Goal: Transaction & Acquisition: Purchase product/service

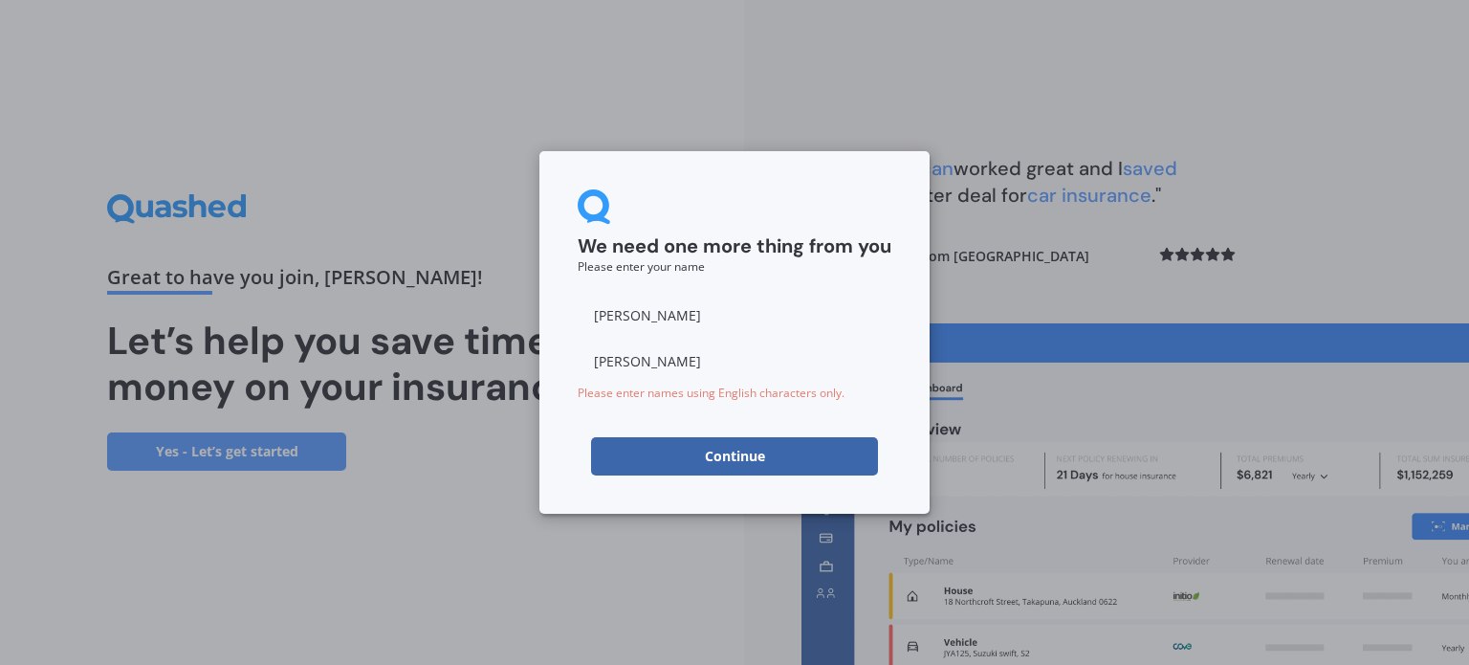
click at [738, 460] on button "Continue" at bounding box center [734, 456] width 287 height 38
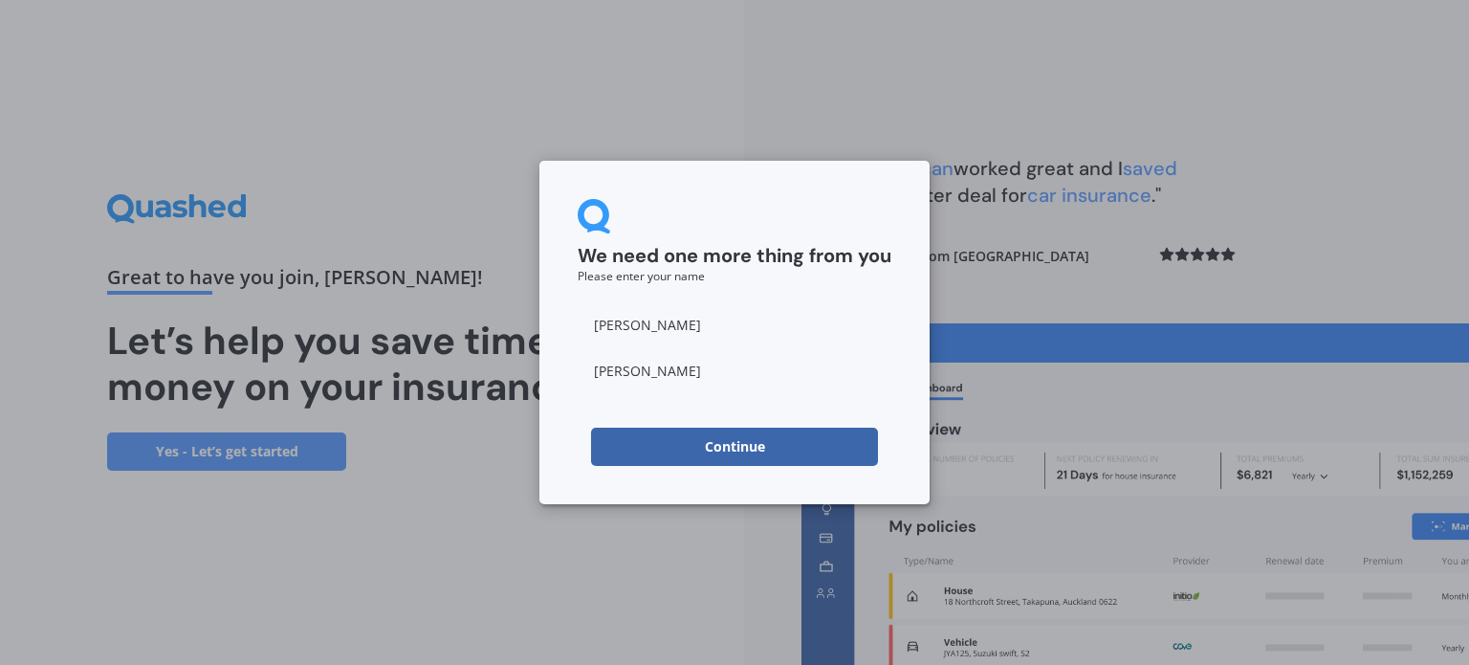
type input "[PERSON_NAME]"
click at [734, 445] on button "Continue" at bounding box center [734, 446] width 287 height 38
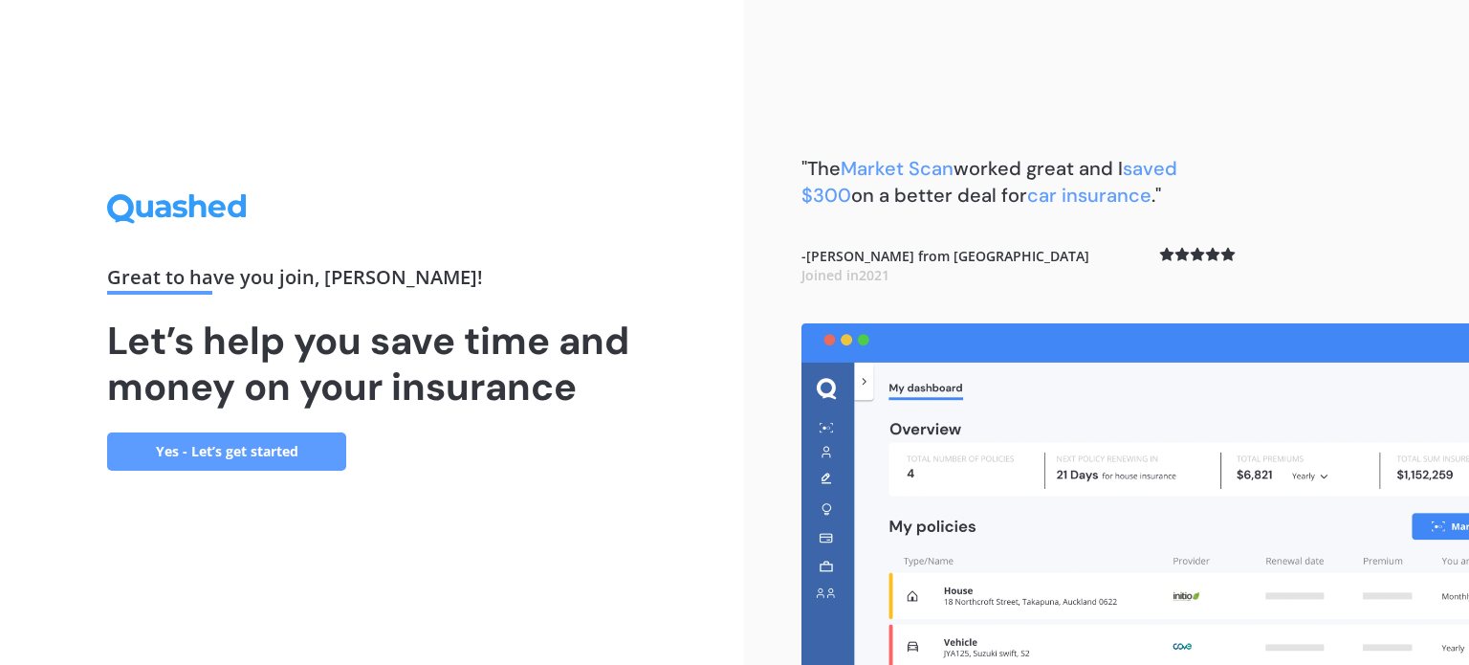
click at [186, 453] on link "Yes - Let’s get started" at bounding box center [226, 451] width 239 height 38
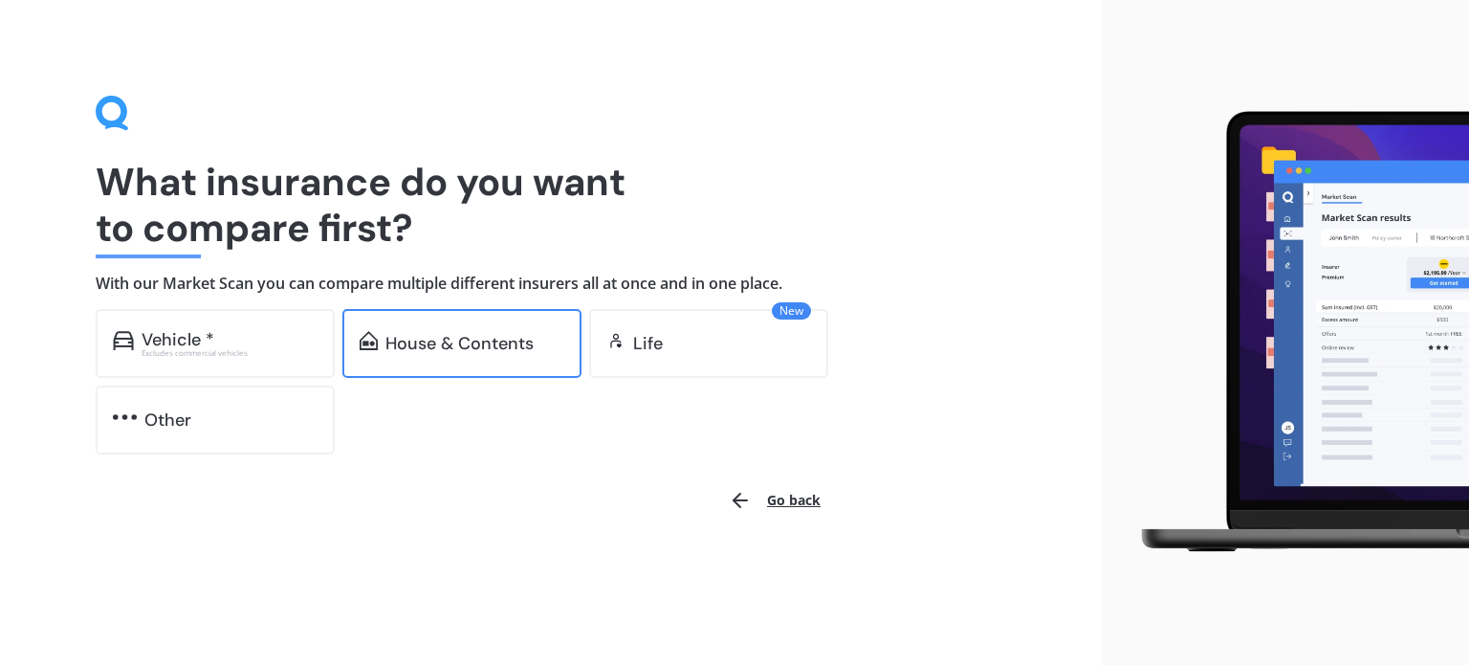
click at [458, 360] on div "House & Contents" at bounding box center [461, 343] width 239 height 69
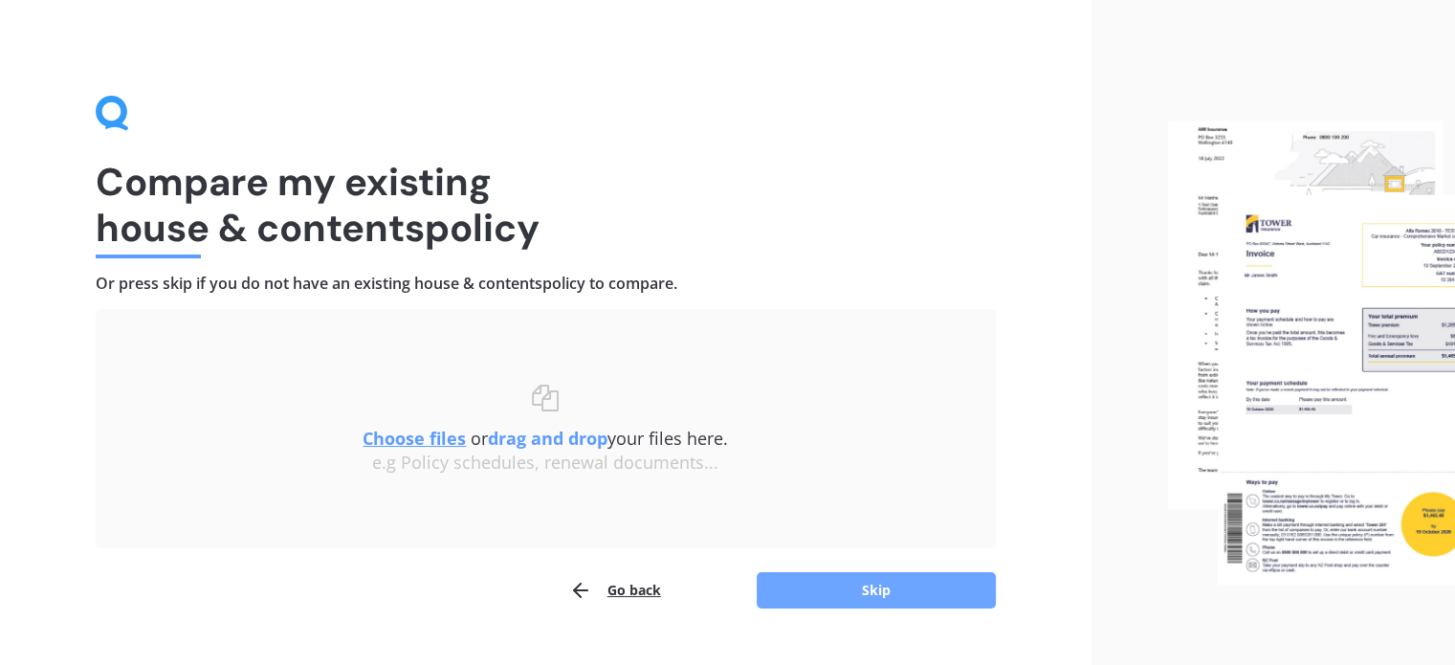
click at [870, 591] on button "Skip" at bounding box center [875, 590] width 239 height 36
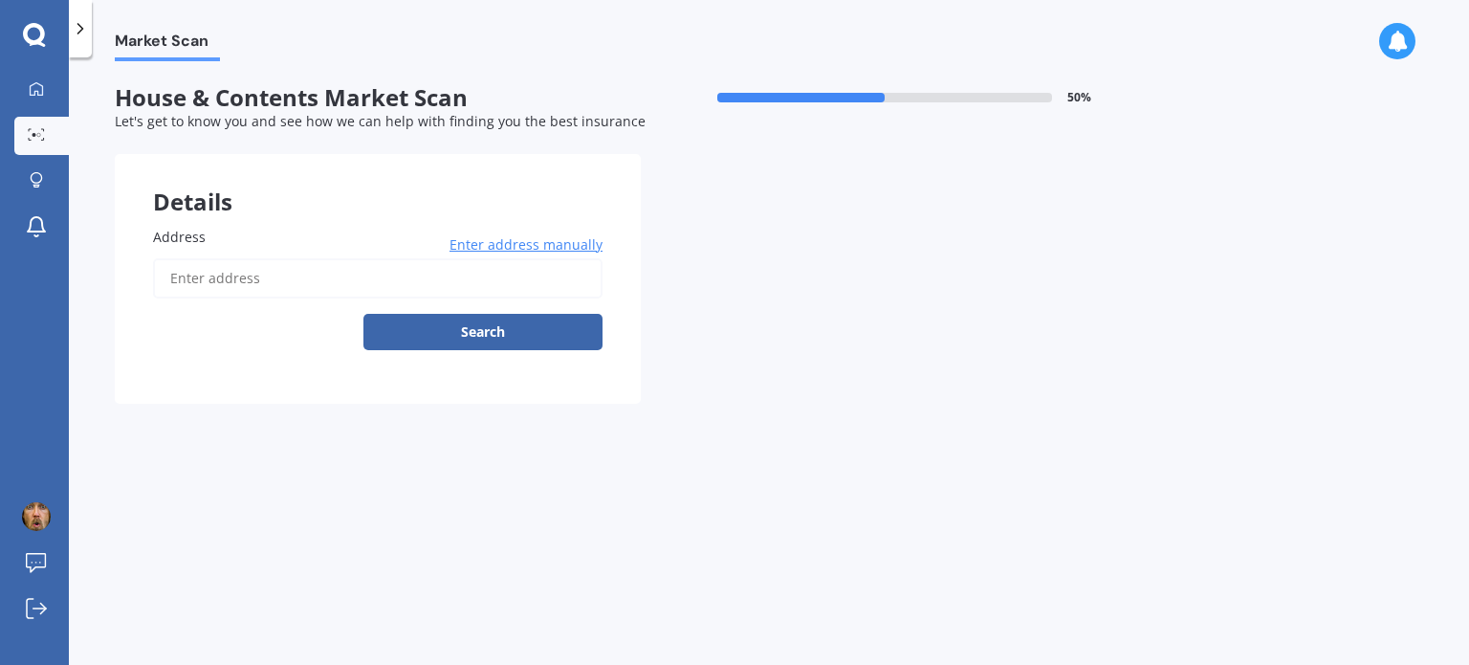
click at [256, 263] on input "Address" at bounding box center [377, 278] width 449 height 40
type input "[STREET_ADDRESS][PERSON_NAME]"
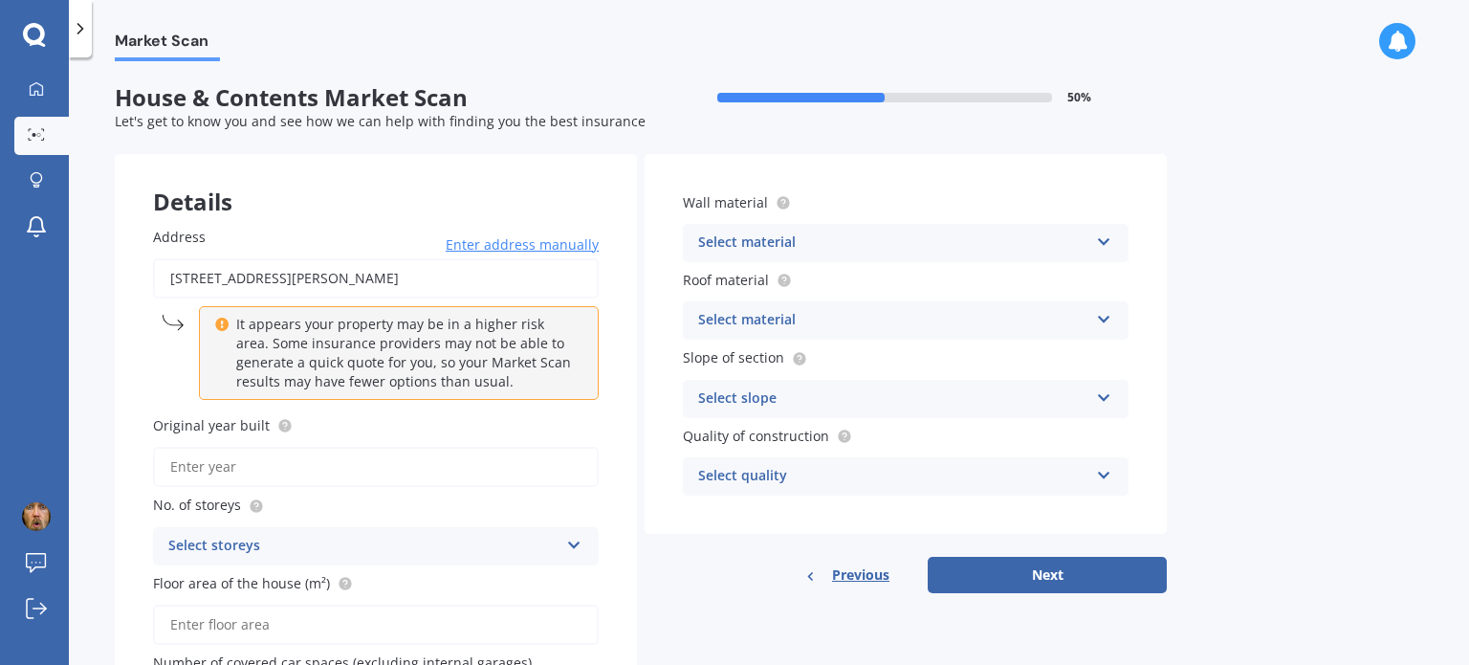
click at [215, 469] on input "Original year built" at bounding box center [376, 467] width 446 height 40
type input "2025"
click at [273, 545] on div "Select storeys" at bounding box center [363, 546] width 390 height 23
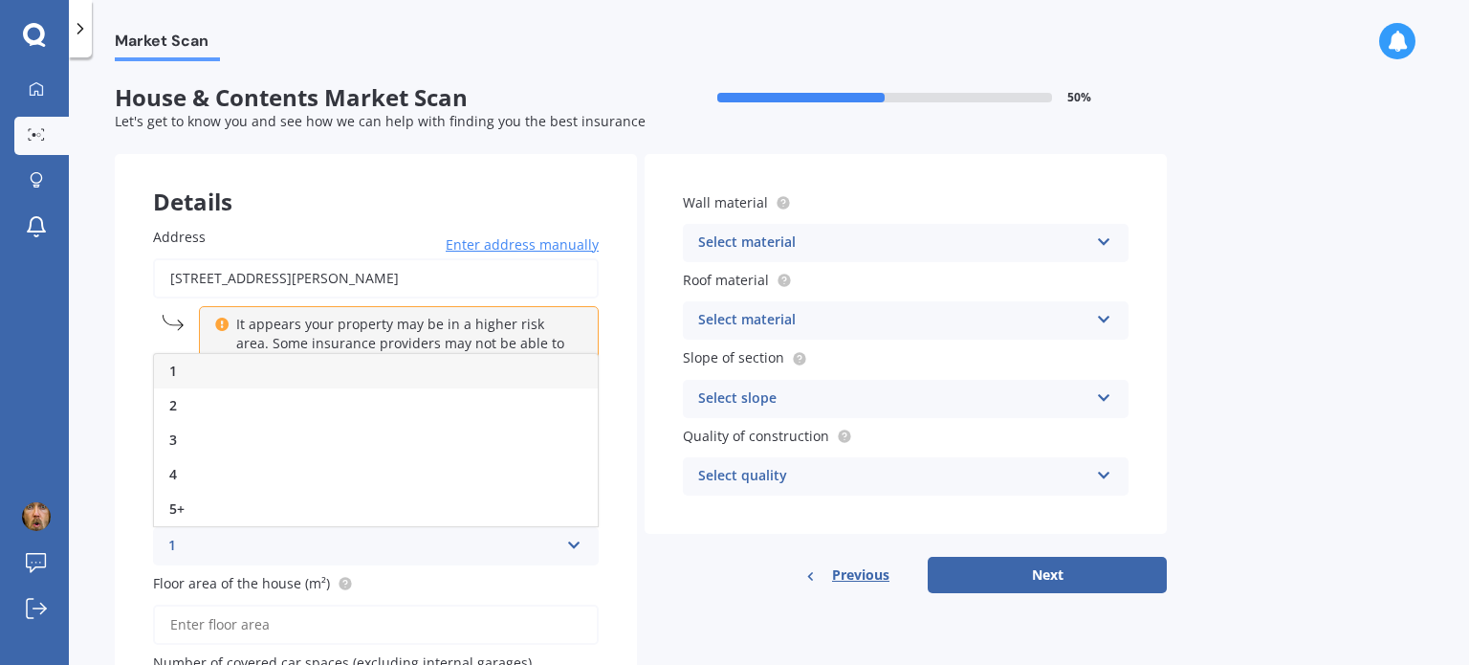
click at [223, 382] on div "1" at bounding box center [376, 371] width 444 height 34
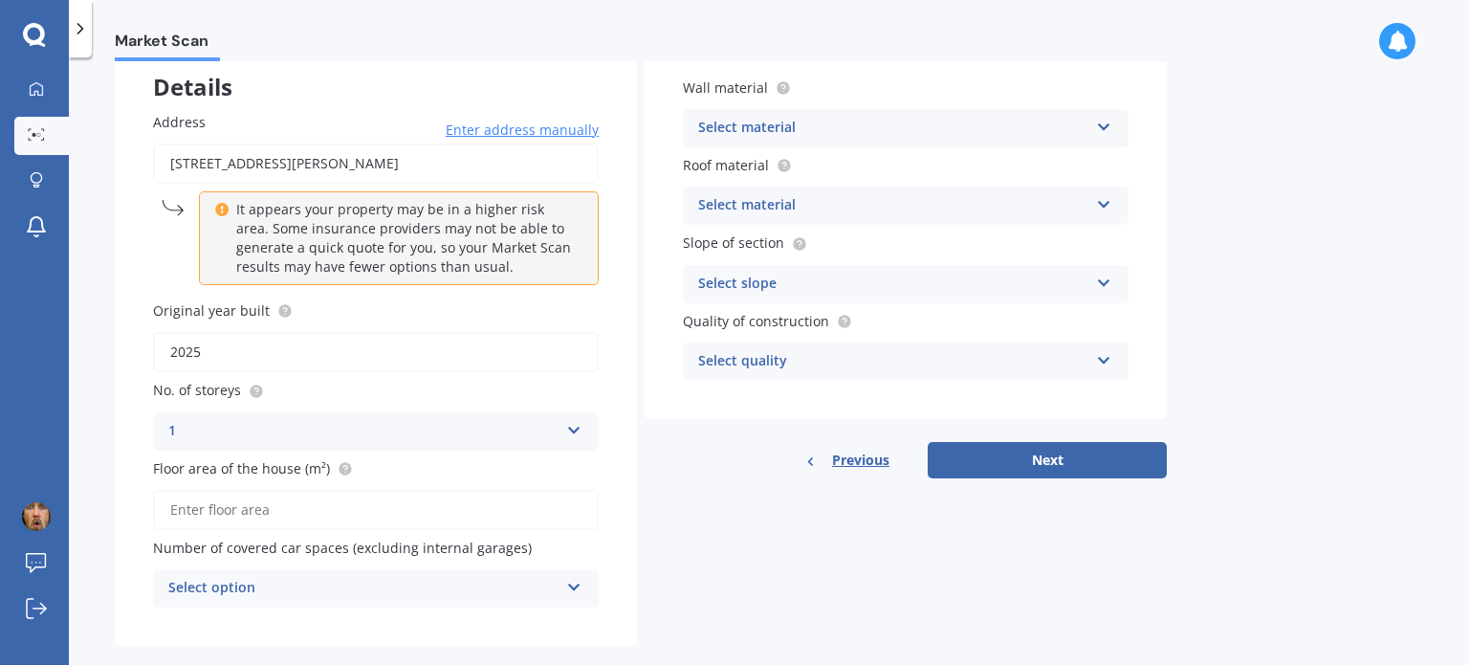
scroll to position [143, 0]
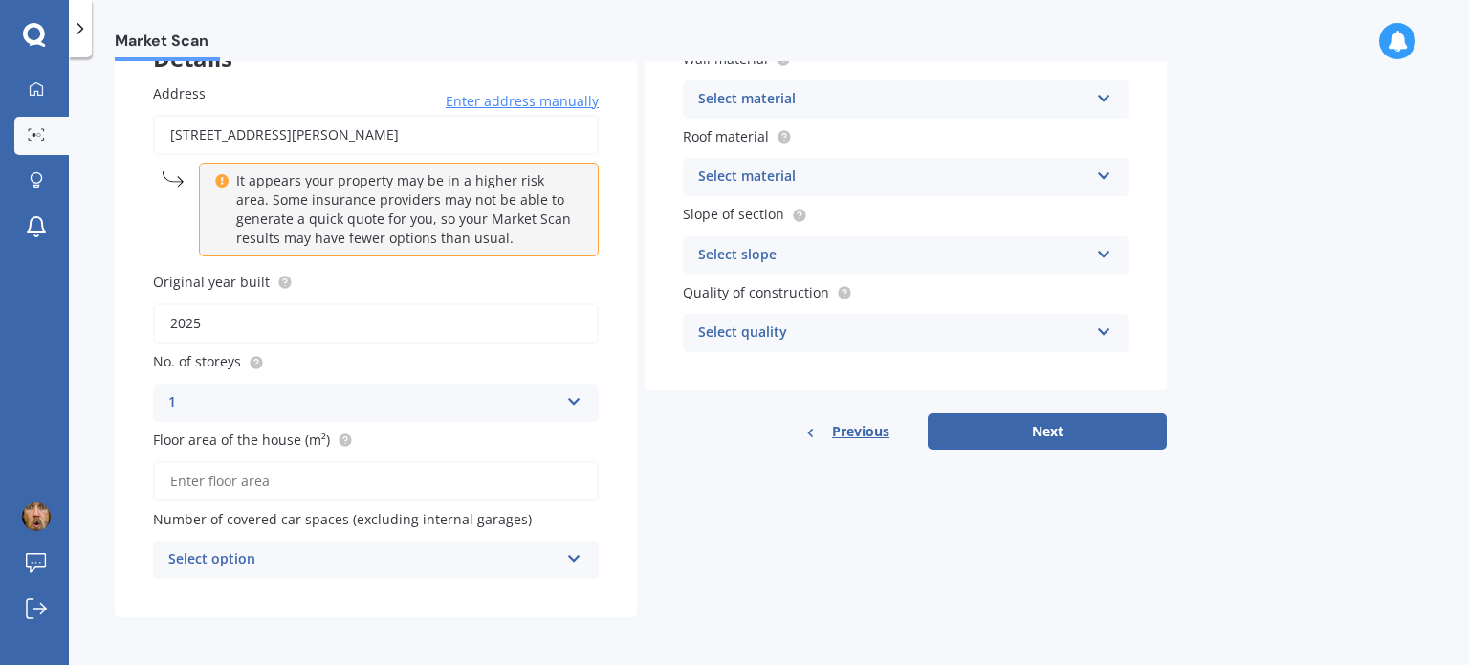
click at [329, 472] on input "Floor area of the house (m²)" at bounding box center [376, 481] width 446 height 40
type input "88"
click at [333, 558] on div "Select option" at bounding box center [363, 559] width 390 height 23
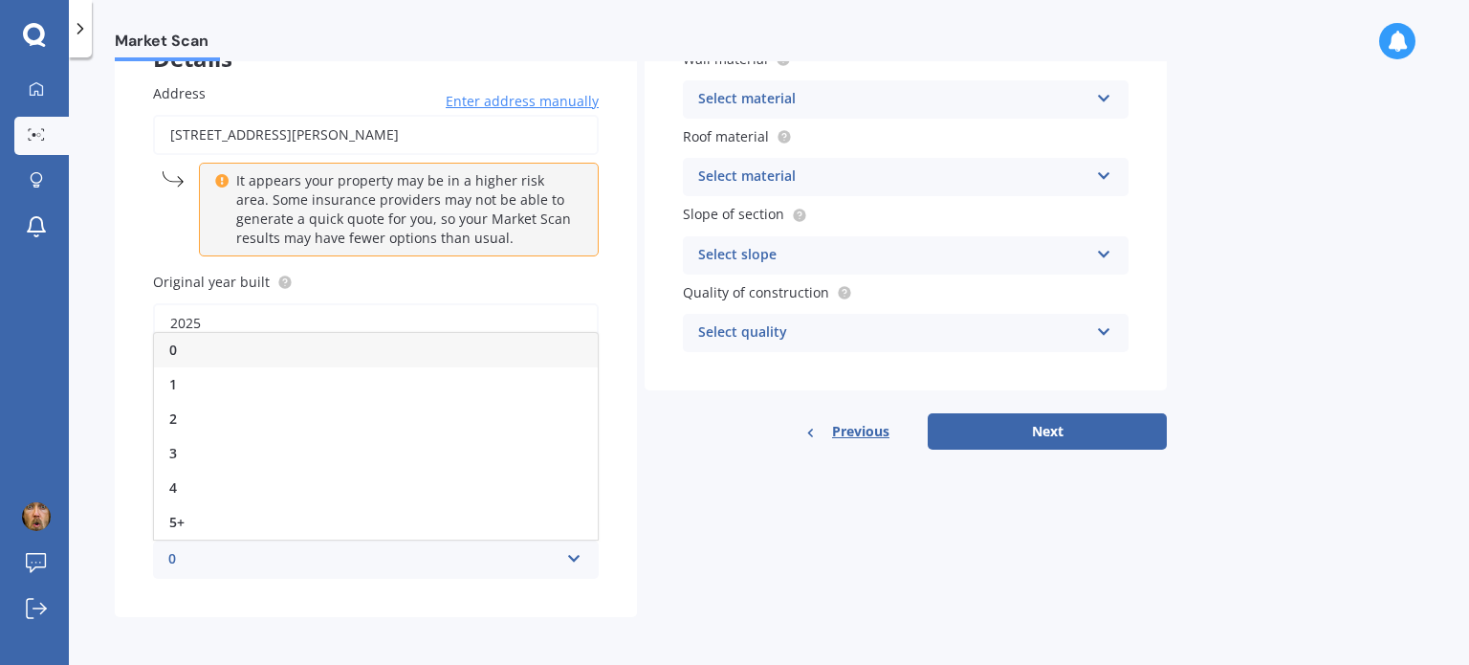
click at [272, 360] on div "0" at bounding box center [376, 350] width 444 height 34
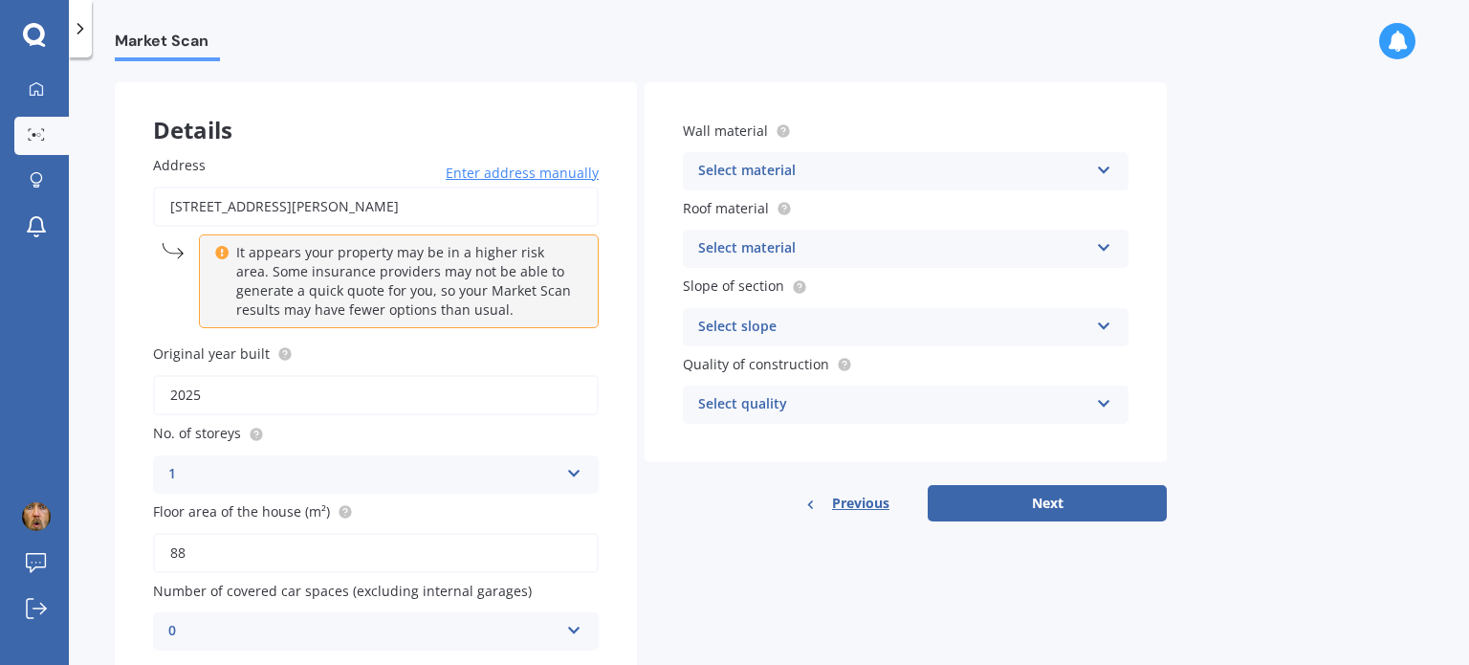
scroll to position [69, 0]
click at [834, 179] on div "Select material" at bounding box center [893, 174] width 390 height 23
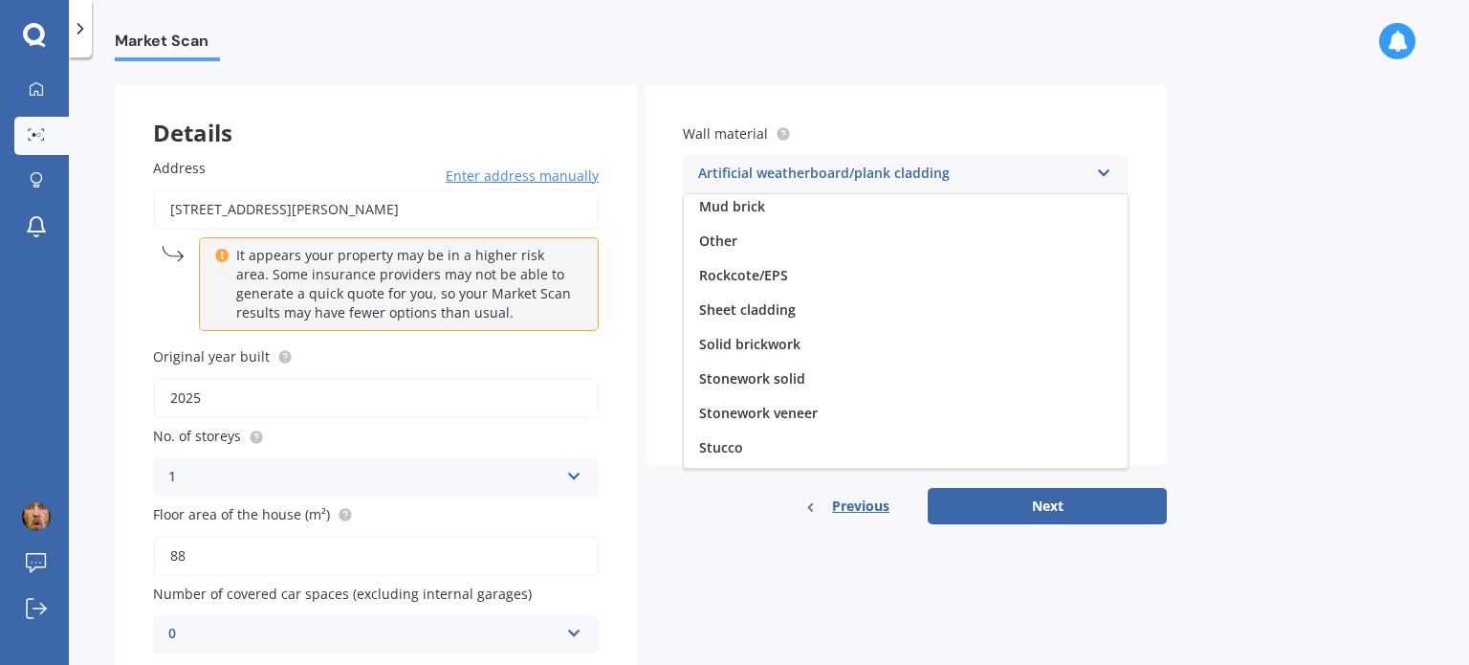
scroll to position [173, 0]
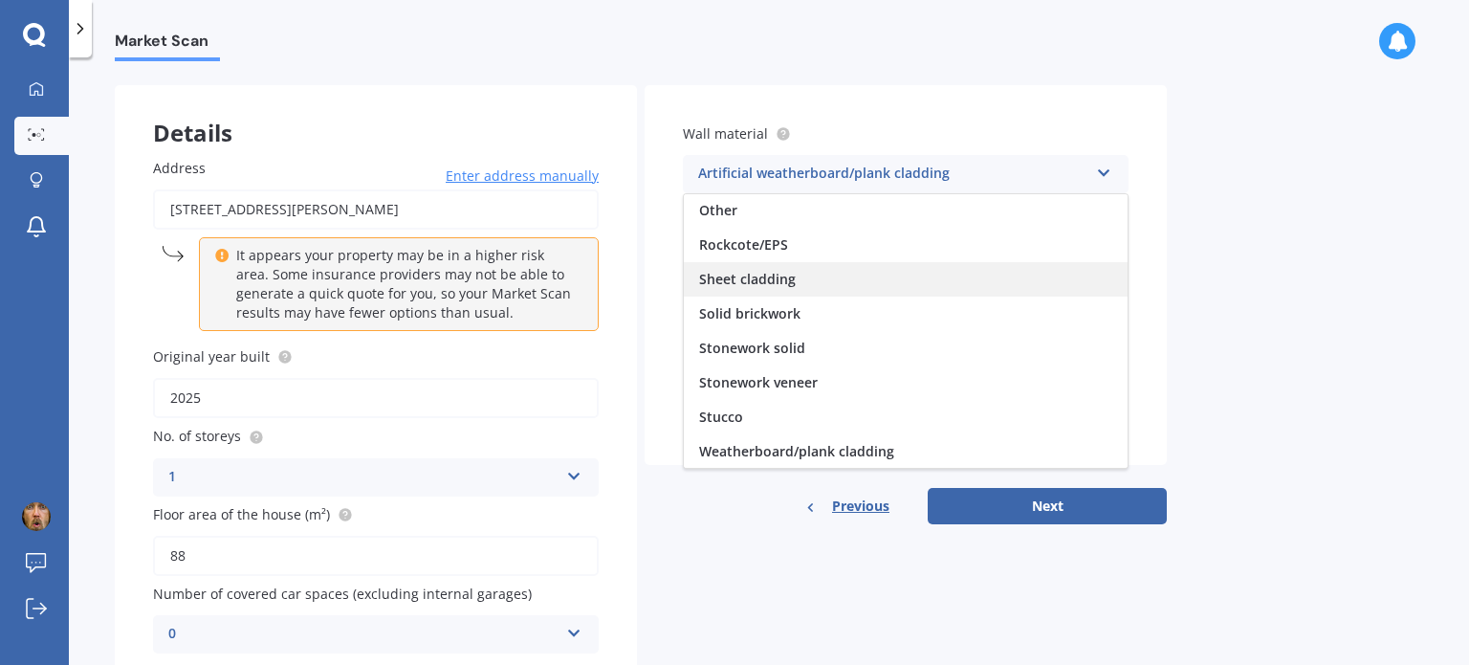
click at [757, 267] on div "Sheet cladding" at bounding box center [906, 279] width 444 height 34
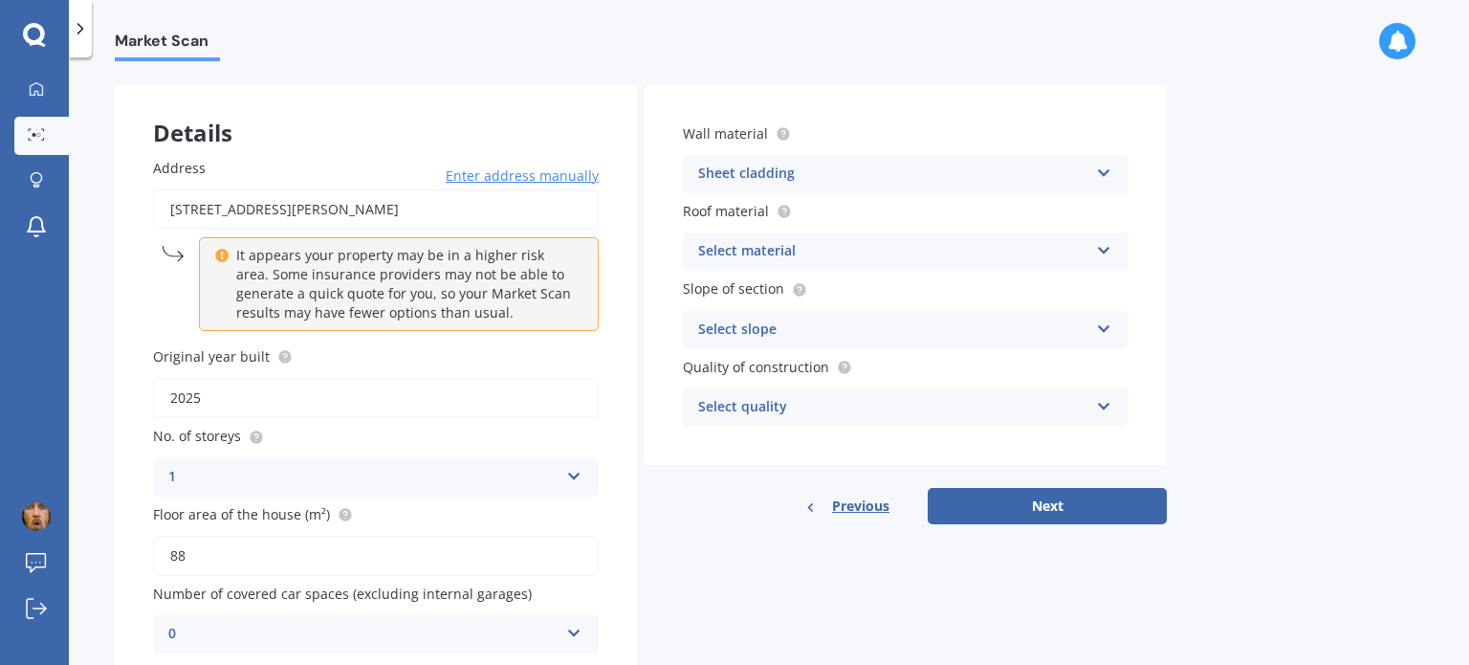
click at [758, 255] on div "Select material" at bounding box center [893, 251] width 390 height 23
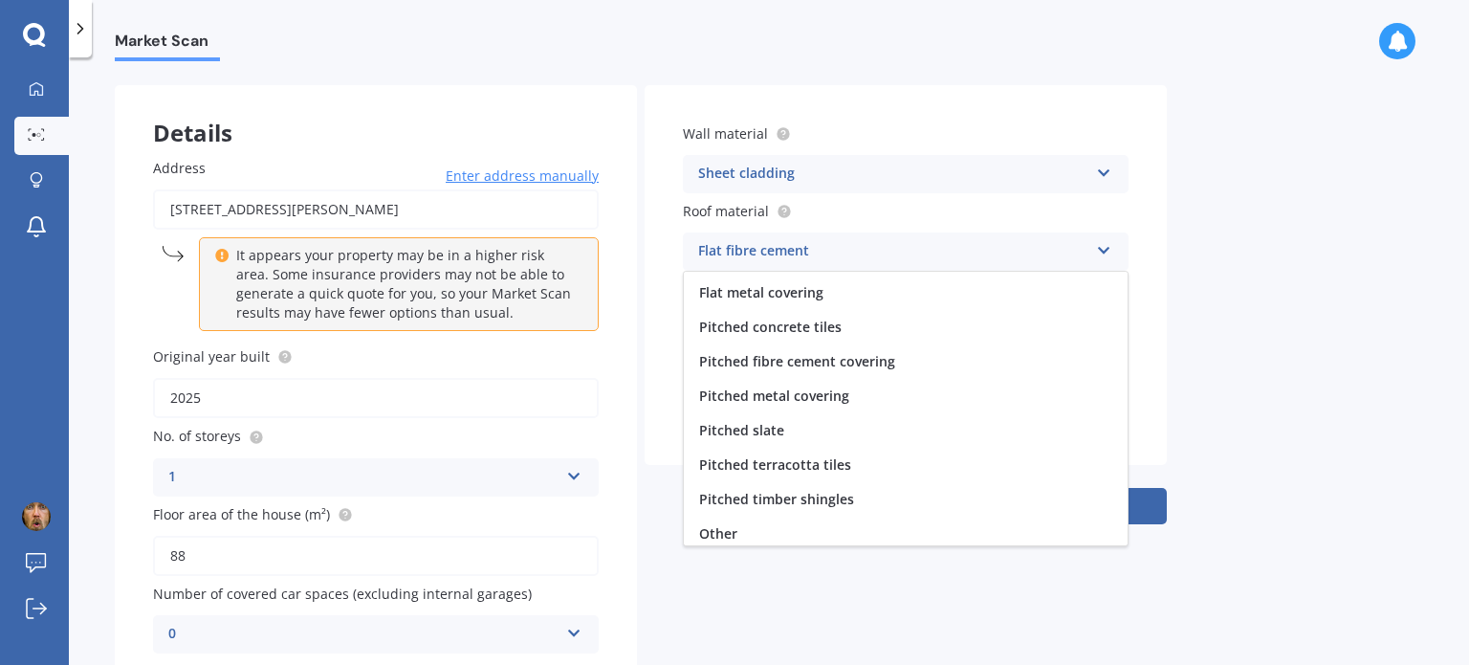
scroll to position [70, 0]
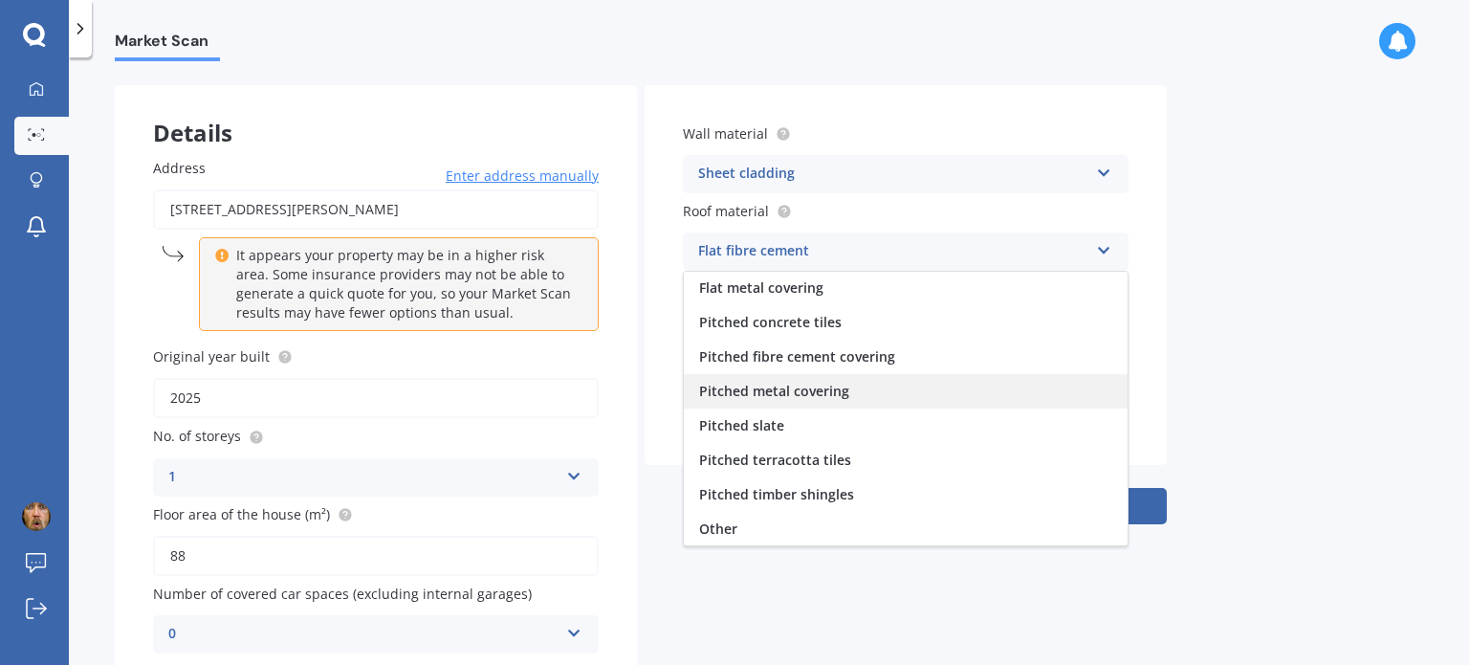
click at [827, 391] on span "Pitched metal covering" at bounding box center [774, 391] width 150 height 18
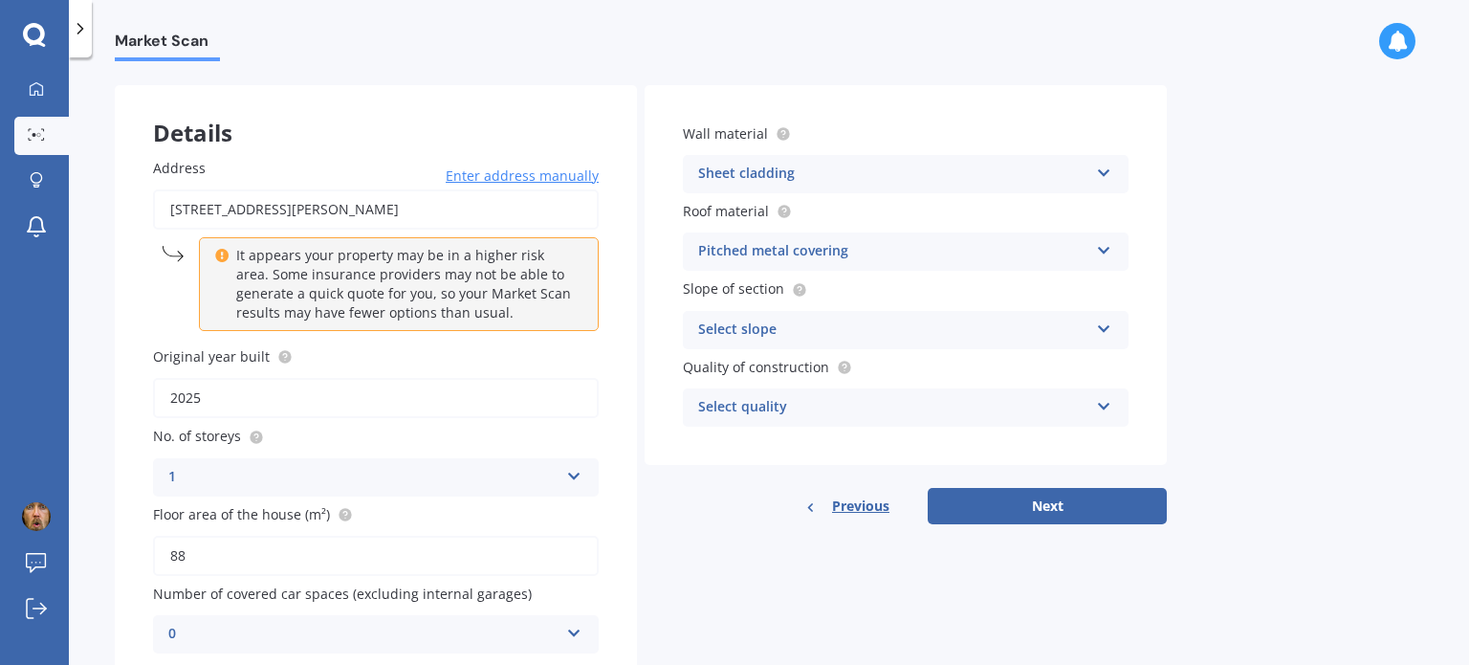
click at [756, 331] on div "Select slope" at bounding box center [893, 329] width 390 height 23
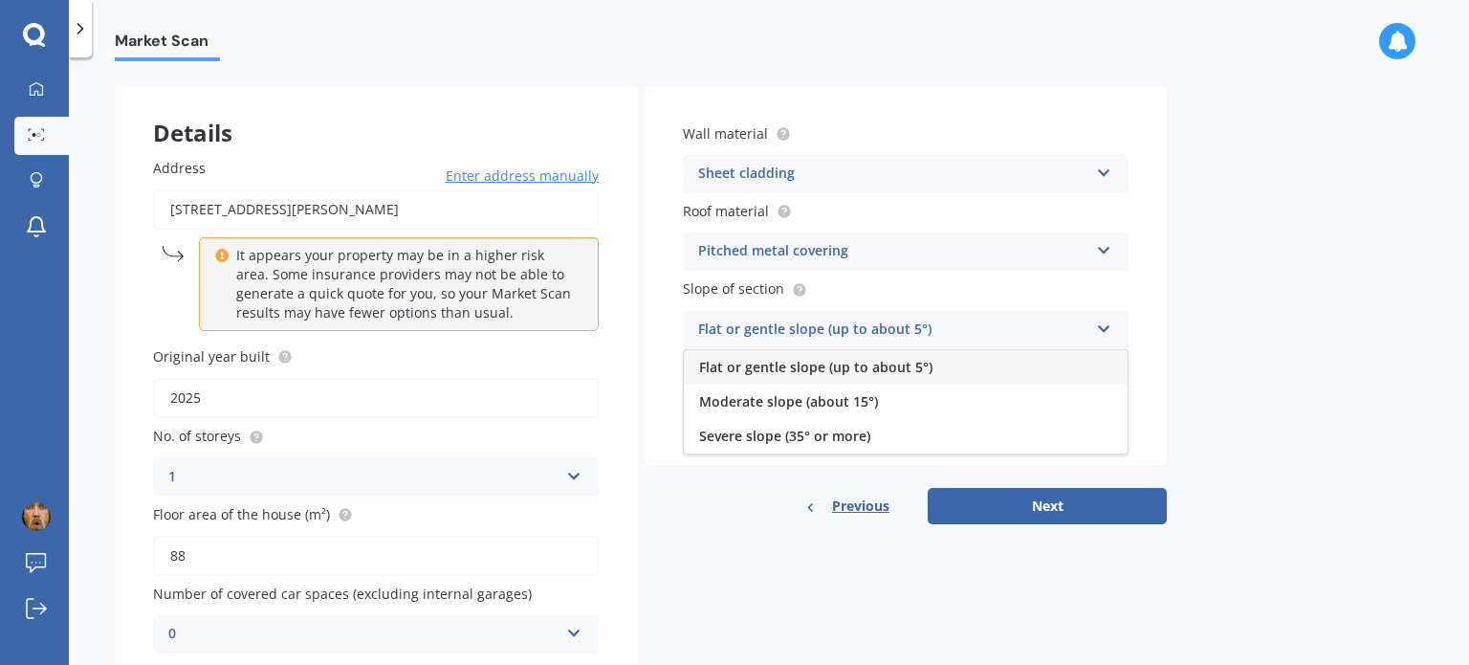
click at [751, 378] on div "Flat or gentle slope (up to about 5°)" at bounding box center [906, 367] width 444 height 34
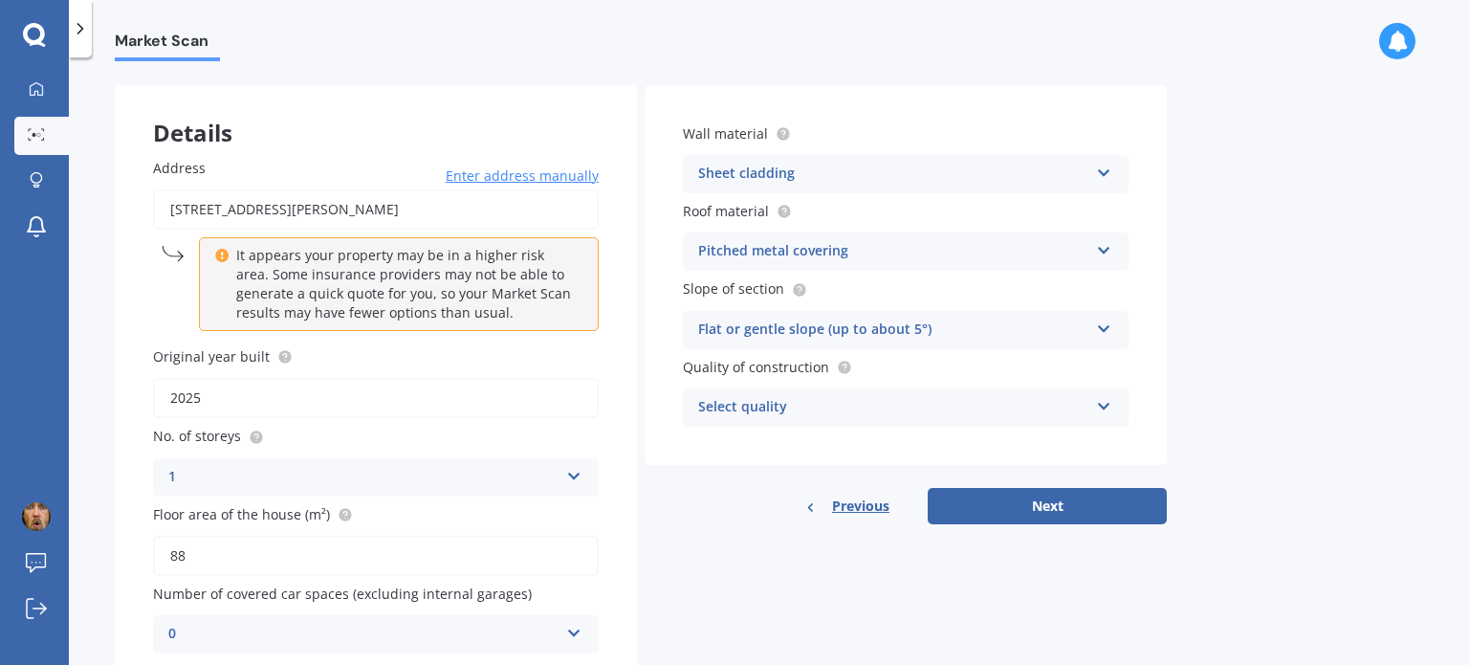
click at [742, 417] on div "Select quality" at bounding box center [893, 407] width 390 height 23
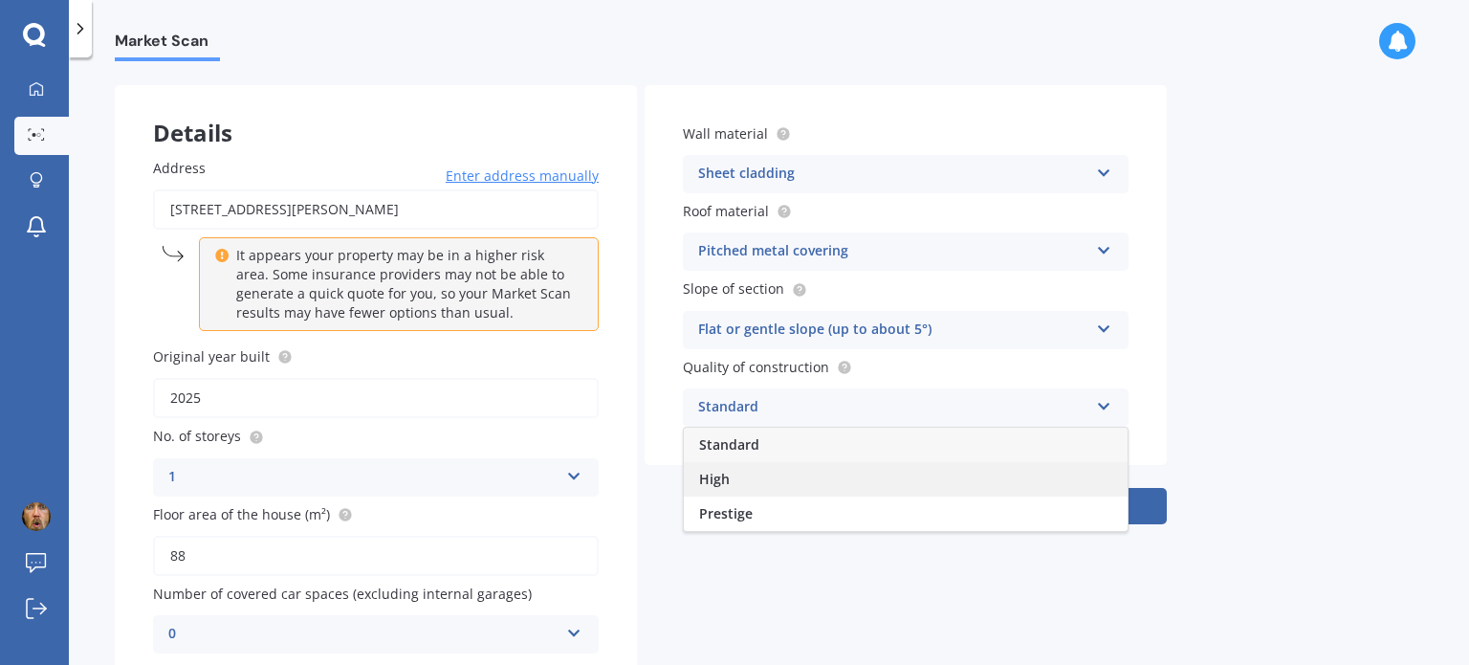
click at [727, 481] on span "High" at bounding box center [714, 479] width 31 height 18
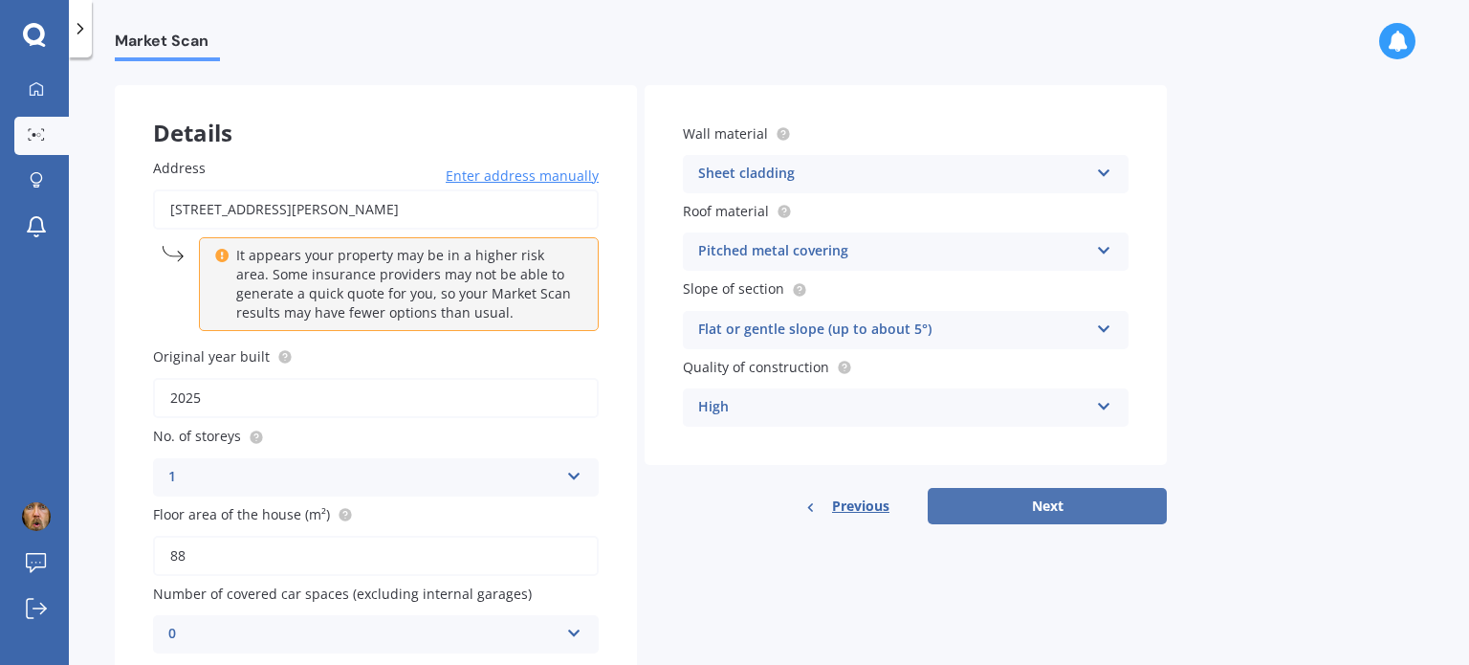
click at [989, 500] on button "Next" at bounding box center [1047, 506] width 239 height 36
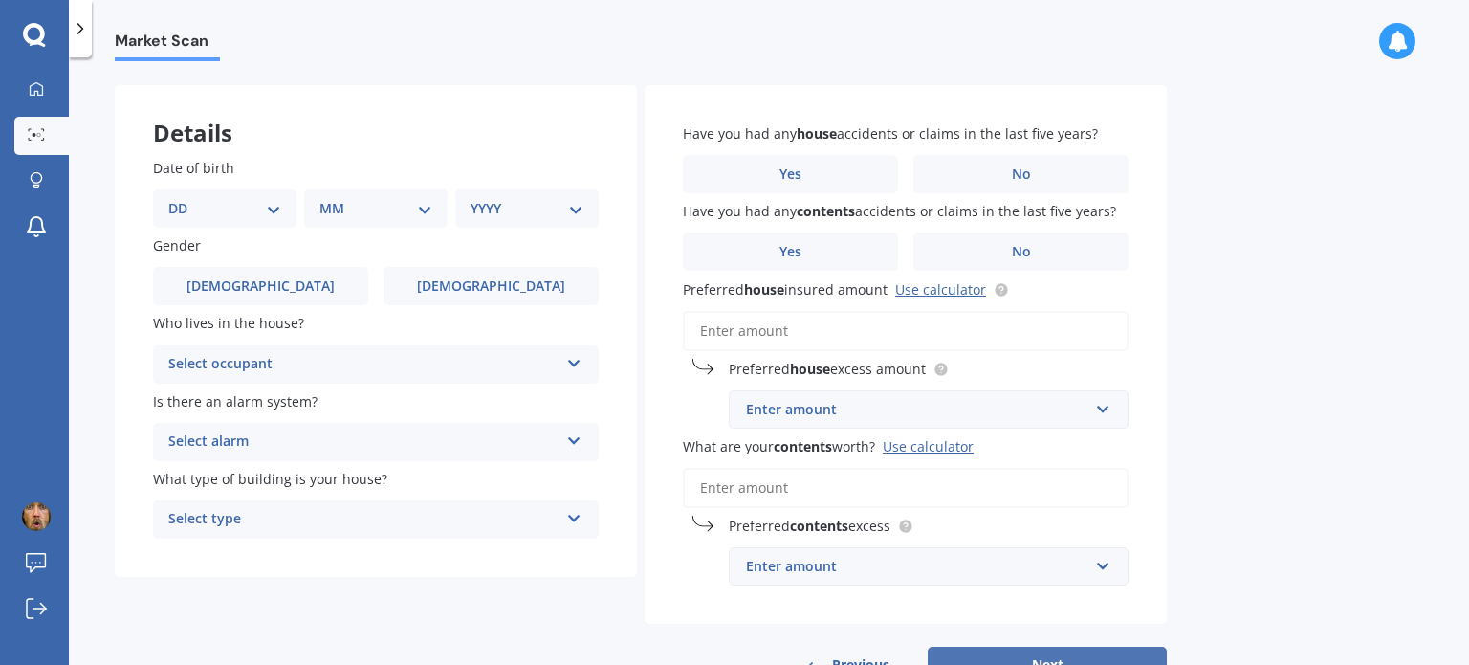
scroll to position [0, 0]
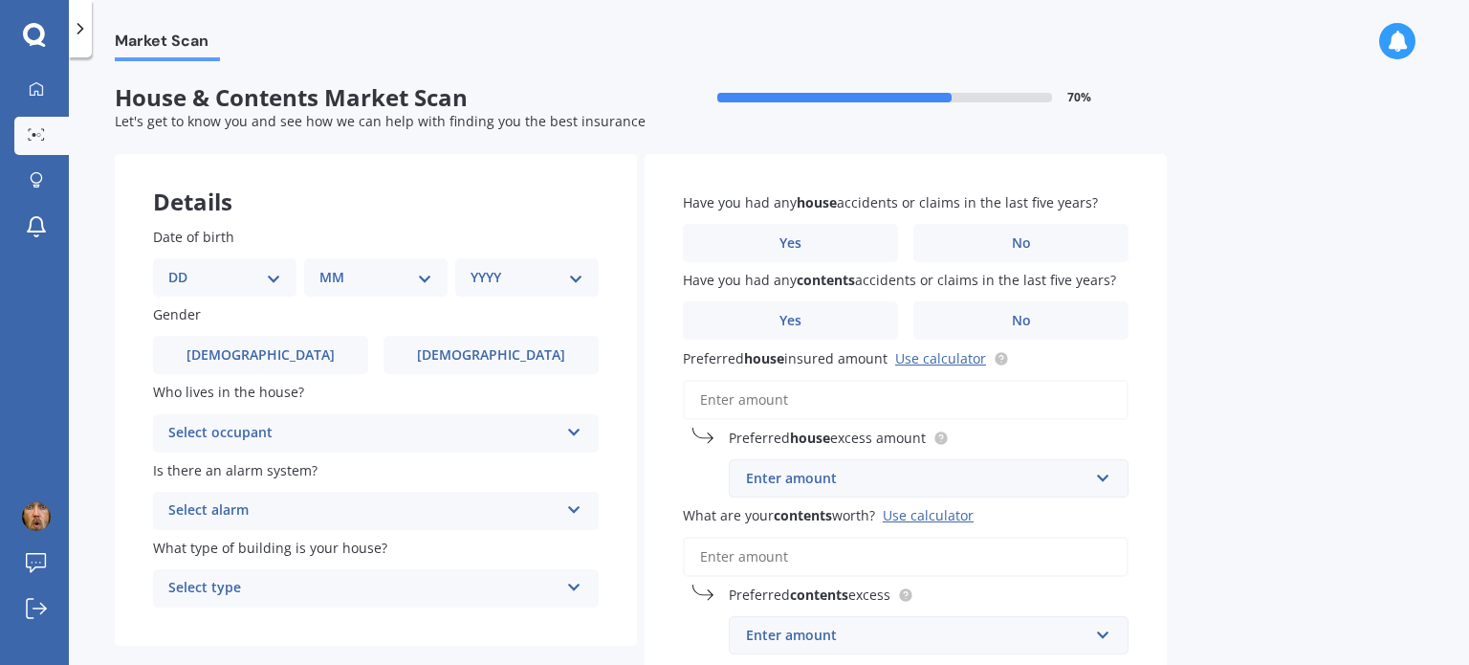
click at [247, 283] on select "DD 01 02 03 04 05 06 07 08 09 10 11 12 13 14 15 16 17 18 19 20 21 22 23 24 25 2…" at bounding box center [224, 277] width 113 height 21
select select "20"
click at [184, 267] on select "DD 01 02 03 04 05 06 07 08 09 10 11 12 13 14 15 16 17 18 19 20 21 22 23 24 25 2…" at bounding box center [224, 277] width 113 height 21
click at [344, 279] on select "MM 01 02 03 04 05 06 07 08 09 10 11 12" at bounding box center [379, 277] width 105 height 21
select select "01"
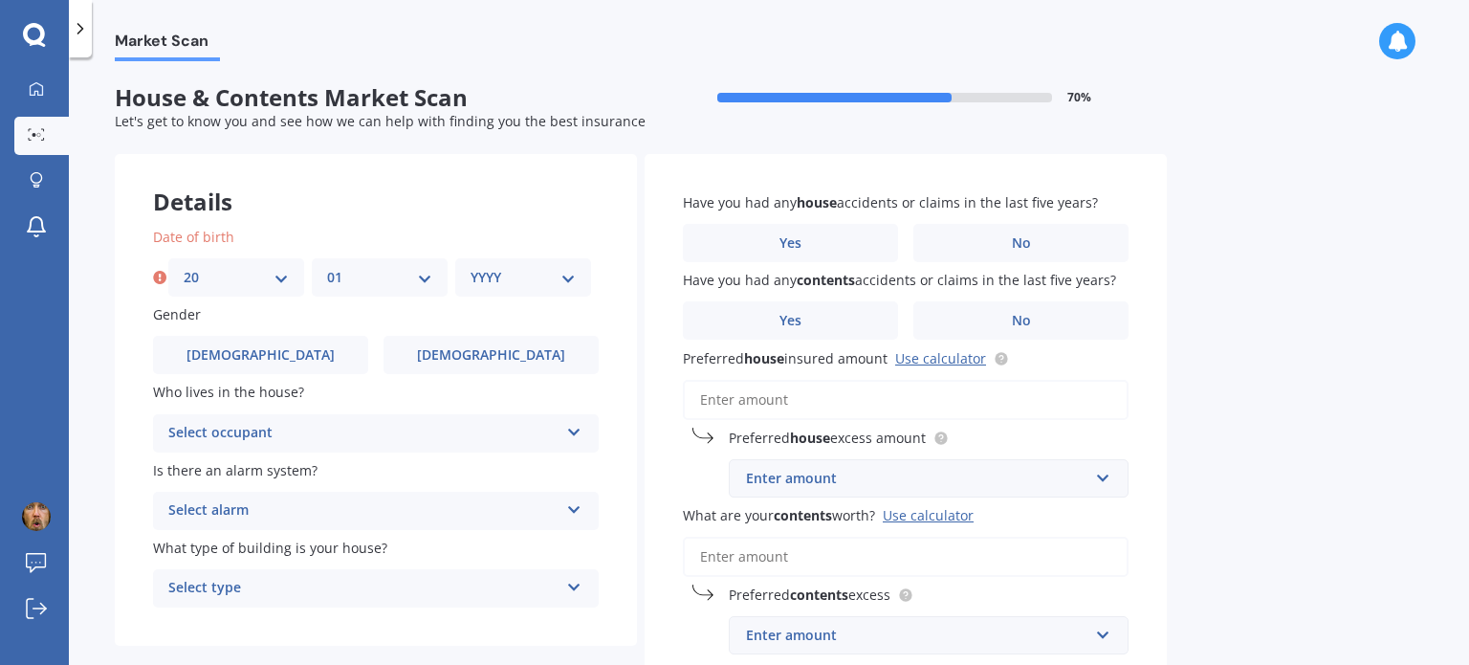
click at [327, 267] on select "MM 01 02 03 04 05 06 07 08 09 10 11 12" at bounding box center [379, 277] width 105 height 21
click at [497, 286] on select "YYYY 2009 2008 2007 2006 2005 2004 2003 2002 2001 2000 1999 1998 1997 1996 1995…" at bounding box center [522, 277] width 105 height 21
select select "1985"
click at [470, 267] on select "YYYY 2009 2008 2007 2006 2005 2004 2003 2002 2001 2000 1999 1998 1997 1996 1995…" at bounding box center [522, 277] width 105 height 21
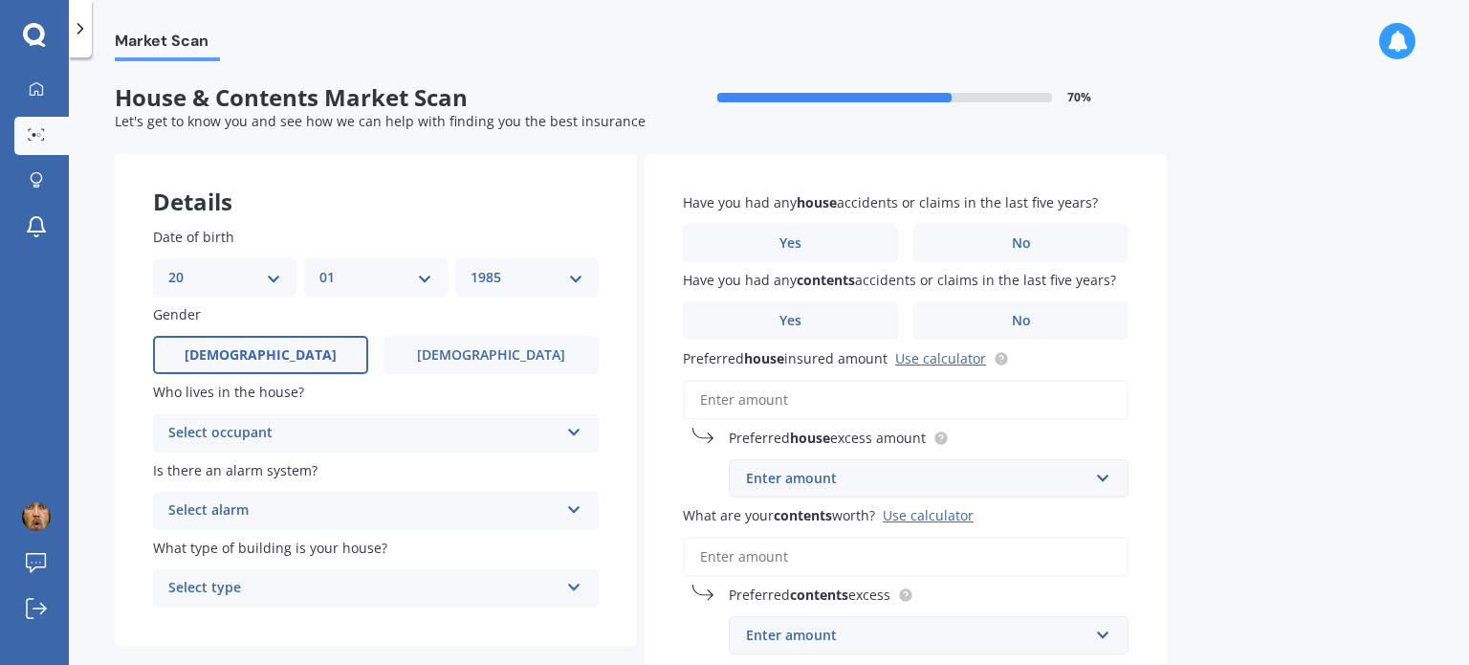
click at [291, 346] on label "[DEMOGRAPHIC_DATA]" at bounding box center [260, 355] width 215 height 38
click at [0, 0] on input "[DEMOGRAPHIC_DATA]" at bounding box center [0, 0] width 0 height 0
click at [288, 435] on div "Select occupant" at bounding box center [363, 433] width 390 height 23
click at [256, 469] on div "Owner" at bounding box center [376, 470] width 444 height 34
click at [267, 512] on div "Select alarm" at bounding box center [363, 510] width 390 height 23
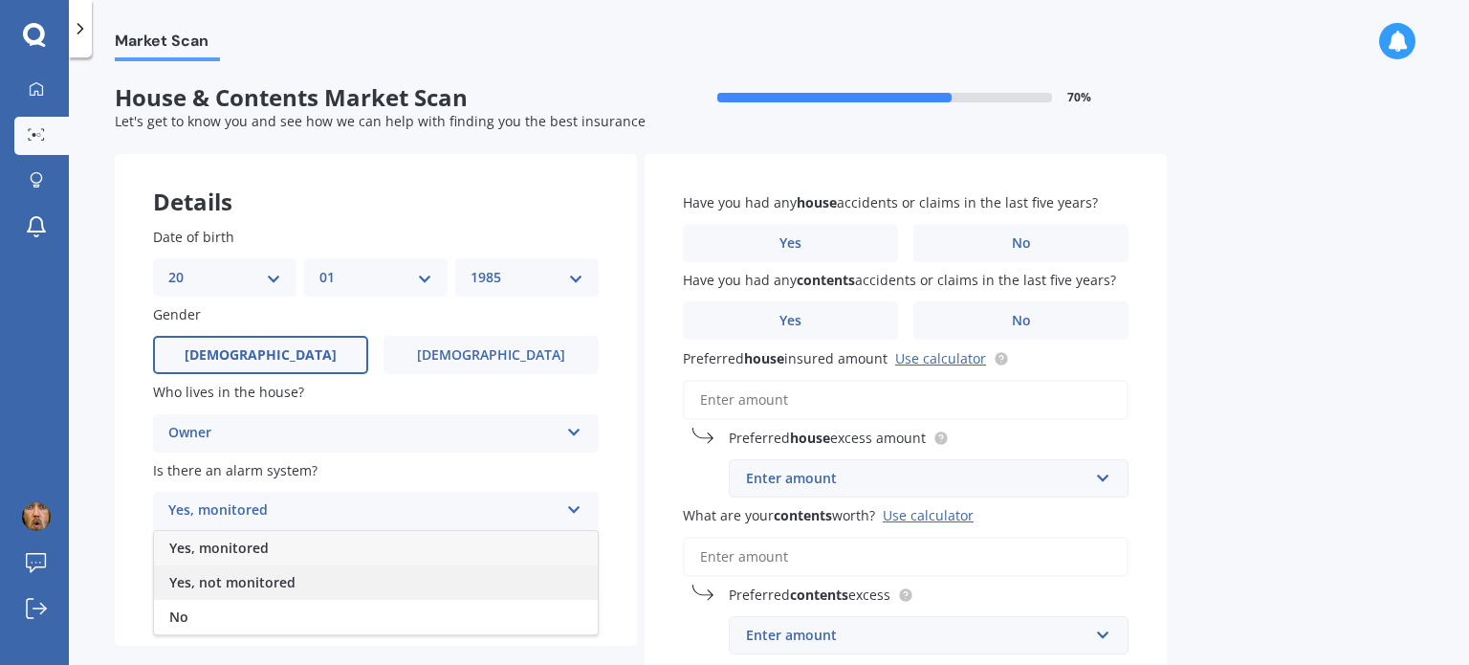
click at [226, 584] on span "Yes, not monitored" at bounding box center [232, 582] width 126 height 18
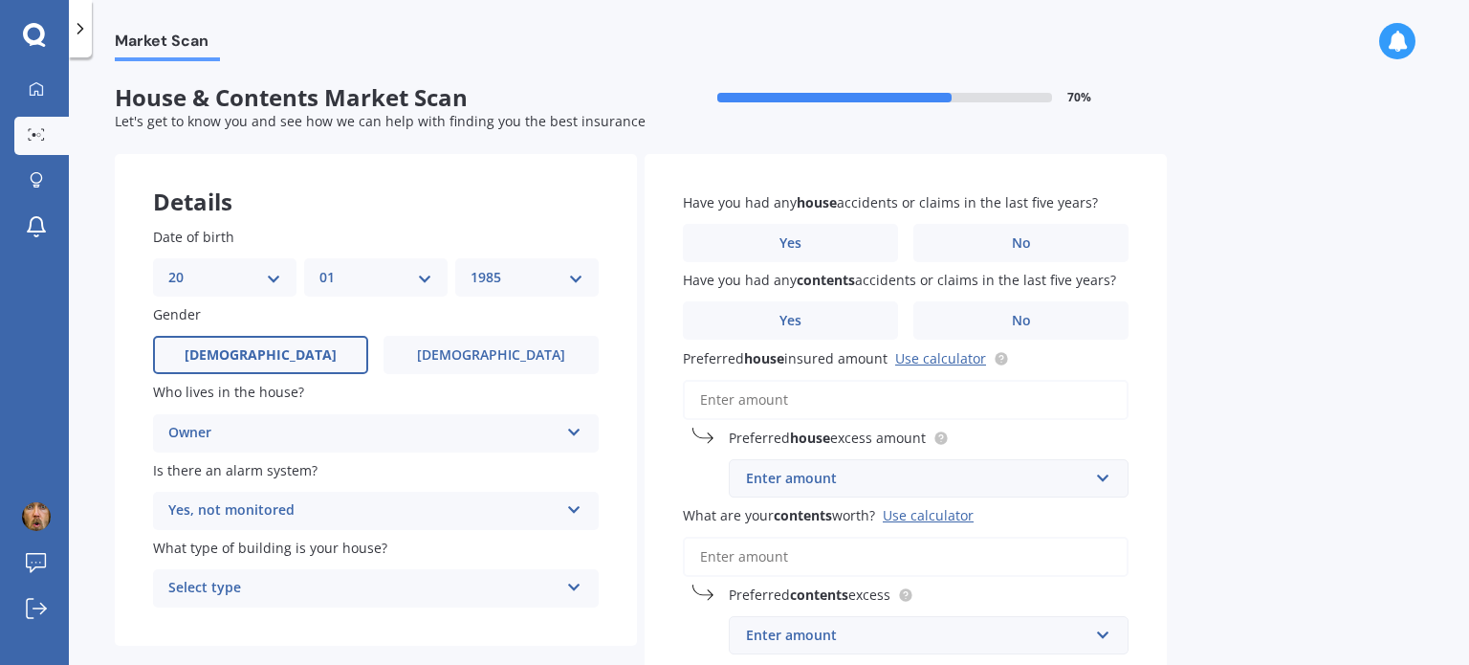
click at [248, 592] on div "Select type" at bounding box center [363, 588] width 390 height 23
click at [234, 477] on span "Freestanding" at bounding box center [211, 481] width 85 height 18
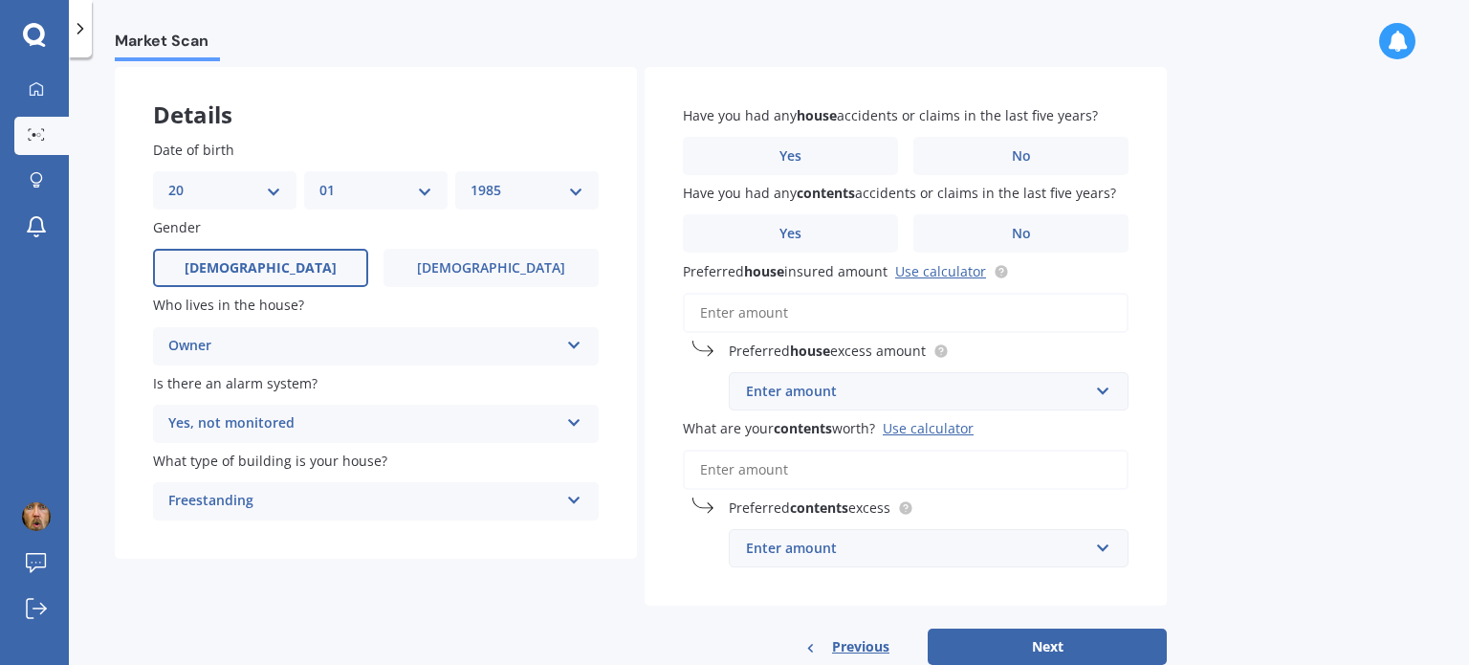
scroll to position [65, 0]
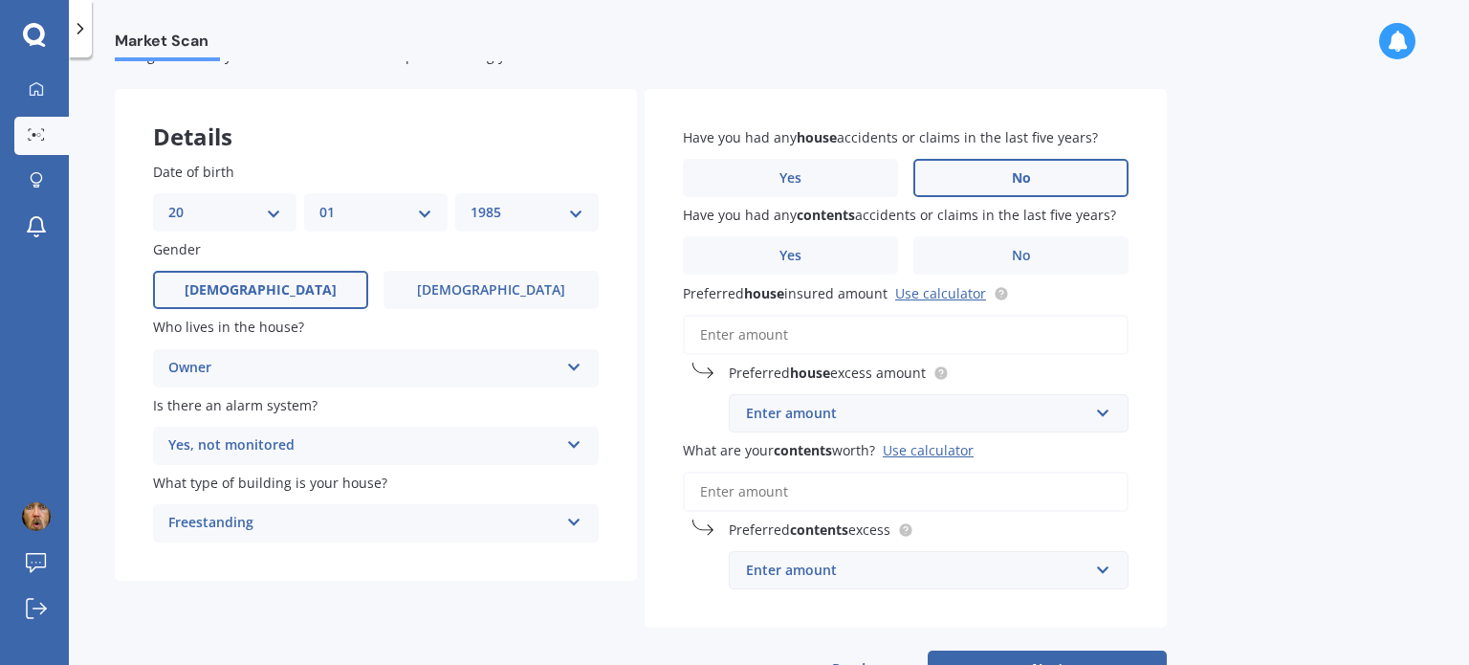
click at [1042, 164] on label "No" at bounding box center [1020, 178] width 215 height 38
click at [0, 0] on input "No" at bounding box center [0, 0] width 0 height 0
click at [1007, 252] on label "No" at bounding box center [1020, 255] width 215 height 38
click at [0, 0] on input "No" at bounding box center [0, 0] width 0 height 0
click at [855, 334] on input "Preferred house insured amount Use calculator" at bounding box center [906, 335] width 446 height 40
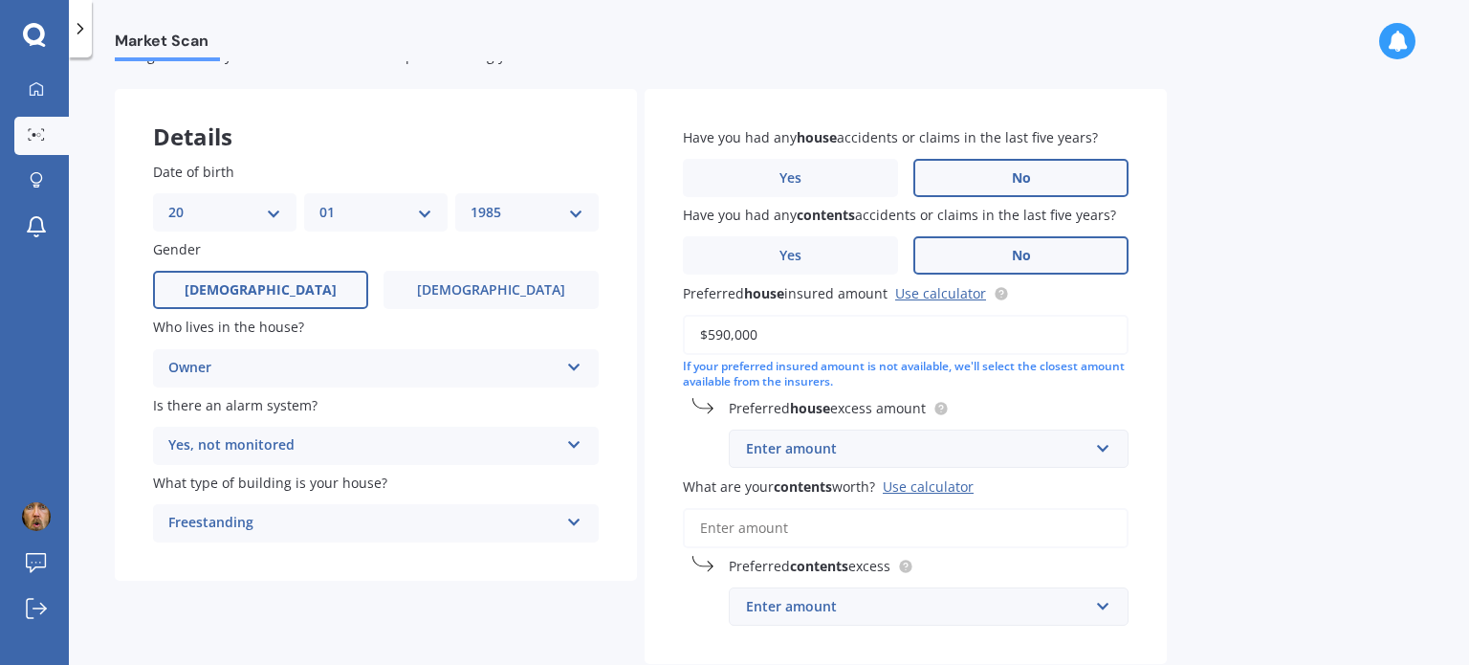
type input "$590,000"
click at [955, 449] on div "Enter amount" at bounding box center [917, 448] width 342 height 21
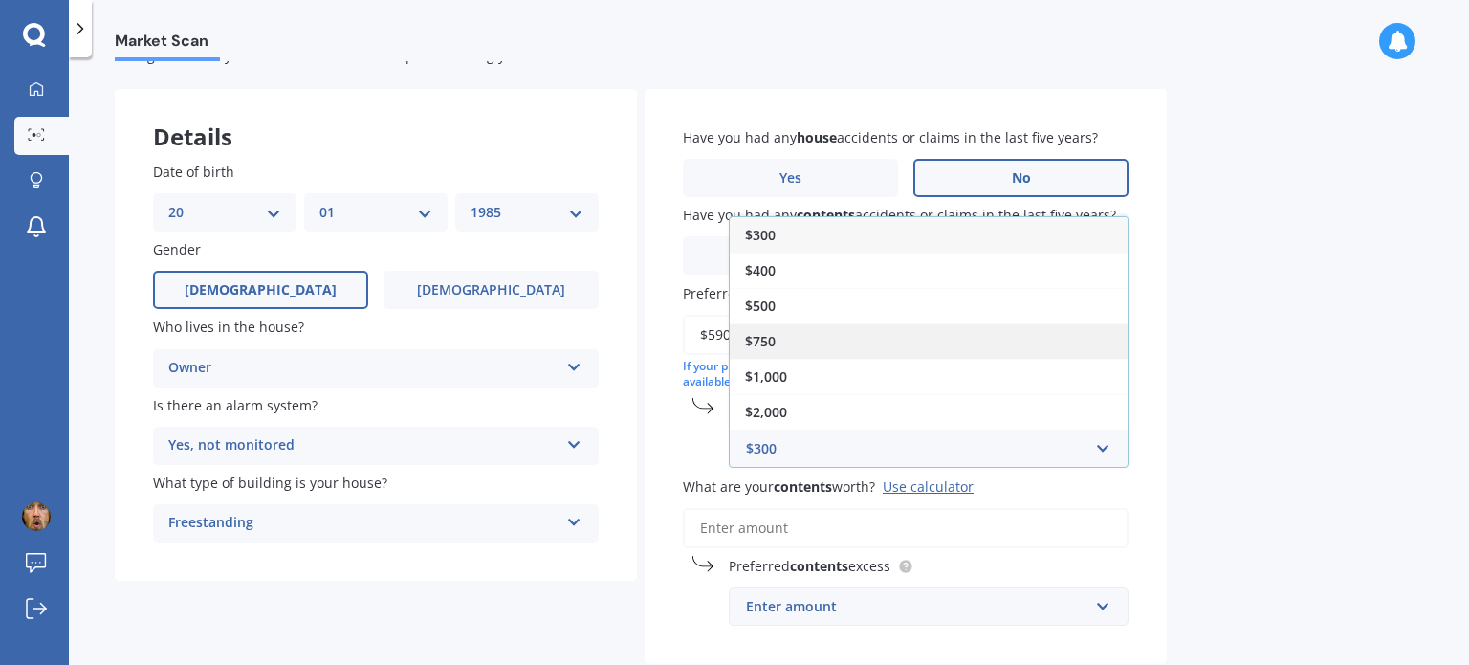
click at [880, 335] on div "$750" at bounding box center [929, 340] width 398 height 35
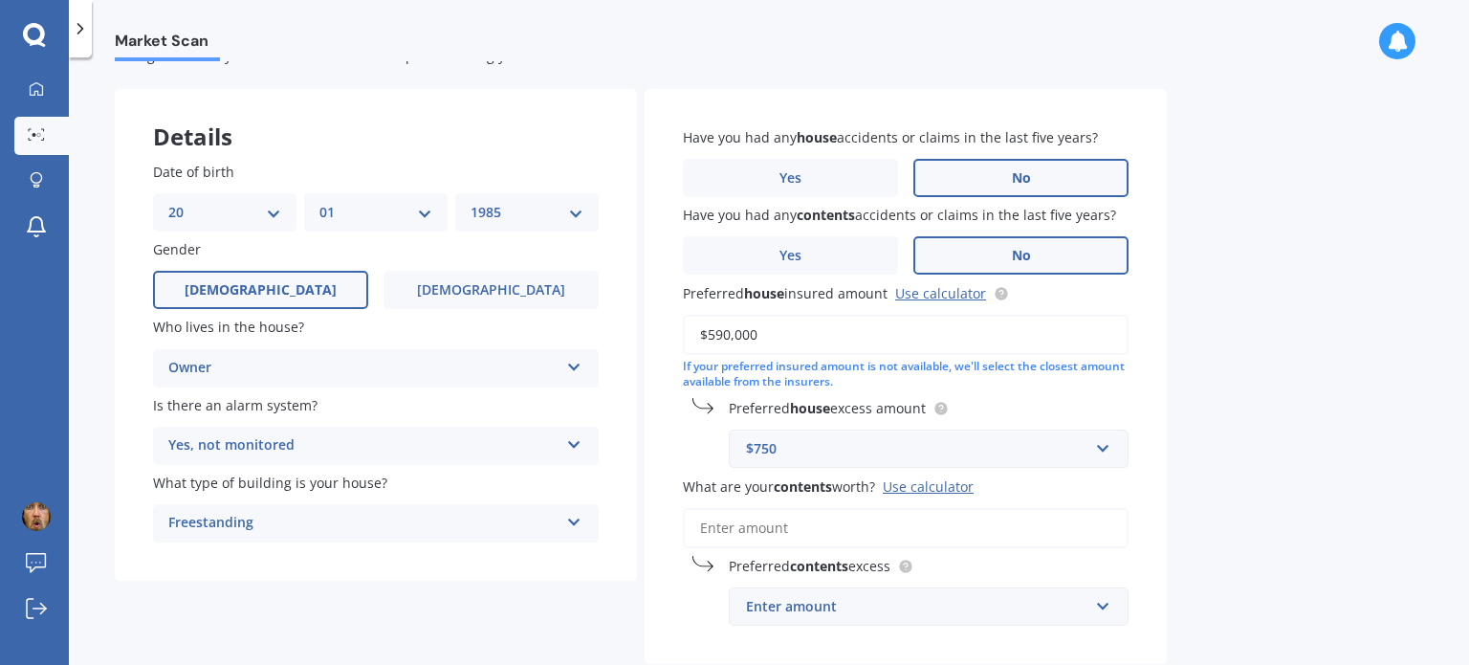
click at [845, 526] on input "What are your contents worth? Use calculator" at bounding box center [906, 528] width 446 height 40
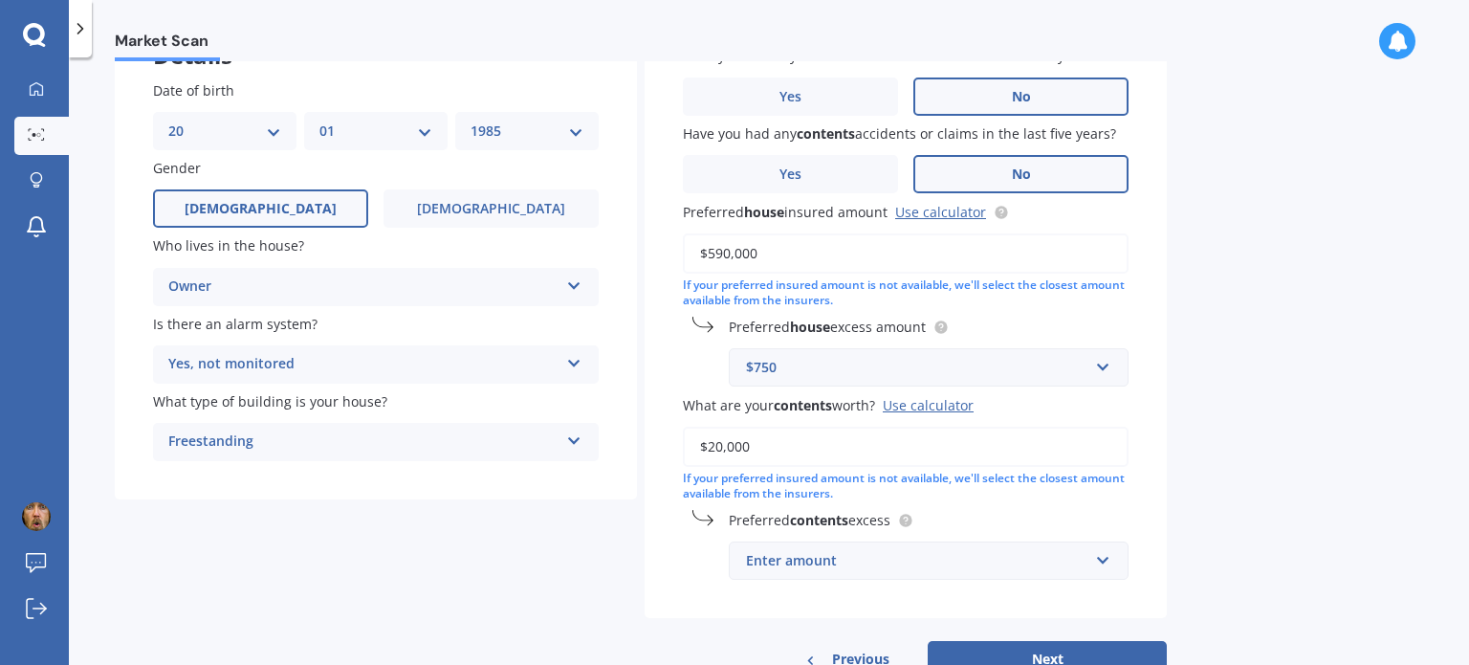
scroll to position [153, 0]
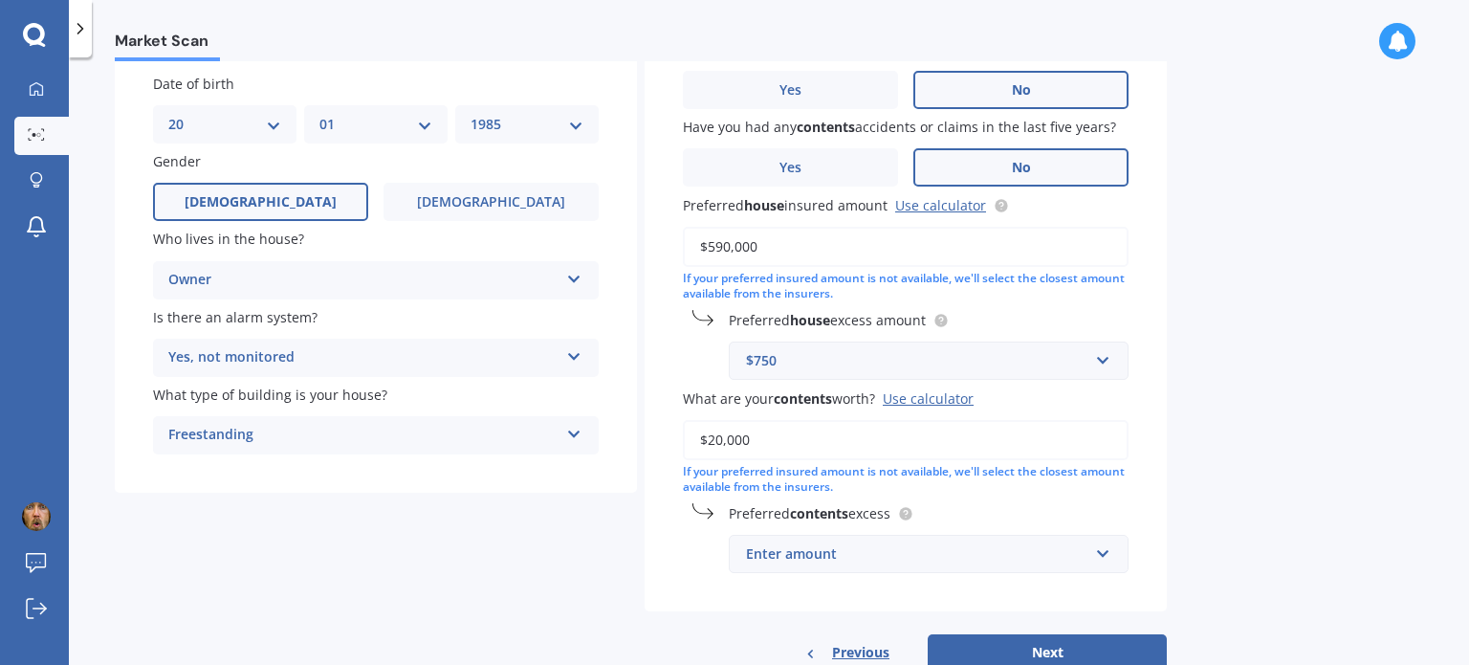
type input "$20,000"
click at [1028, 556] on div "Enter amount" at bounding box center [917, 553] width 342 height 21
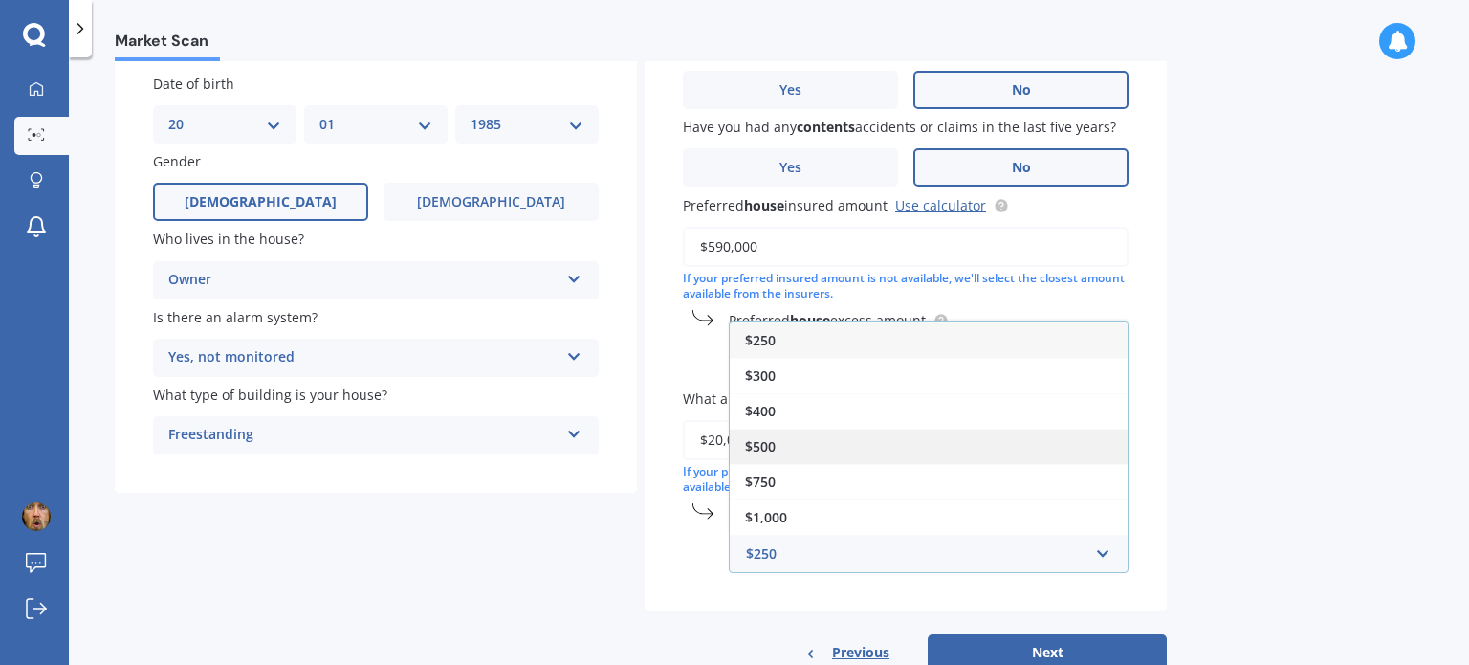
click at [895, 447] on div "$500" at bounding box center [929, 445] width 398 height 35
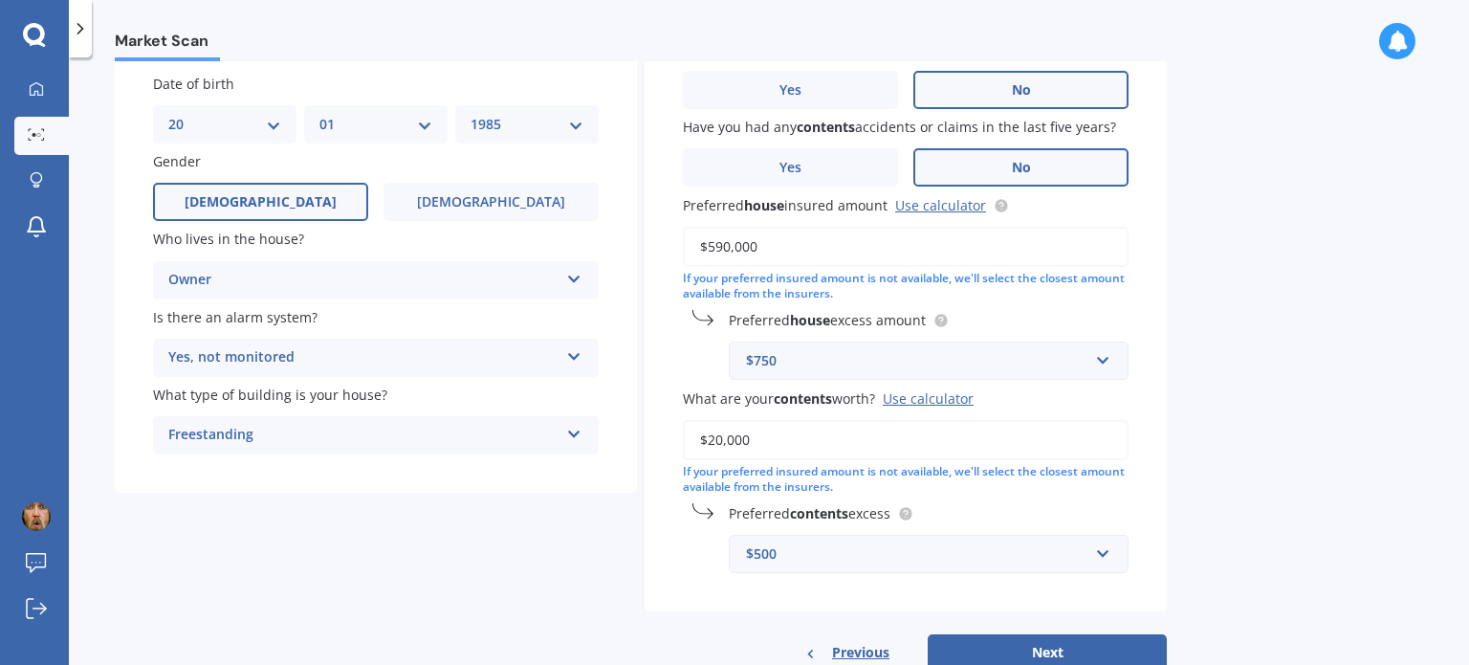
click at [1256, 543] on div "Market Scan House & Contents Market Scan 70 % Let's get to know you and see how…" at bounding box center [769, 364] width 1400 height 607
click at [1063, 643] on button "Next" at bounding box center [1047, 652] width 239 height 36
select select "20"
select select "01"
select select "1985"
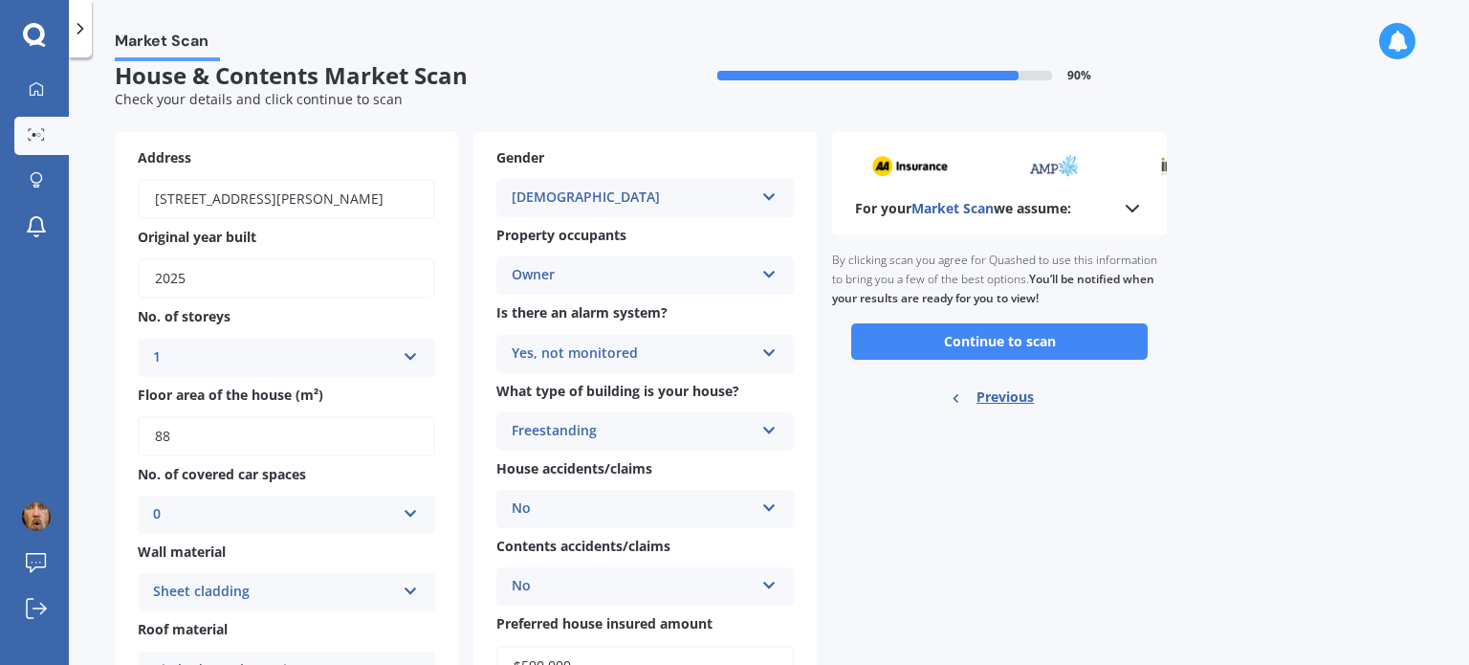
scroll to position [0, 0]
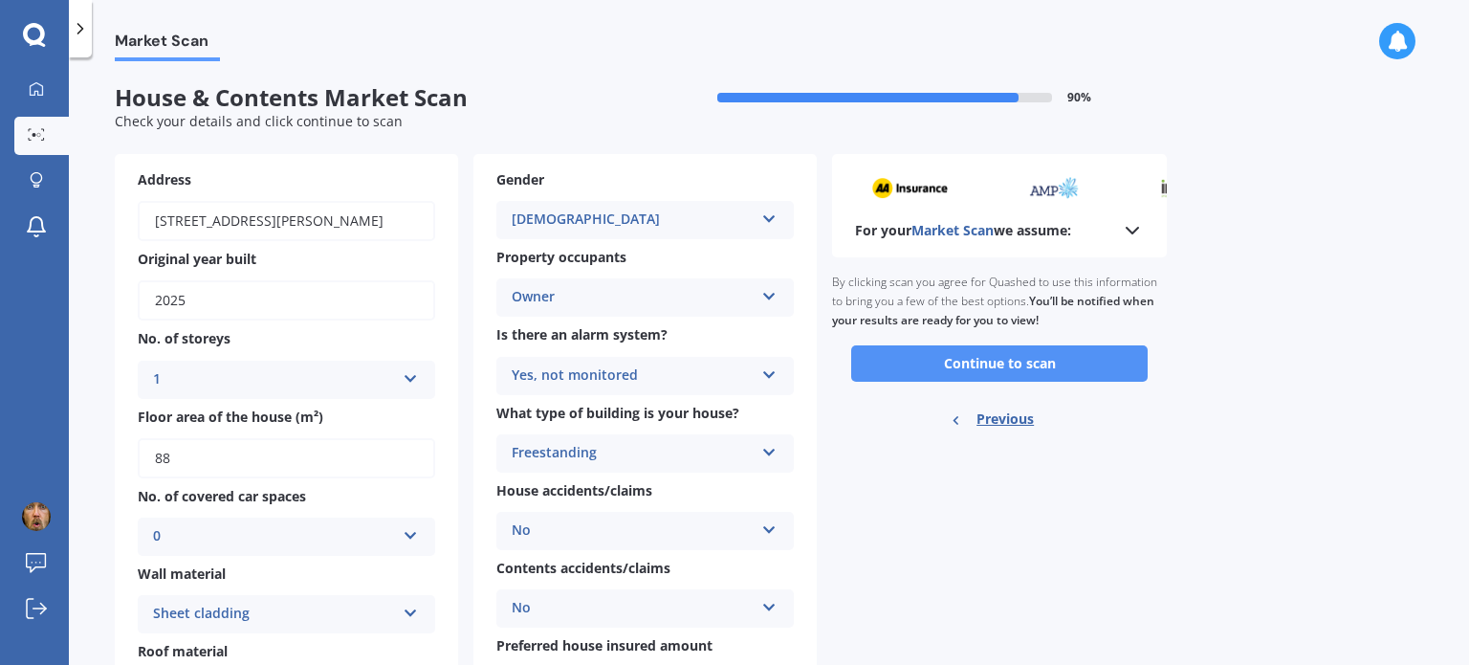
click at [1008, 363] on button "Continue to scan" at bounding box center [999, 363] width 296 height 36
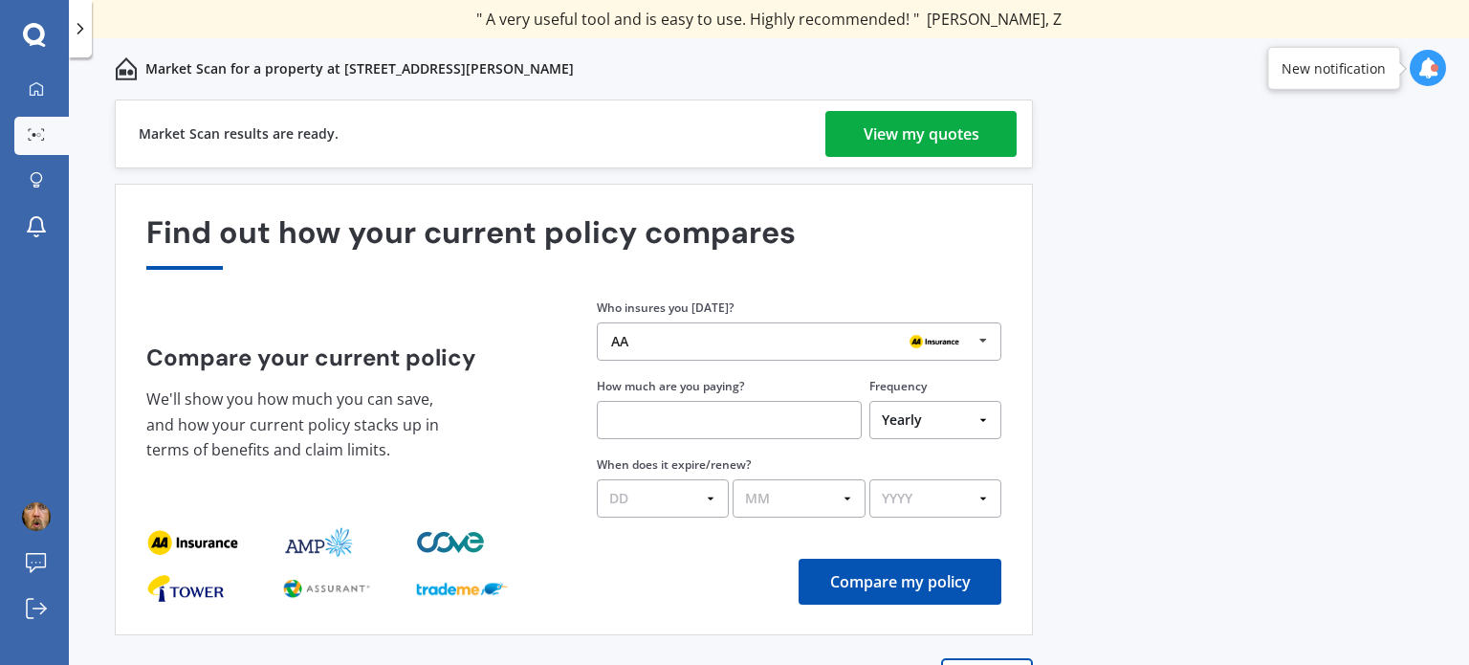
click at [927, 130] on div "View my quotes" at bounding box center [922, 134] width 116 height 46
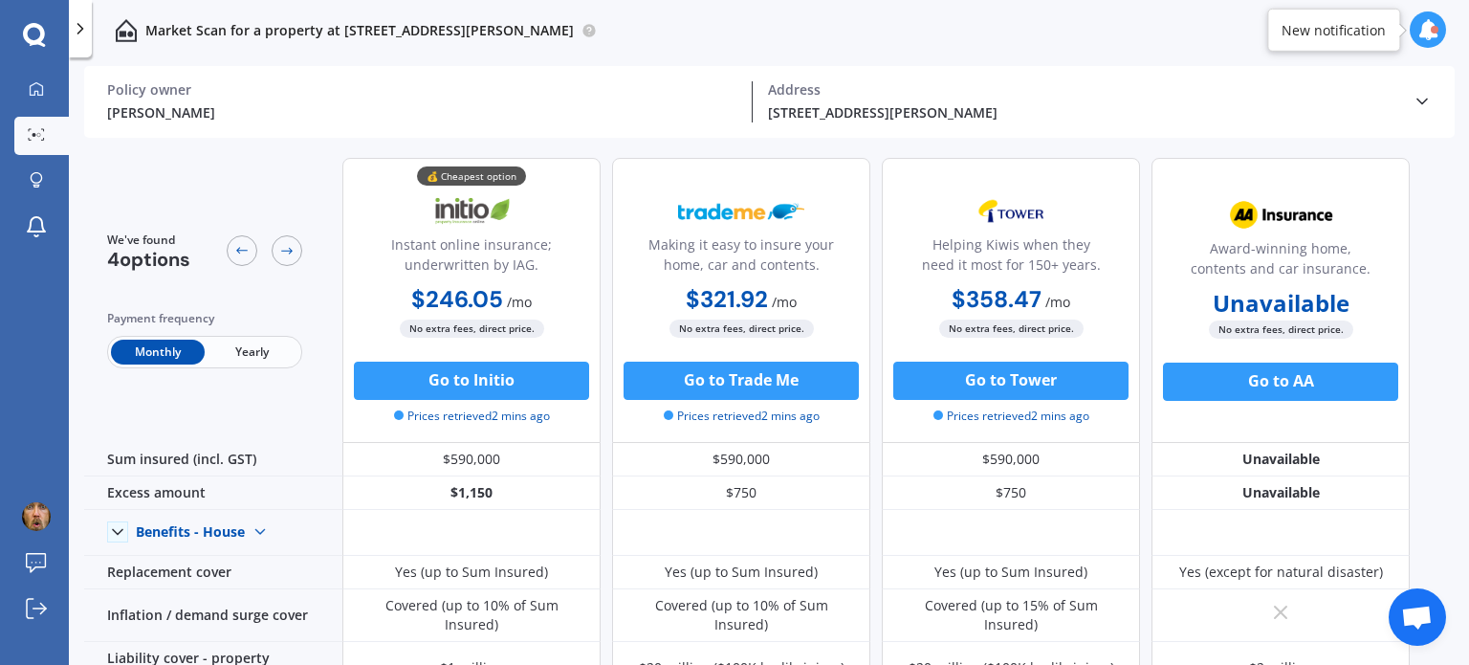
click at [240, 353] on span "Yearly" at bounding box center [252, 351] width 94 height 25
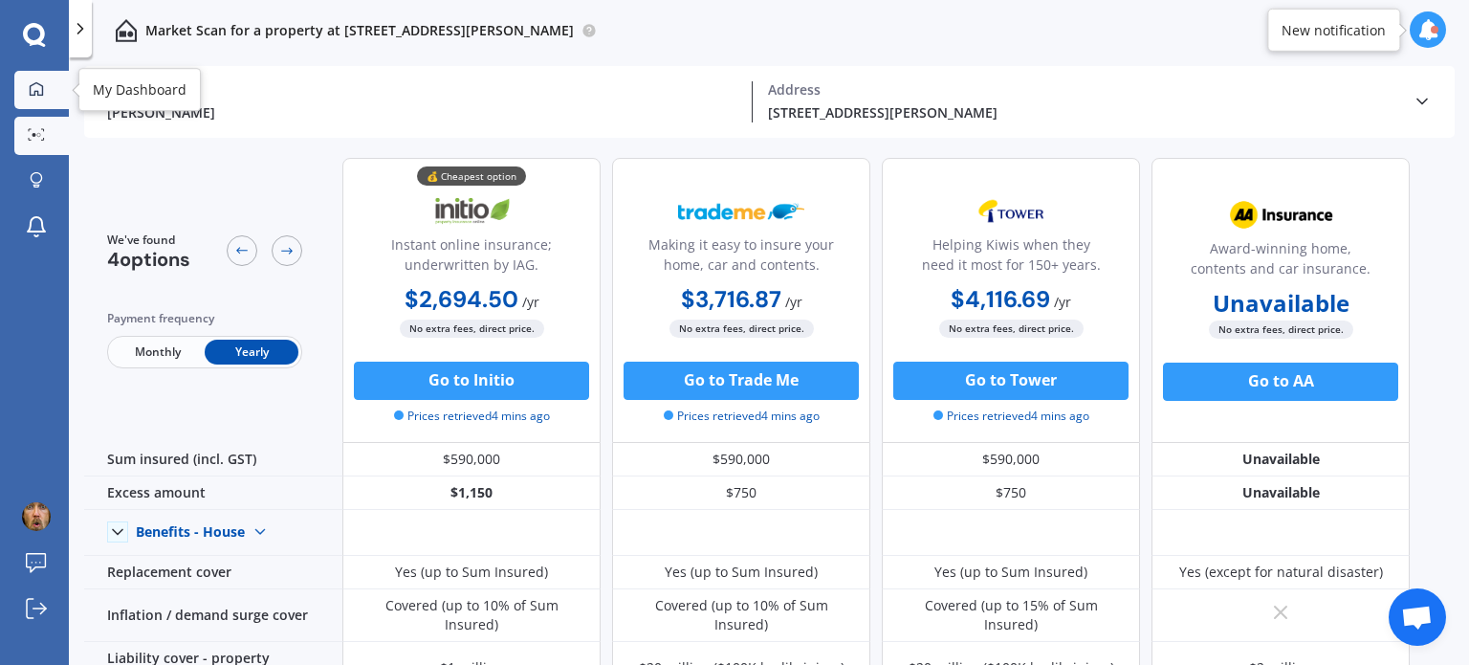
click at [37, 94] on icon at bounding box center [36, 87] width 13 height 13
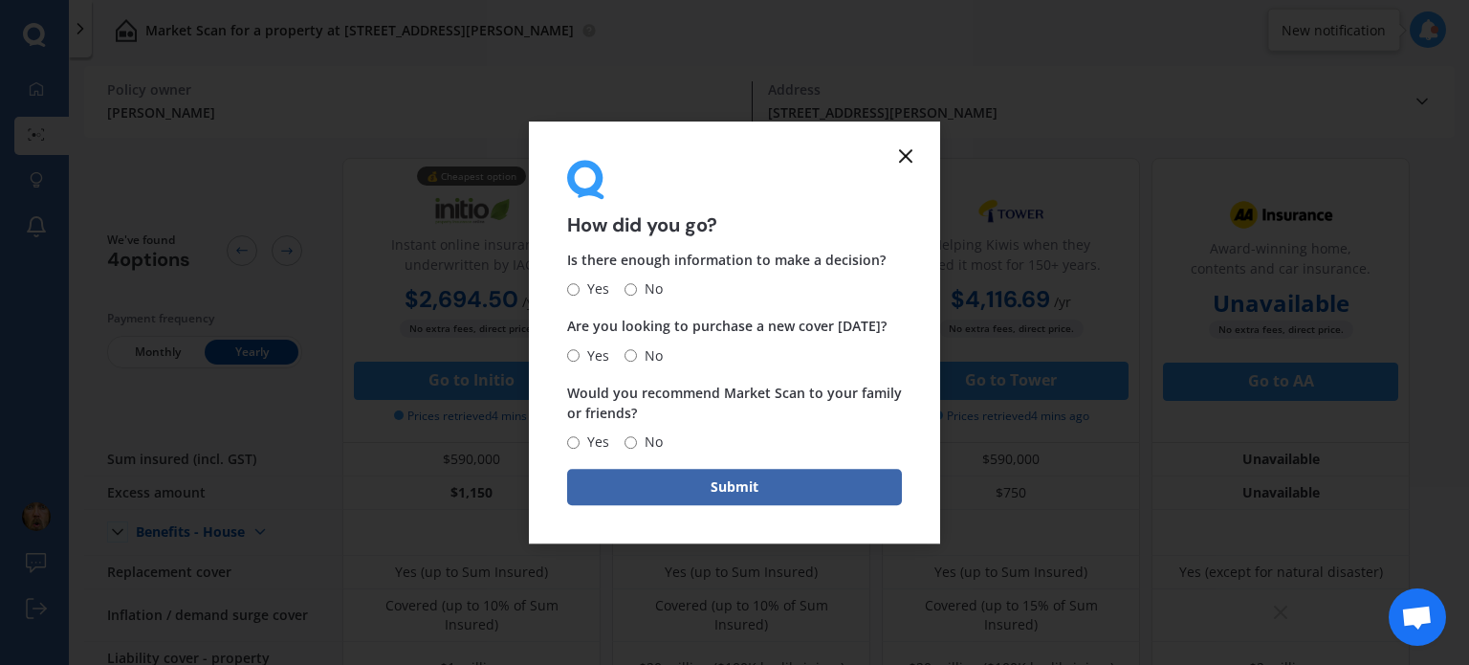
click at [903, 155] on icon at bounding box center [905, 155] width 23 height 23
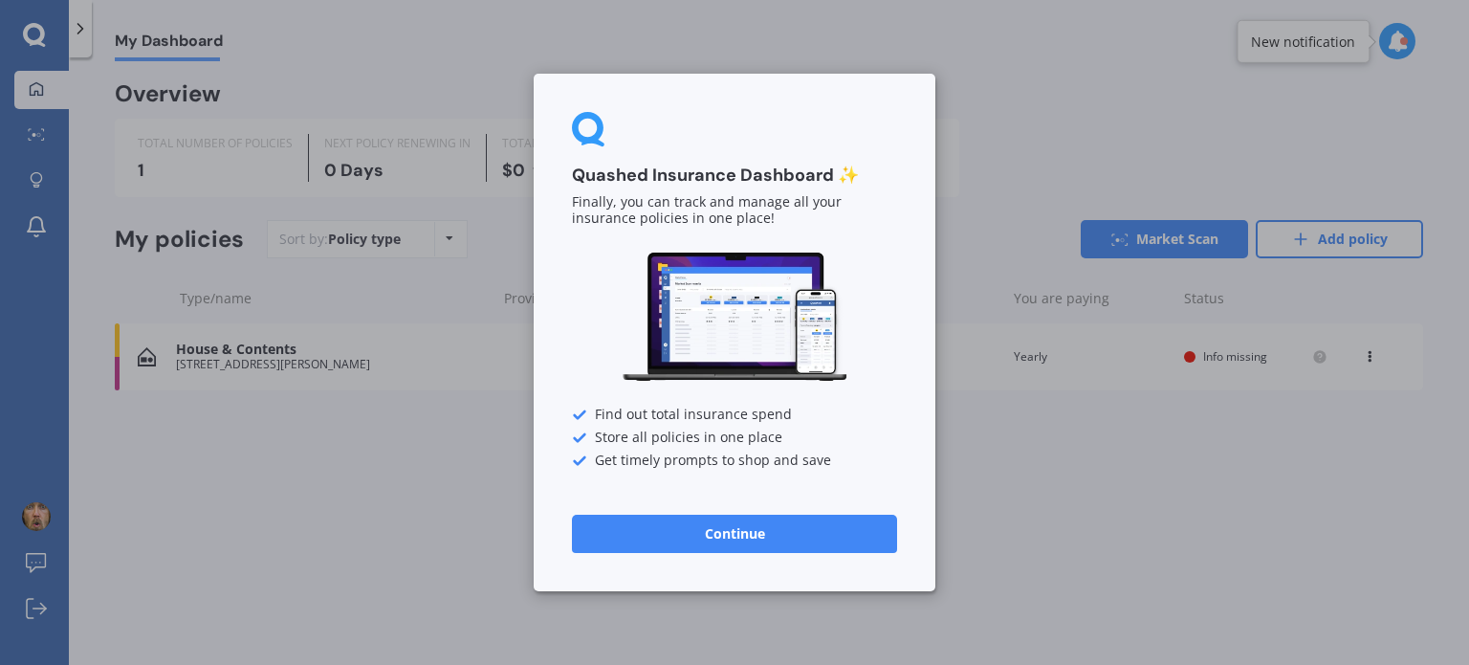
click at [673, 526] on button "Continue" at bounding box center [734, 533] width 325 height 38
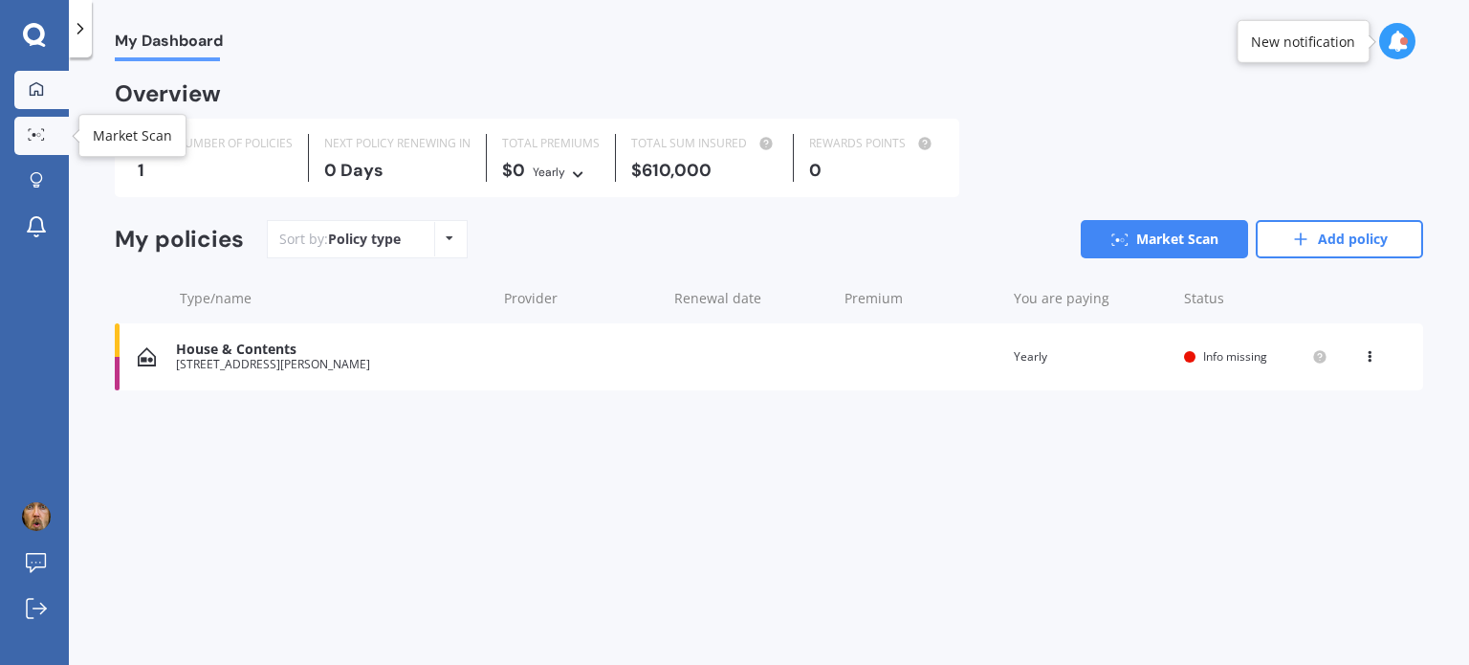
click at [34, 135] on circle at bounding box center [35, 135] width 4 height 4
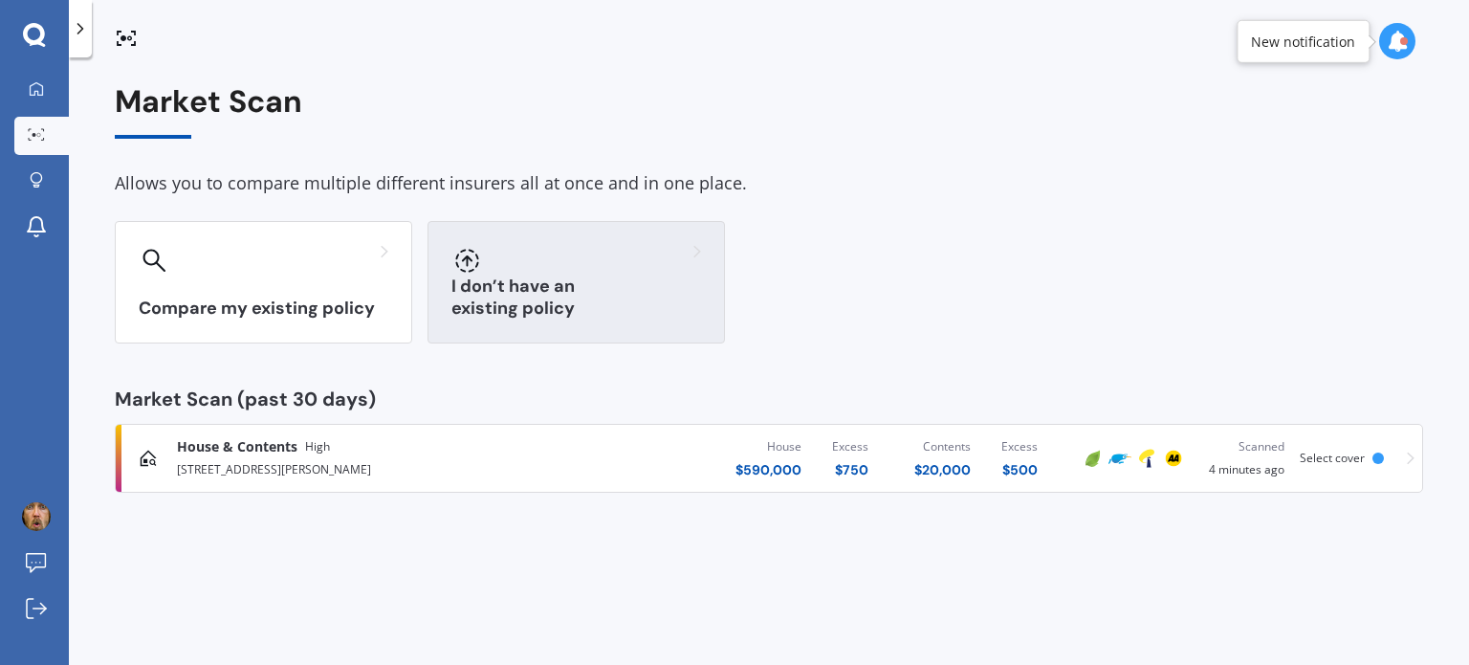
click at [506, 280] on div "I don’t have an existing policy" at bounding box center [575, 282] width 297 height 122
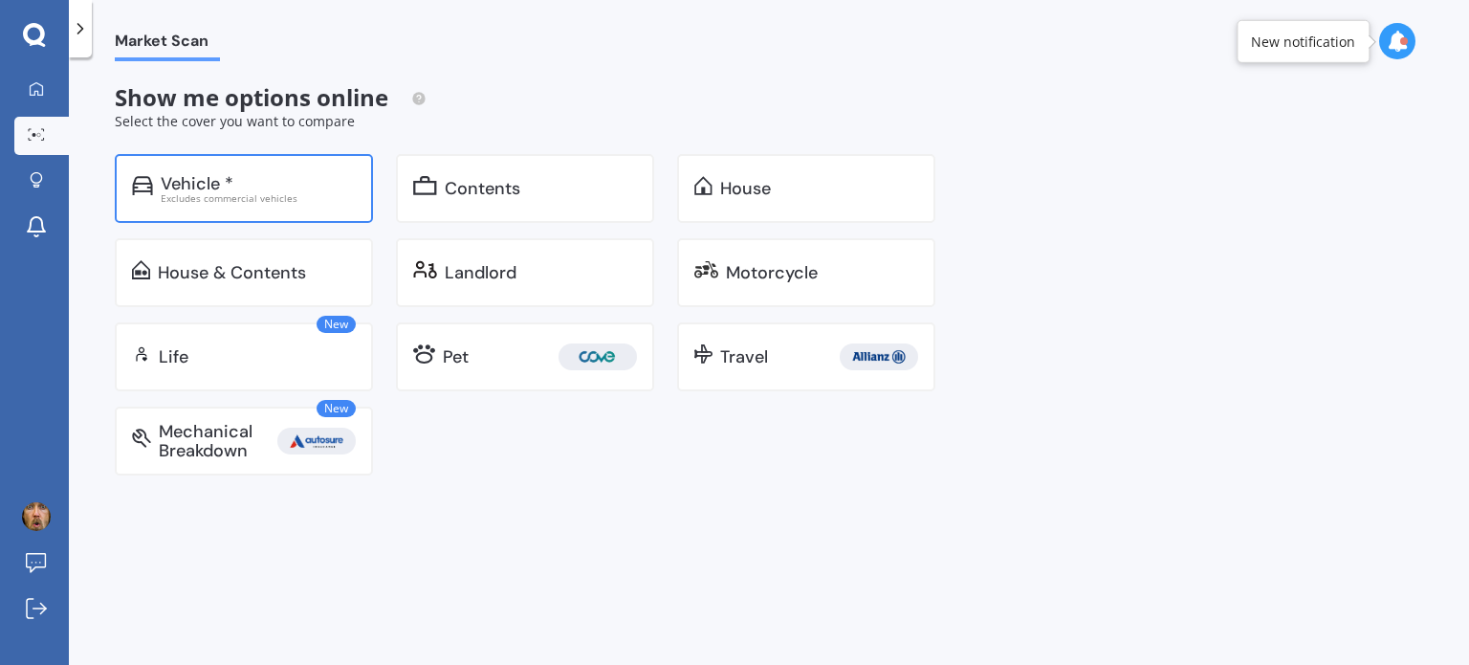
click at [272, 197] on div "Excludes commercial vehicles" at bounding box center [258, 198] width 195 height 10
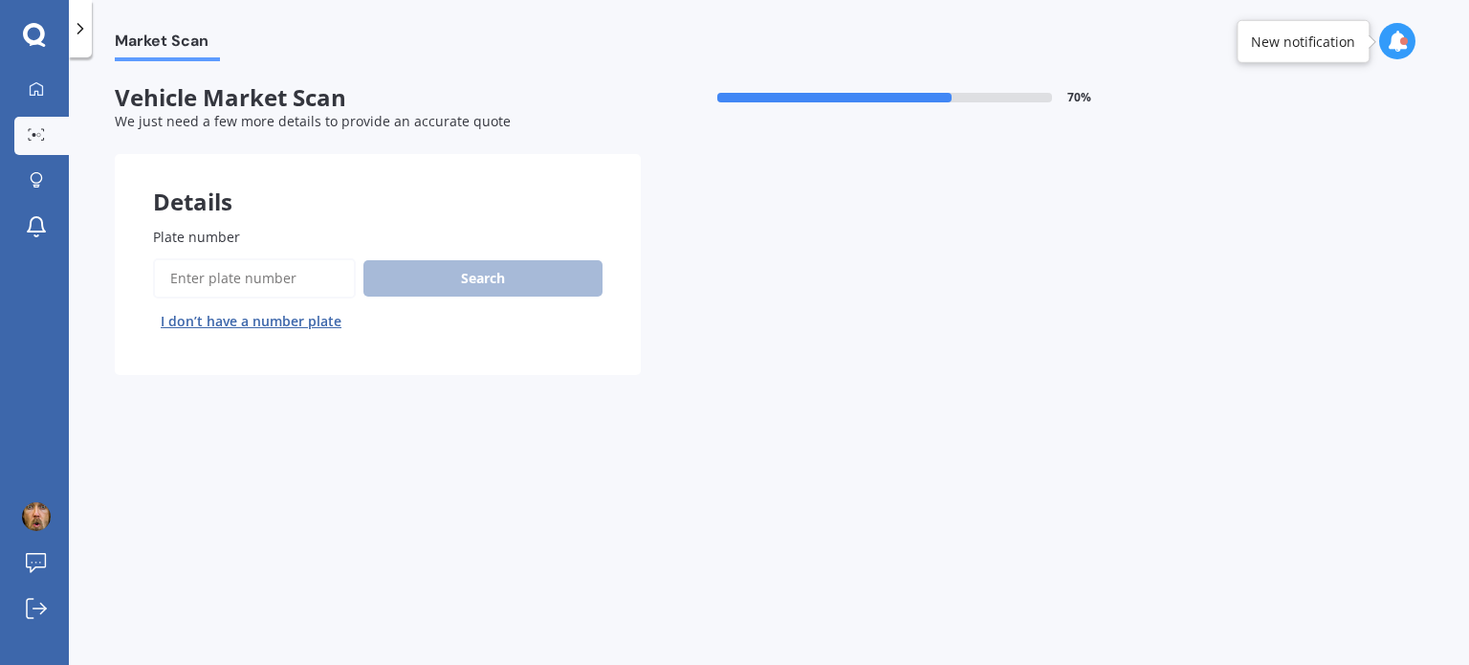
click at [265, 281] on input "Plate number" at bounding box center [254, 278] width 203 height 40
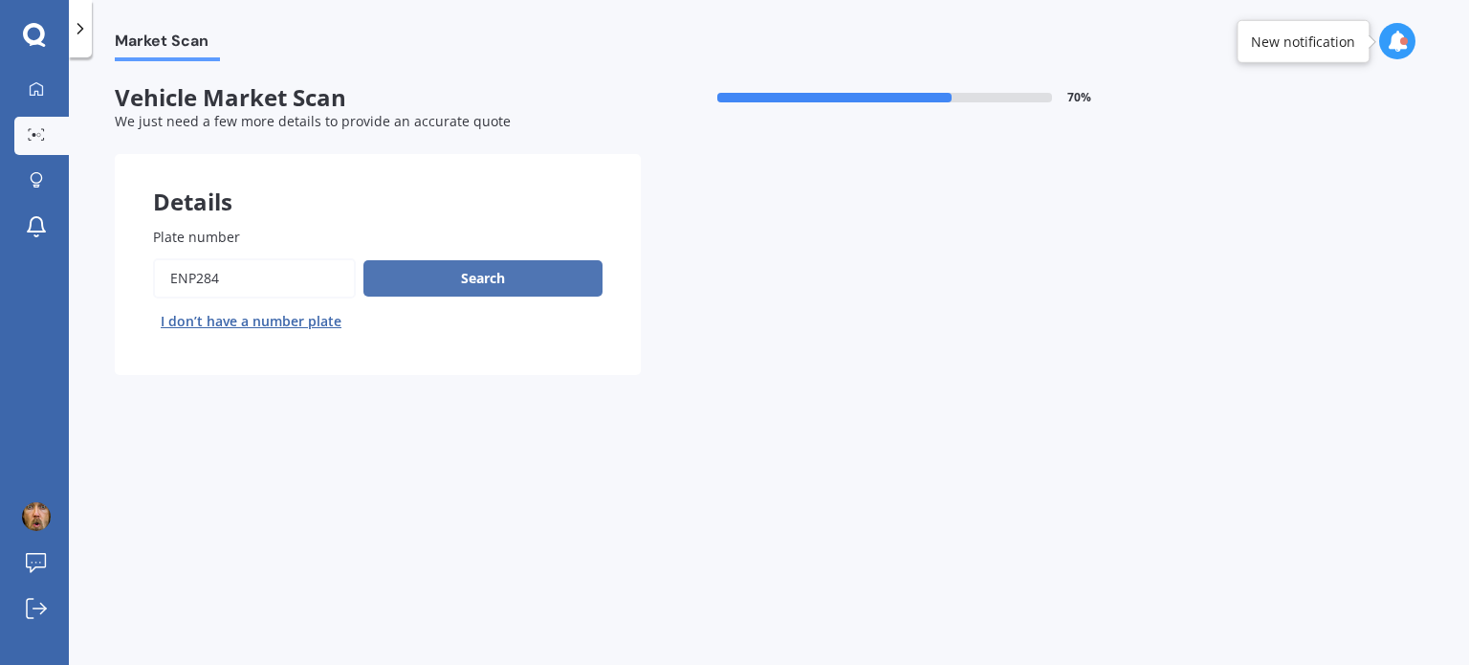
type input "ENP284"
click at [427, 279] on button "Search" at bounding box center [482, 278] width 239 height 36
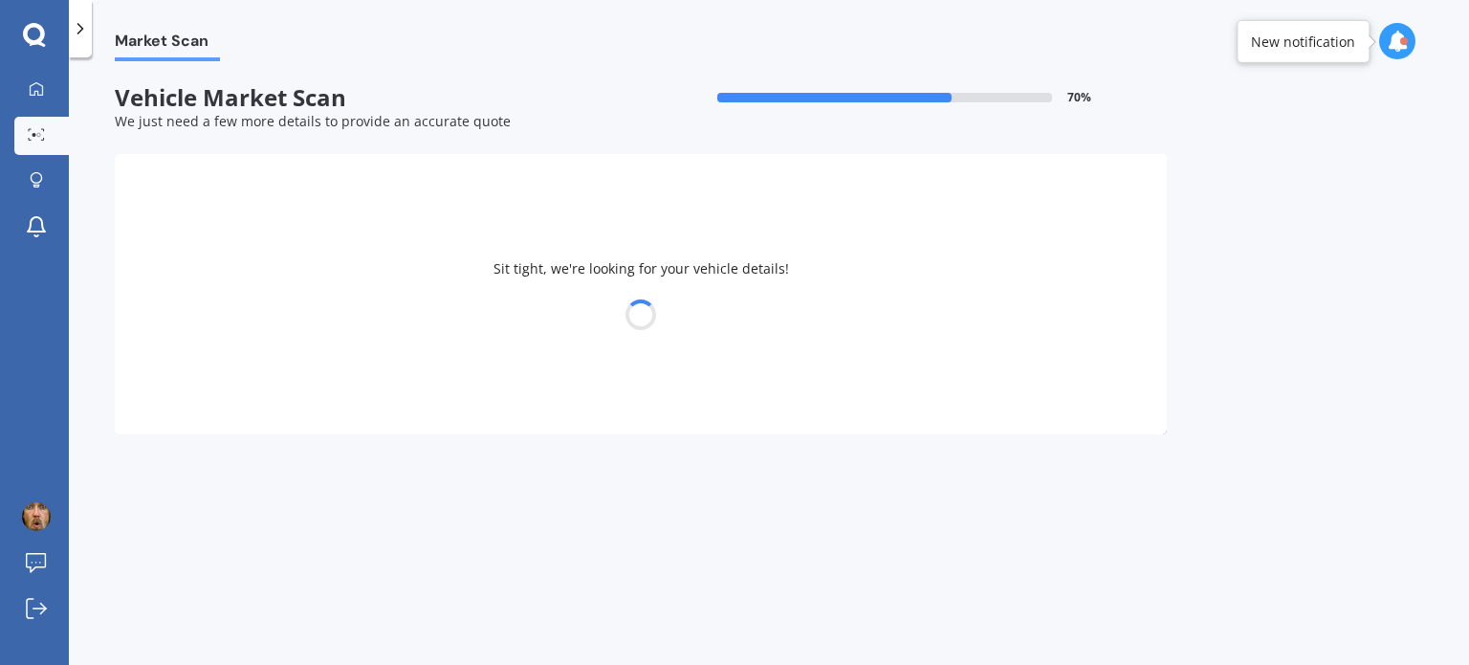
select select "NISSAN"
select select "X-TRAIL"
select select "20"
select select "01"
select select "1985"
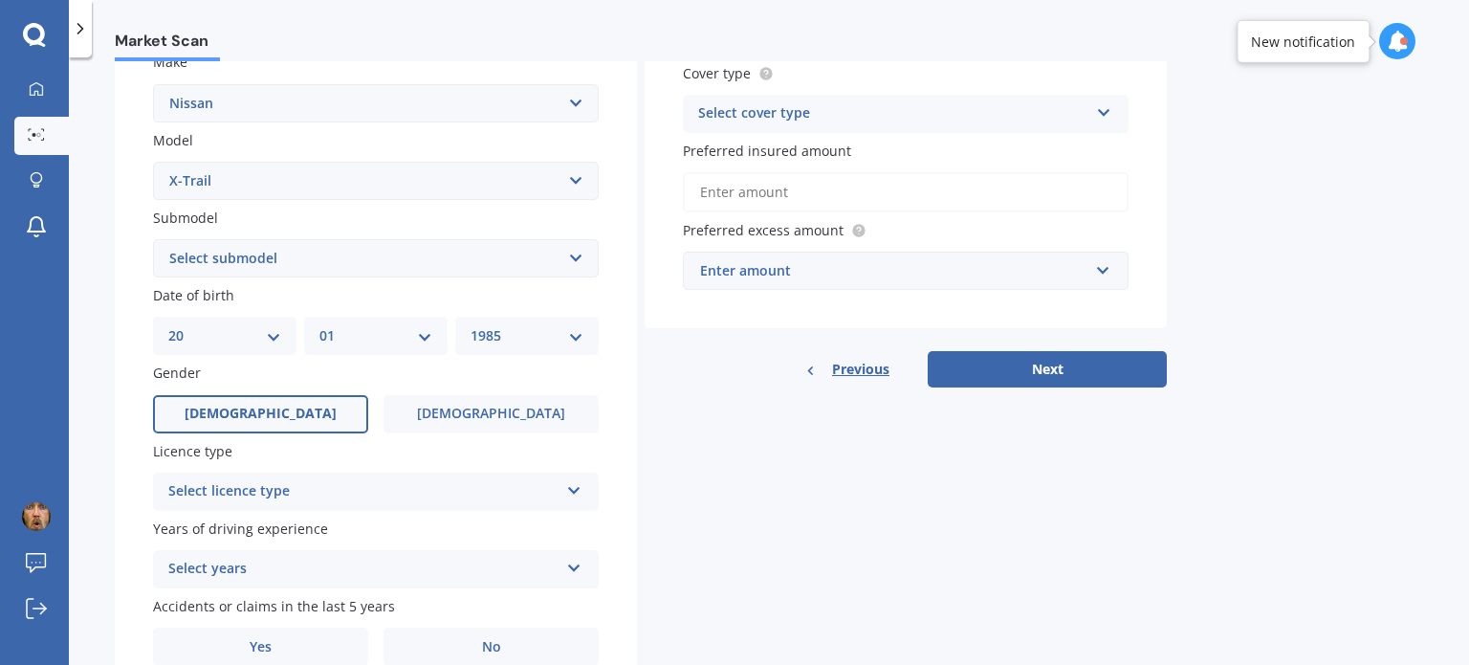
scroll to position [376, 0]
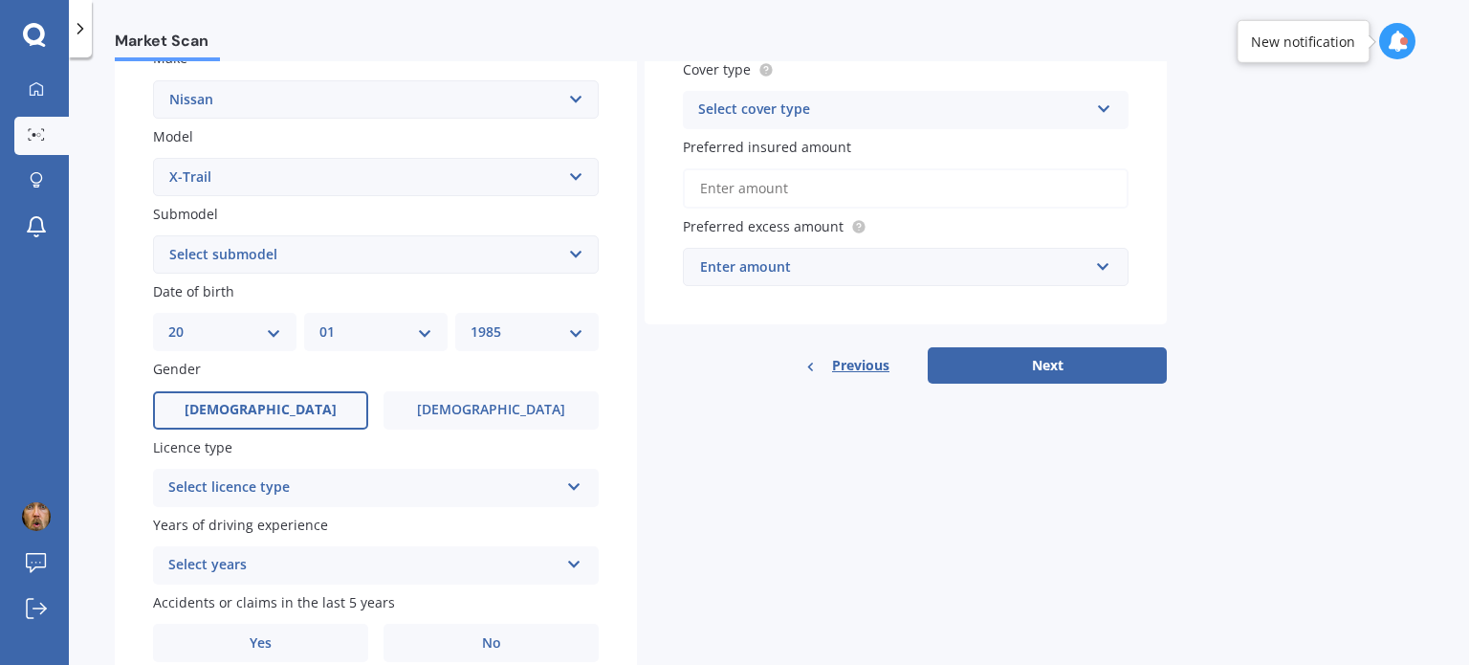
click at [515, 260] on select "Select submodel (All Other) 2000cc Hybrid 2WD non-turbo 4WD 20X Petrol ST ST 4W…" at bounding box center [376, 254] width 446 height 38
select select "ST-L"
click at [153, 235] on select "Select submodel (All Other) 2000cc Hybrid 2WD non-turbo 4WD 20X Petrol ST ST 4W…" at bounding box center [376, 254] width 446 height 38
click at [348, 492] on div "Select licence type" at bounding box center [363, 487] width 390 height 23
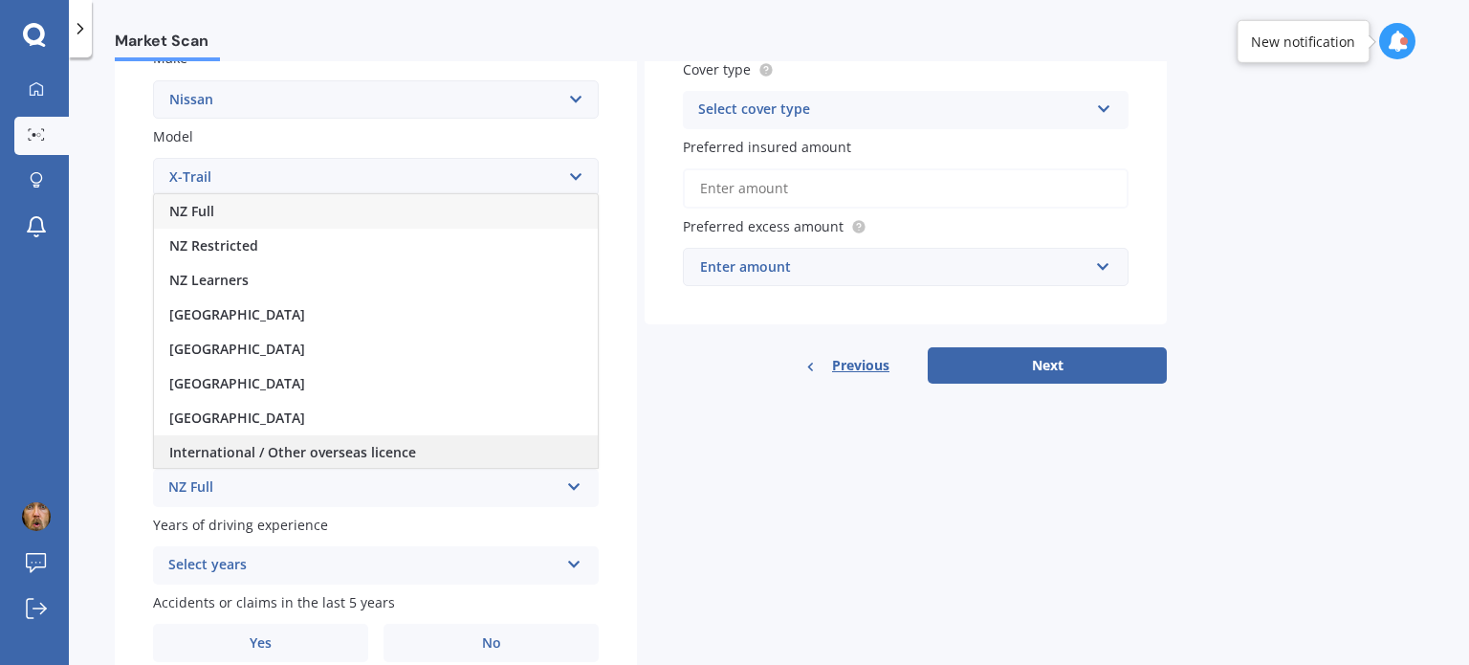
click at [366, 451] on span "International / Other overseas licence" at bounding box center [292, 452] width 247 height 18
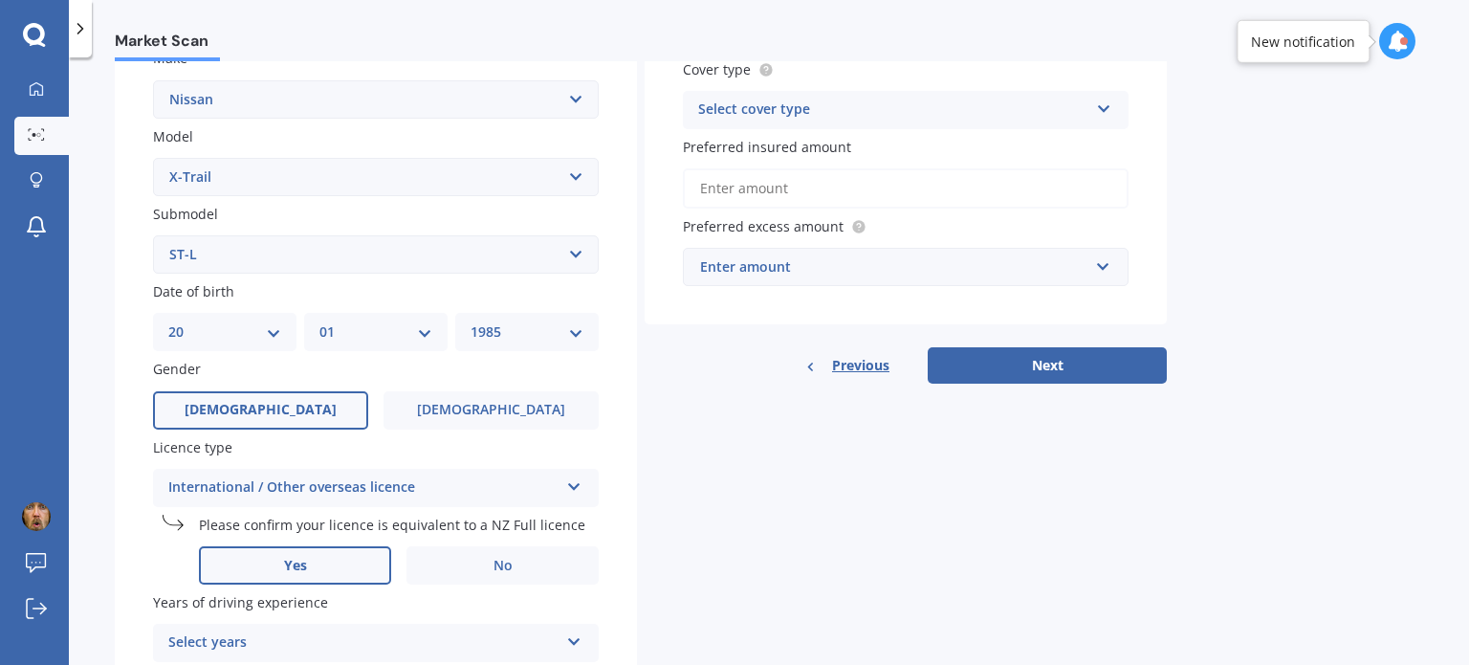
click at [325, 574] on label "Yes" at bounding box center [295, 565] width 192 height 38
click at [0, 0] on input "Yes" at bounding box center [0, 0] width 0 height 0
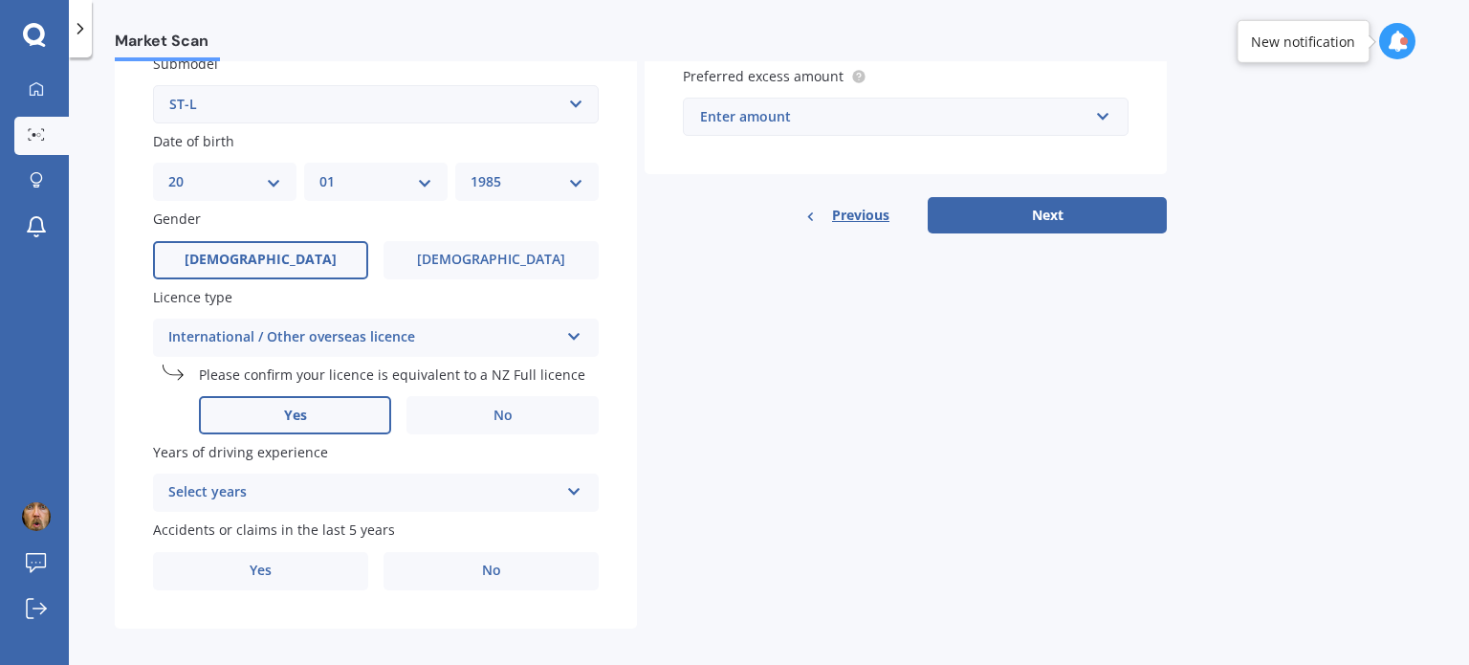
scroll to position [539, 0]
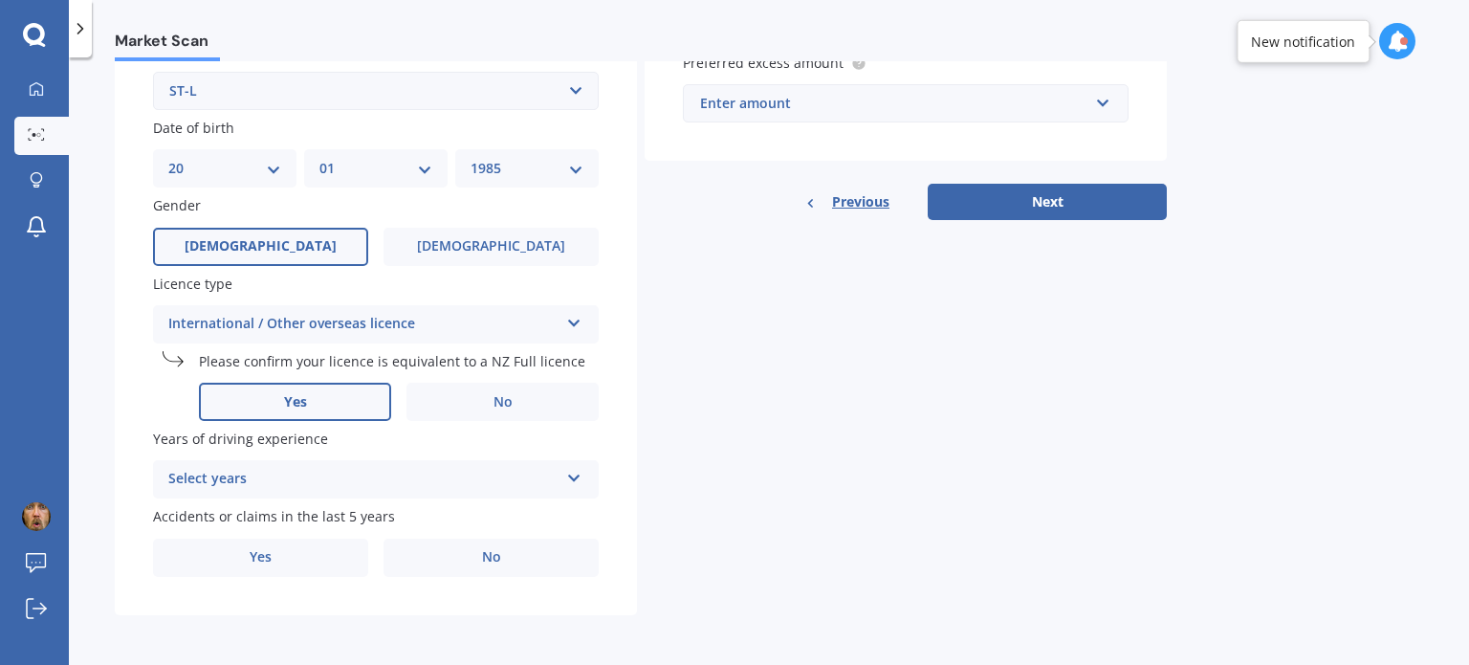
click at [327, 479] on div "Select years" at bounding box center [363, 479] width 390 height 23
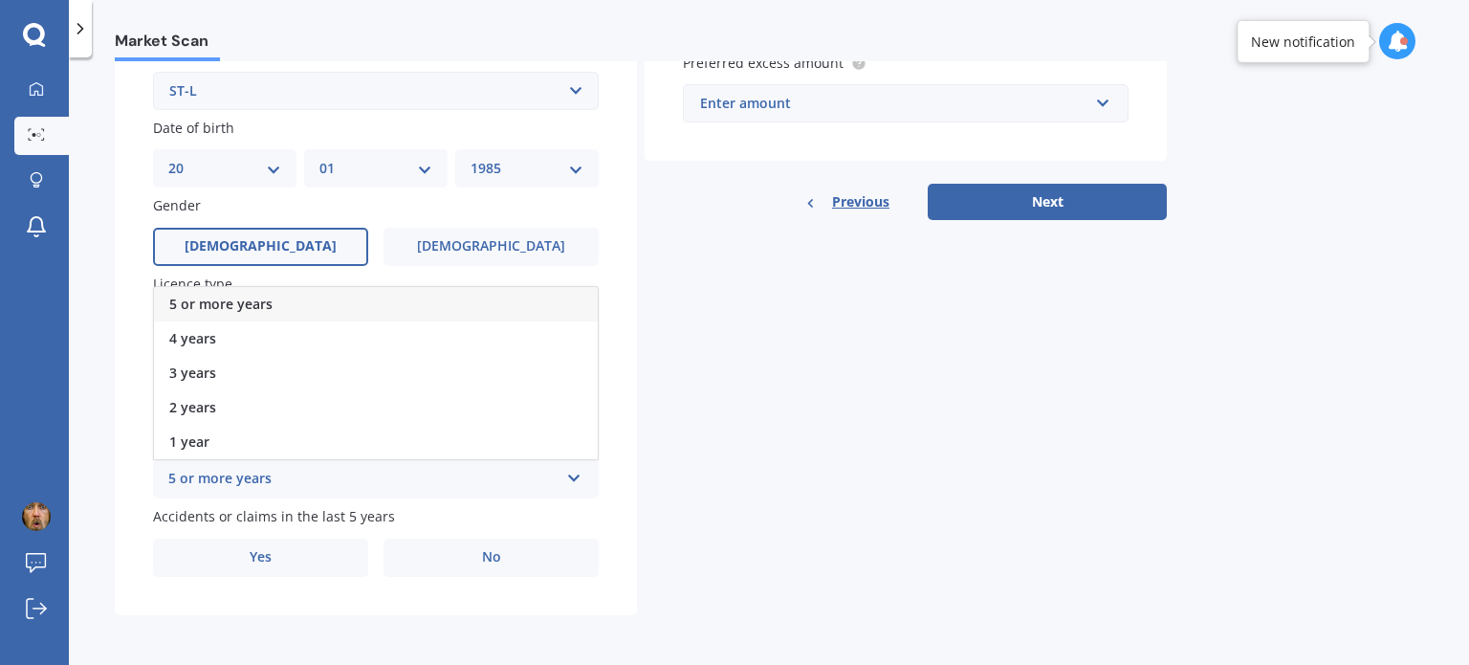
click at [302, 300] on div "5 or more years" at bounding box center [376, 304] width 444 height 34
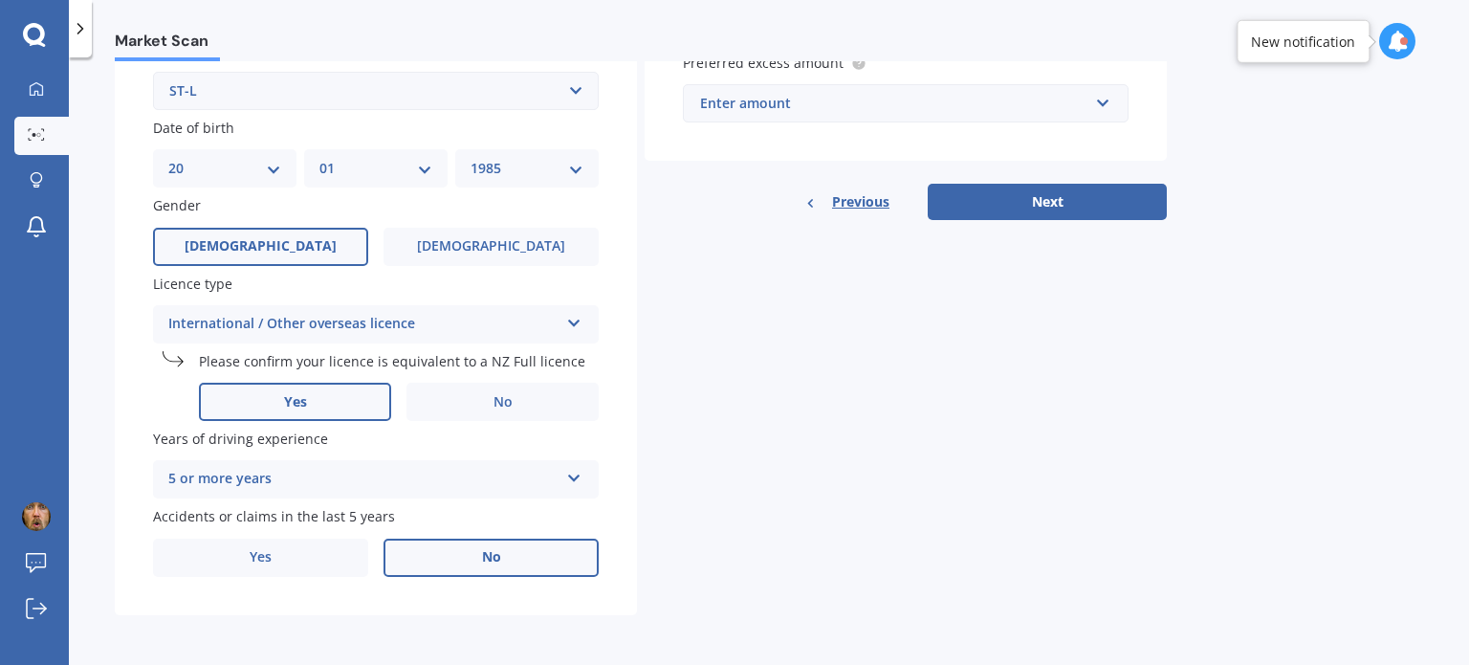
click at [482, 568] on label "No" at bounding box center [490, 557] width 215 height 38
click at [0, 0] on input "No" at bounding box center [0, 0] width 0 height 0
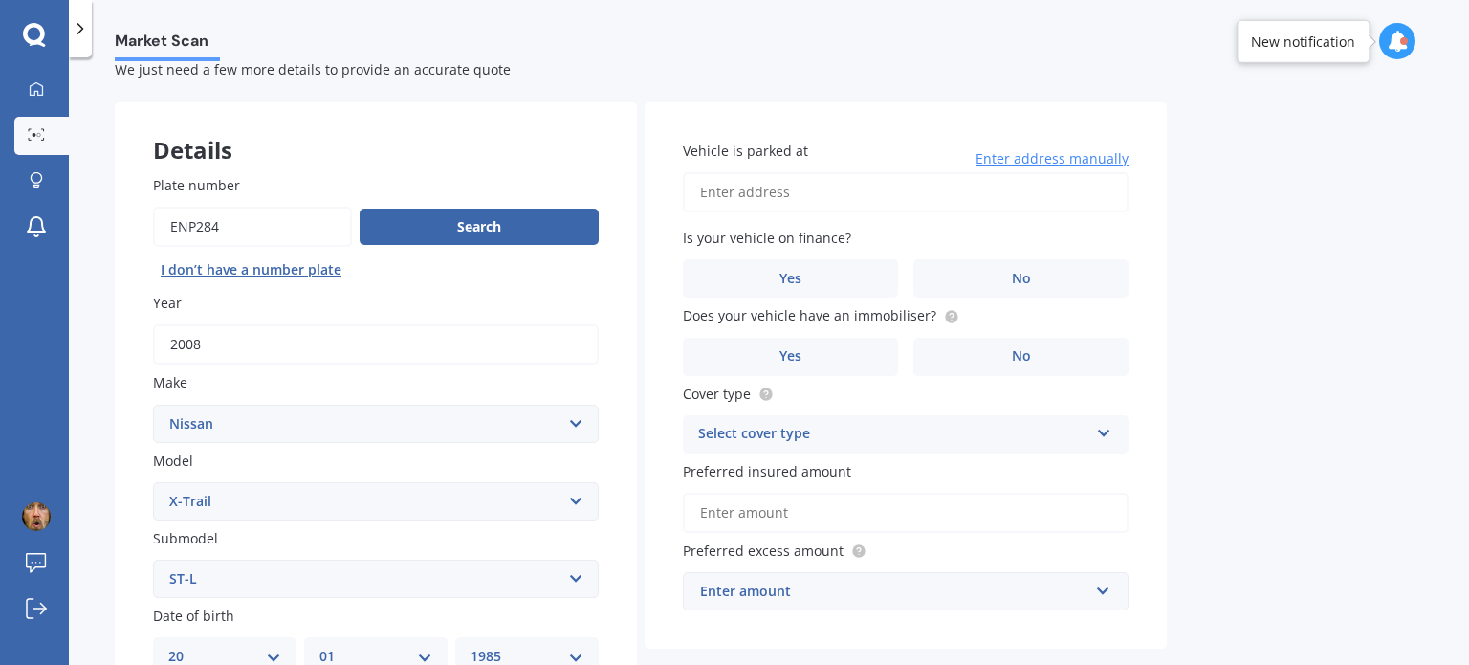
scroll to position [49, 0]
click at [976, 204] on input "Vehicle is parked at" at bounding box center [906, 195] width 446 height 40
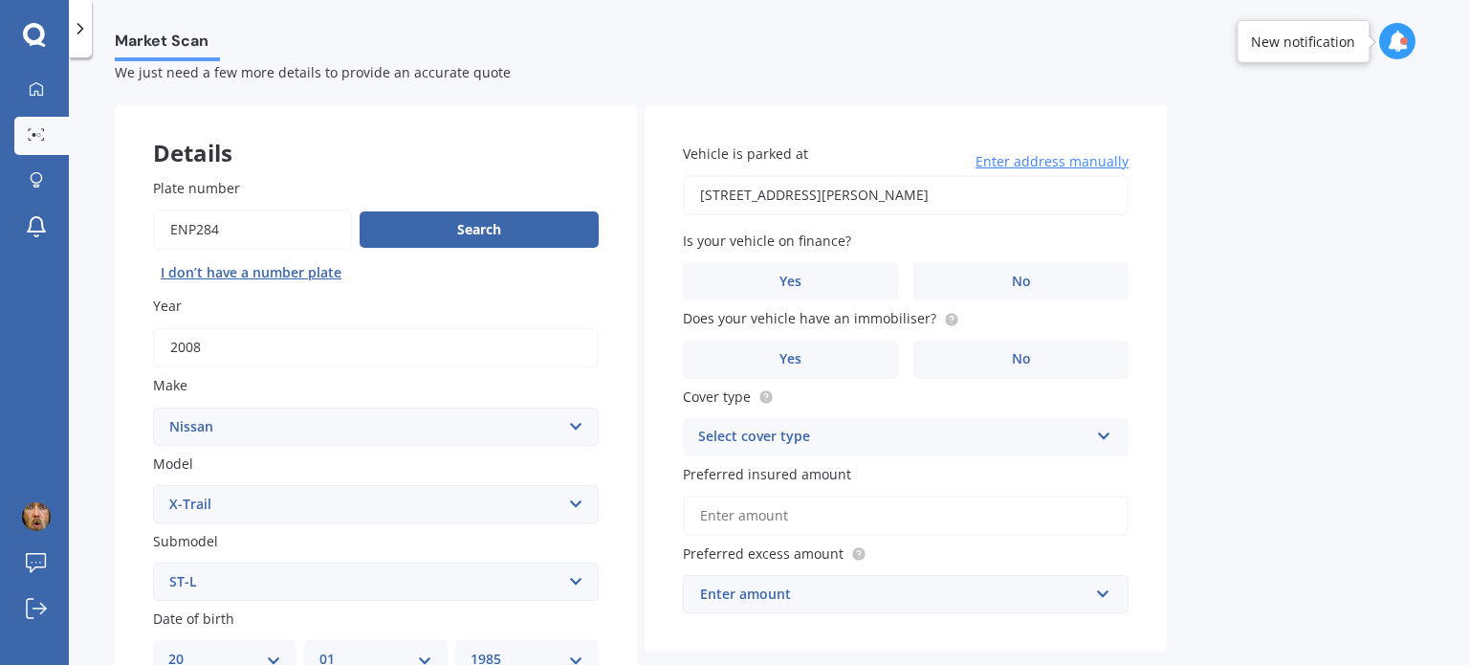
type input "[STREET_ADDRESS][PERSON_NAME]"
click at [991, 277] on label "No" at bounding box center [1020, 281] width 215 height 38
click at [0, 0] on input "No" at bounding box center [0, 0] width 0 height 0
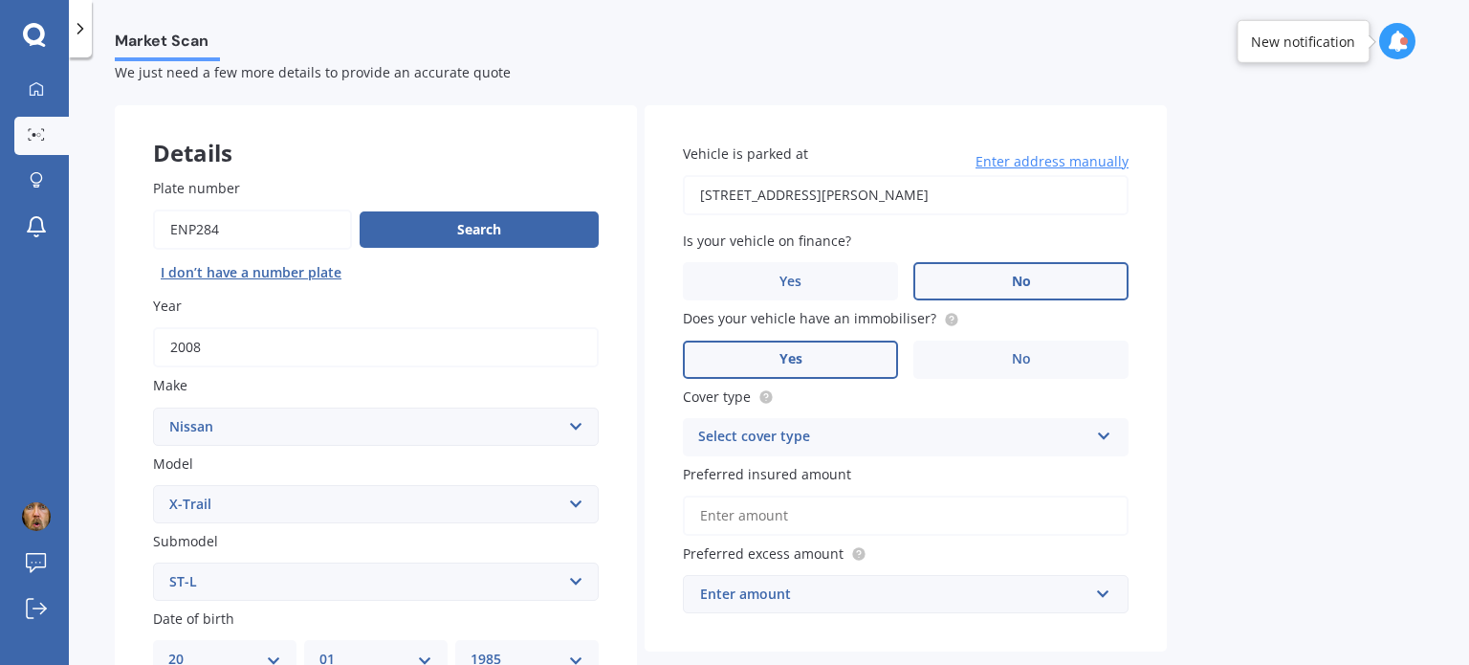
click at [852, 366] on label "Yes" at bounding box center [790, 359] width 215 height 38
click at [0, 0] on input "Yes" at bounding box center [0, 0] width 0 height 0
click at [898, 443] on div "Select cover type" at bounding box center [893, 437] width 390 height 23
click at [903, 479] on div "Comprehensive" at bounding box center [906, 474] width 444 height 34
click at [941, 522] on input "Preferred insured amount" at bounding box center [906, 515] width 446 height 40
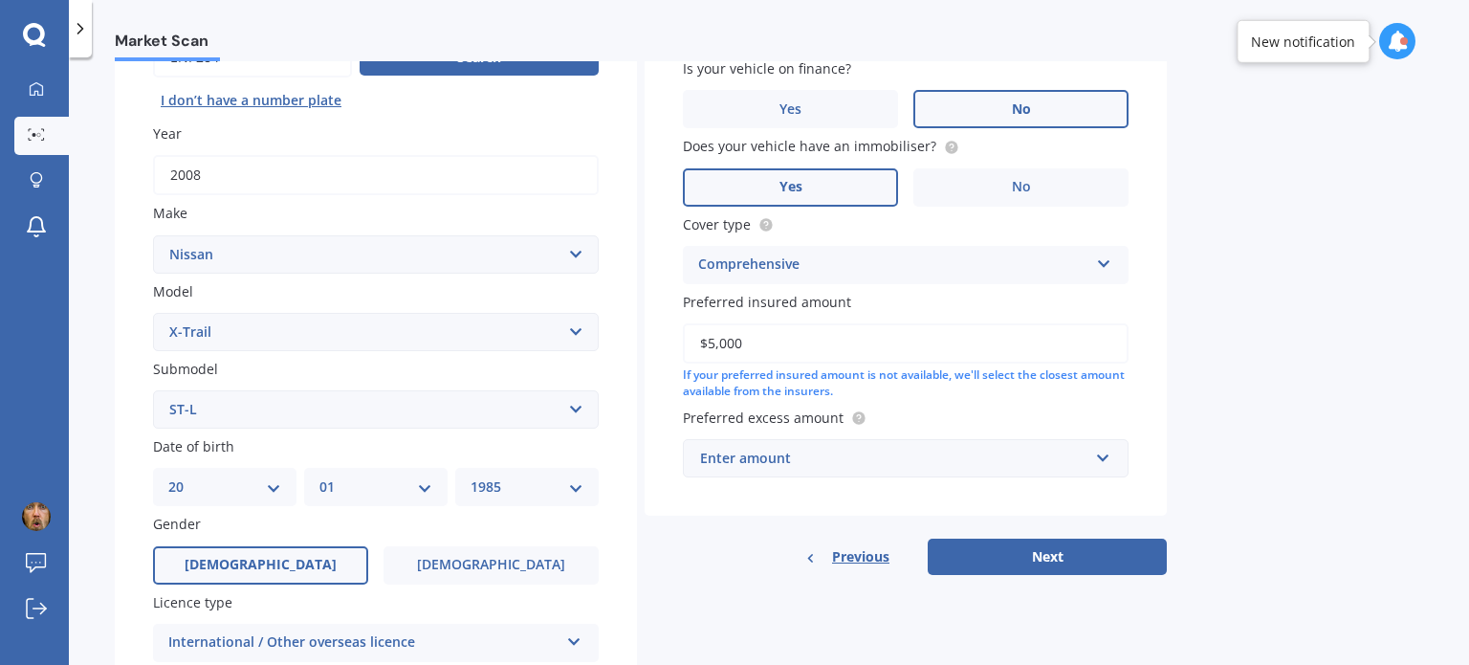
scroll to position [256, 0]
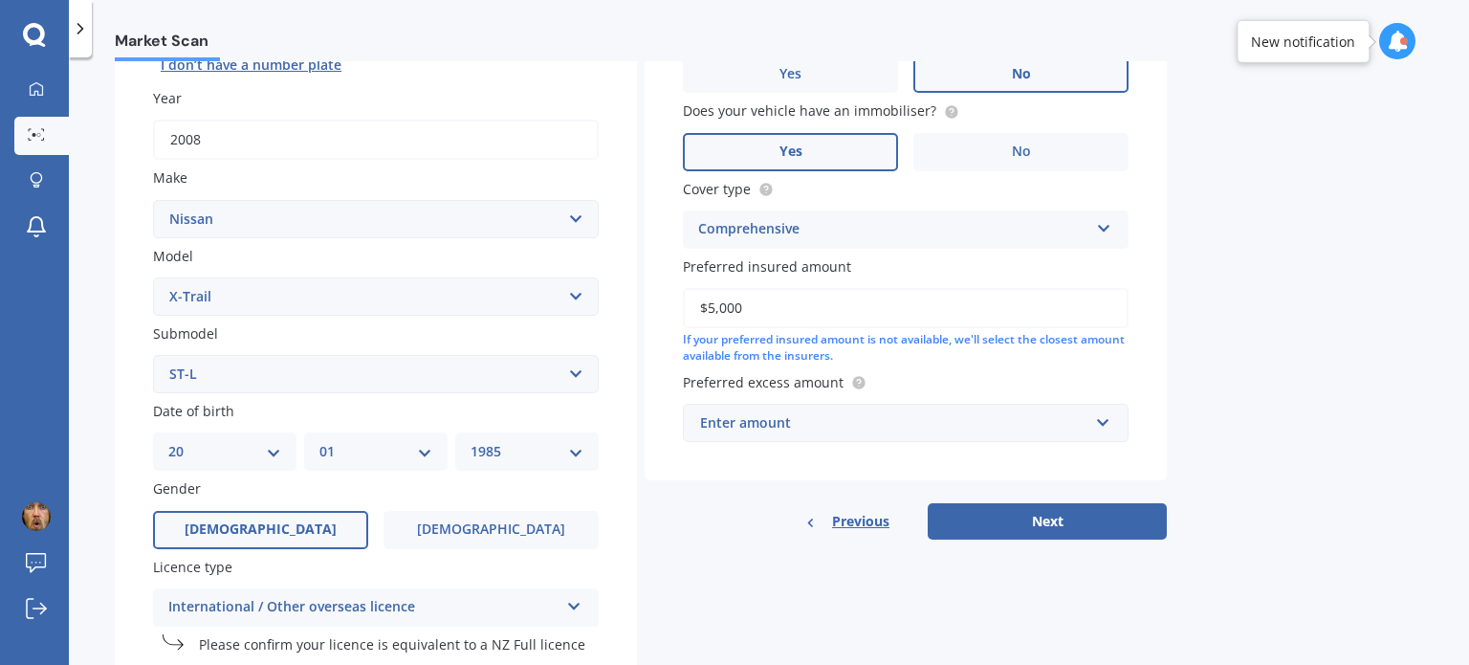
type input "$5,000"
click at [1060, 424] on div "Enter amount" at bounding box center [894, 422] width 388 height 21
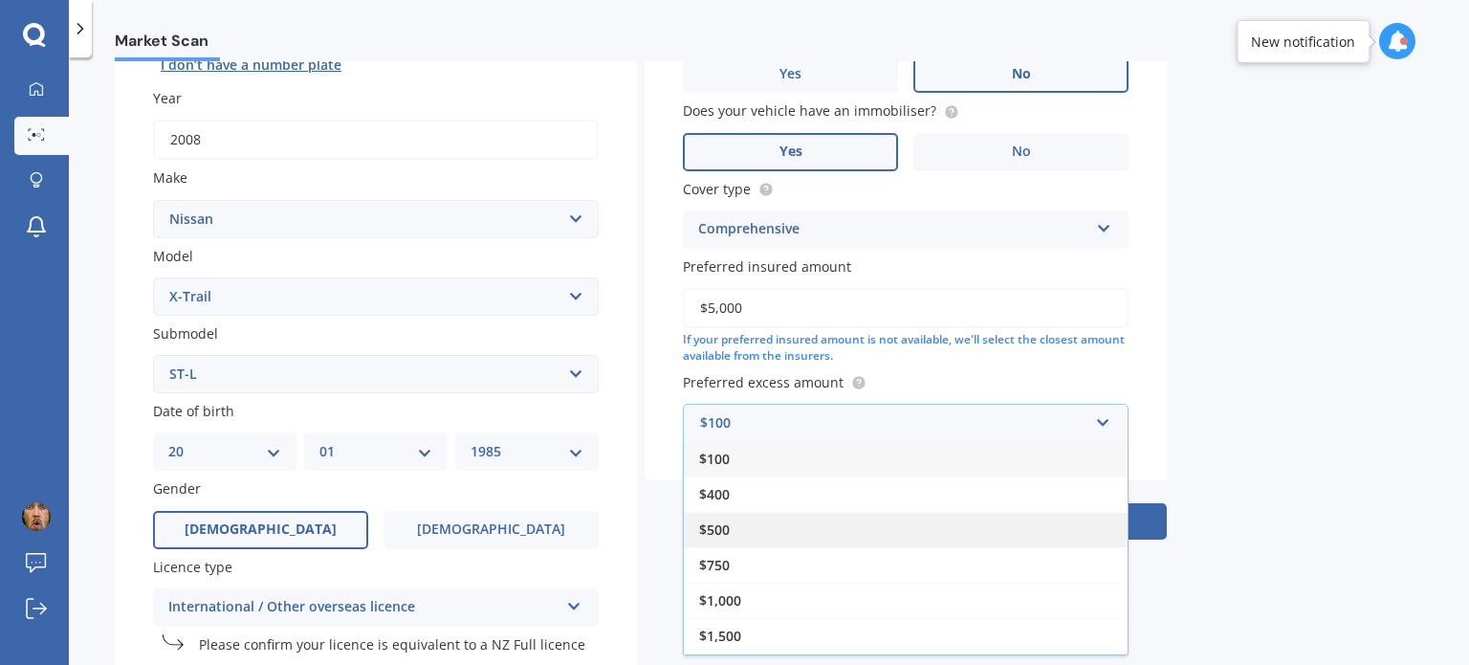
click at [850, 523] on div "$500" at bounding box center [906, 529] width 444 height 35
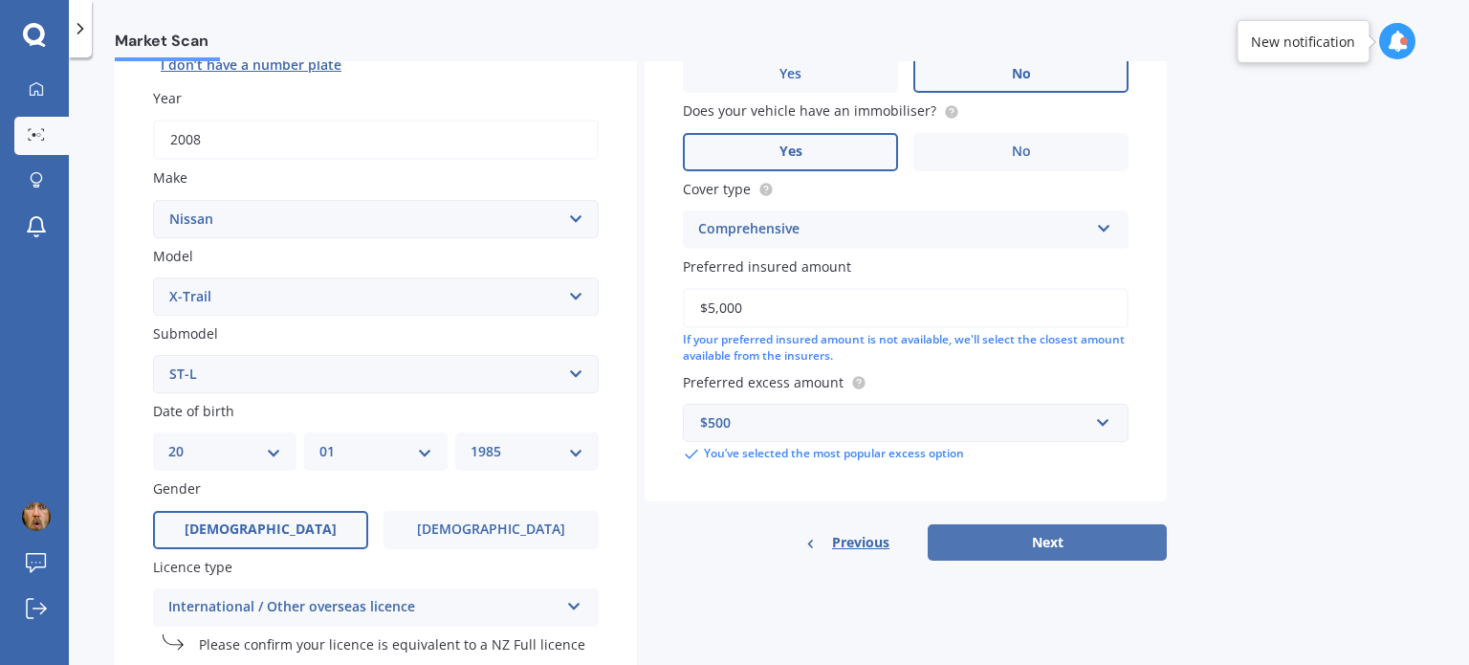
click at [1052, 542] on button "Next" at bounding box center [1047, 542] width 239 height 36
select select "20"
select select "01"
select select "1985"
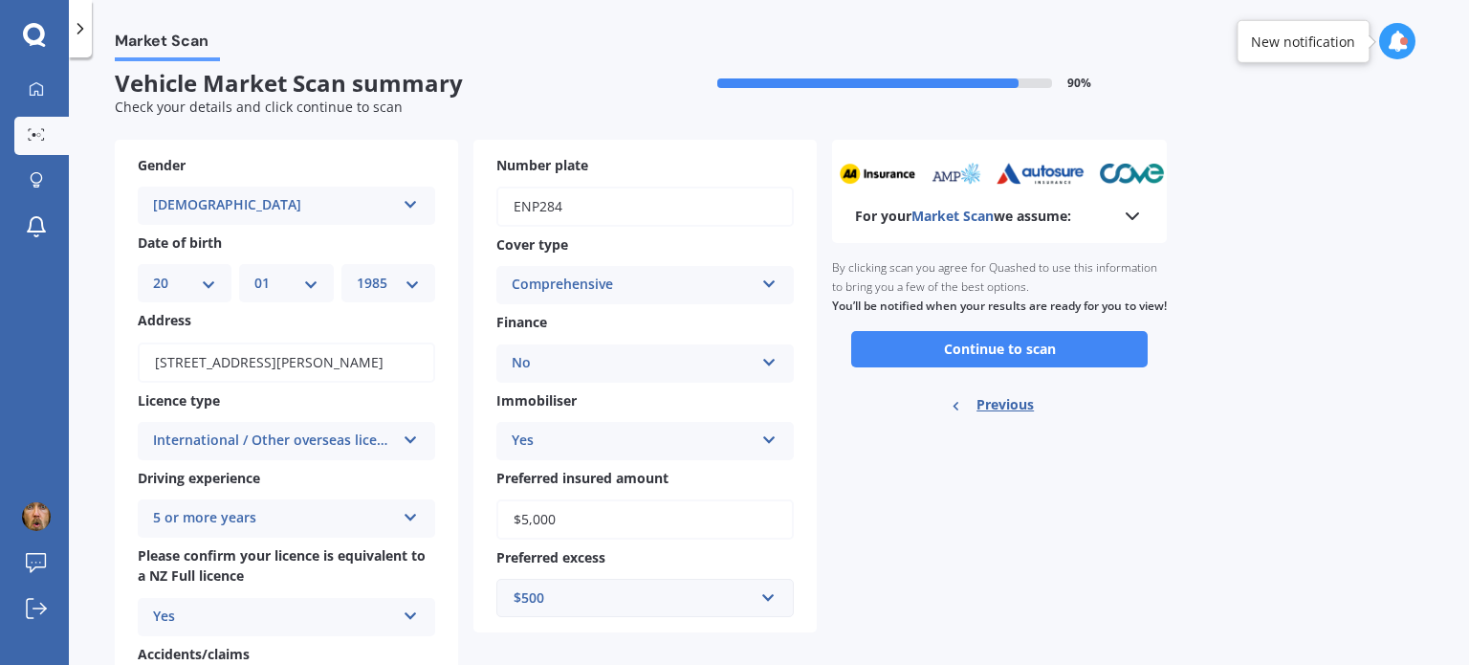
scroll to position [0, 0]
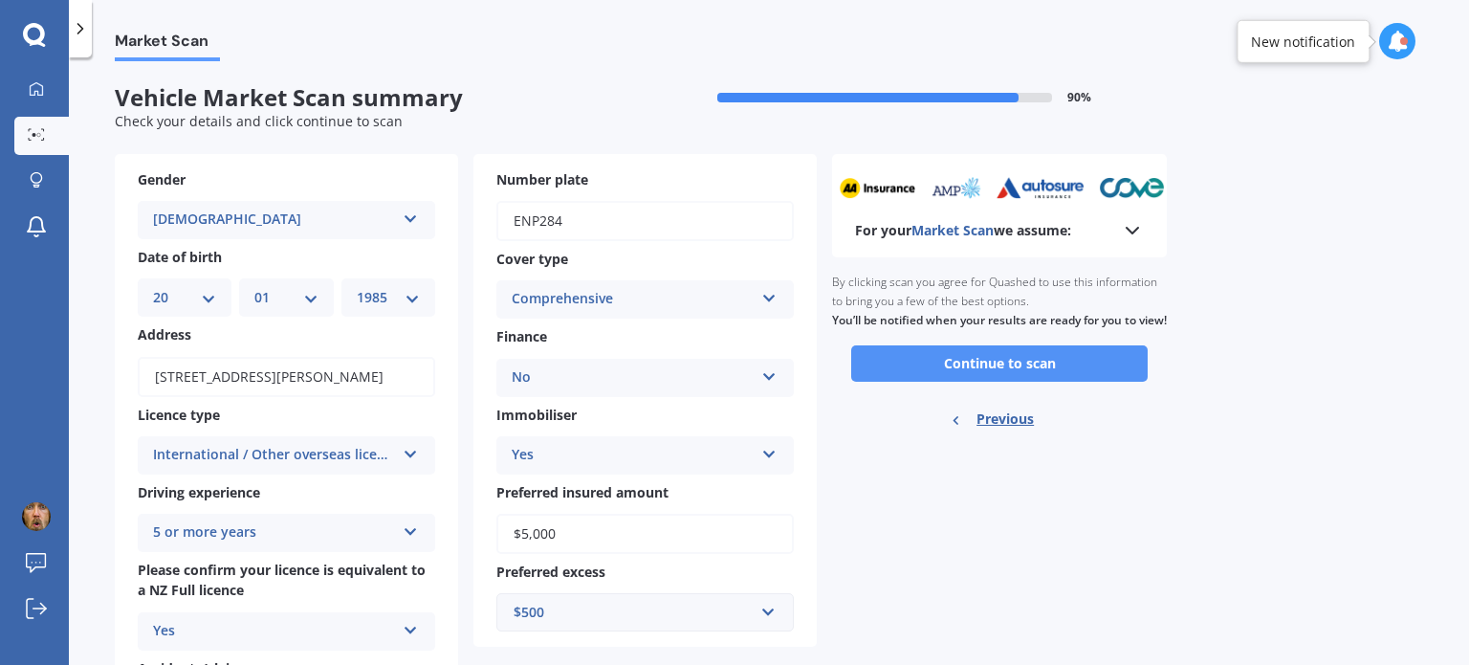
click at [1006, 382] on button "Continue to scan" at bounding box center [999, 363] width 296 height 36
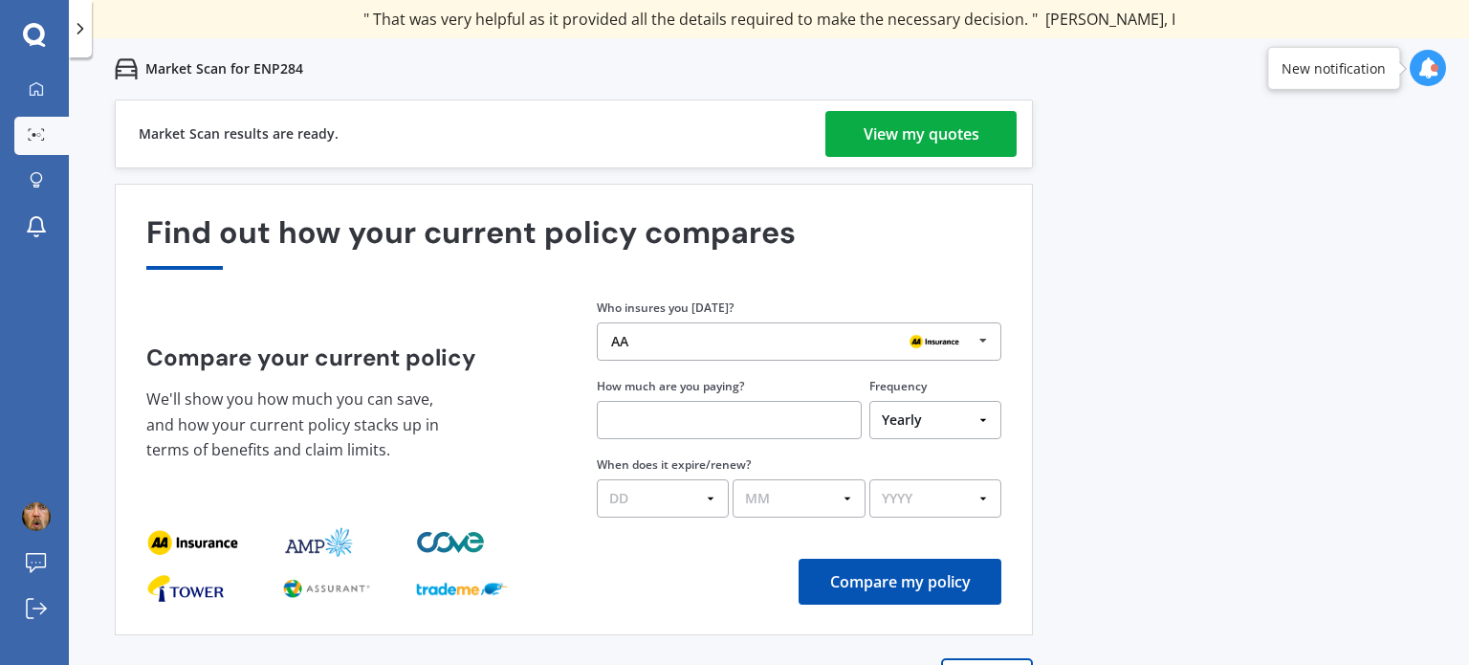
click at [897, 138] on div "View my quotes" at bounding box center [922, 134] width 116 height 46
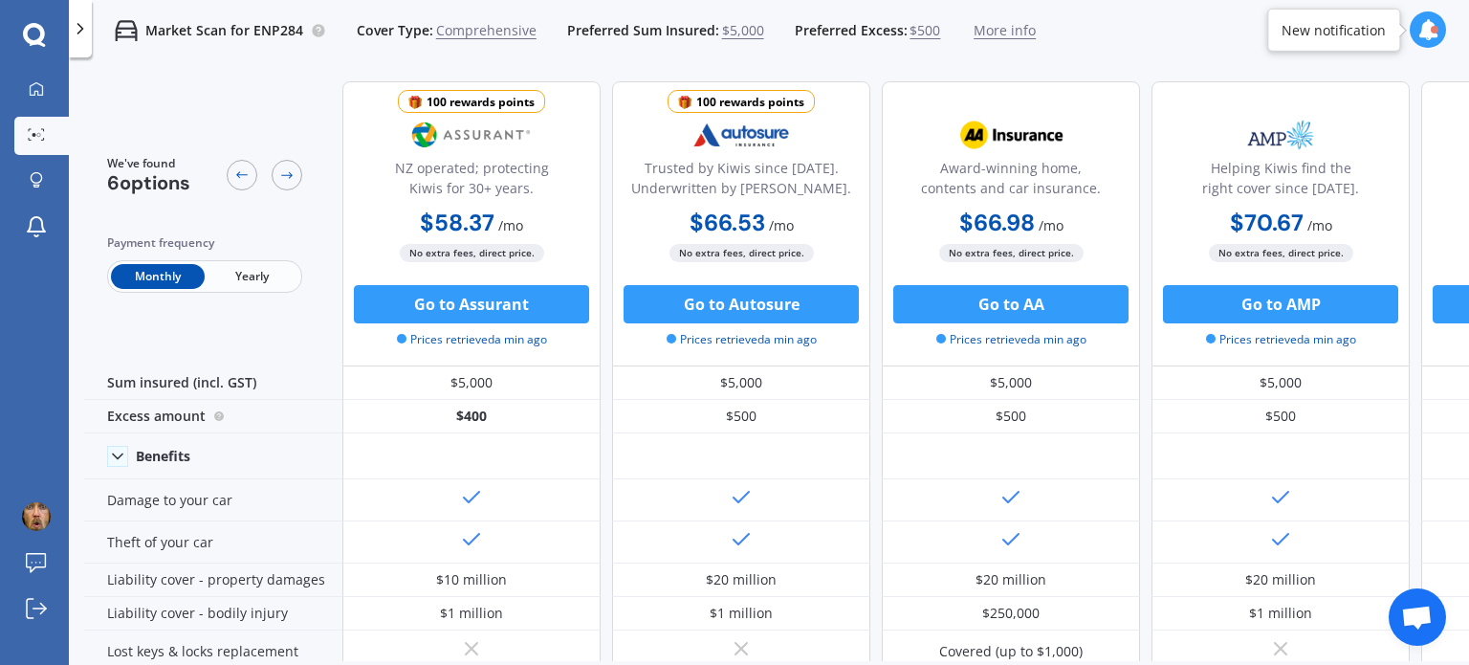
click at [265, 278] on span "Yearly" at bounding box center [252, 276] width 94 height 25
click at [487, 32] on span "Comprehensive" at bounding box center [486, 30] width 100 height 19
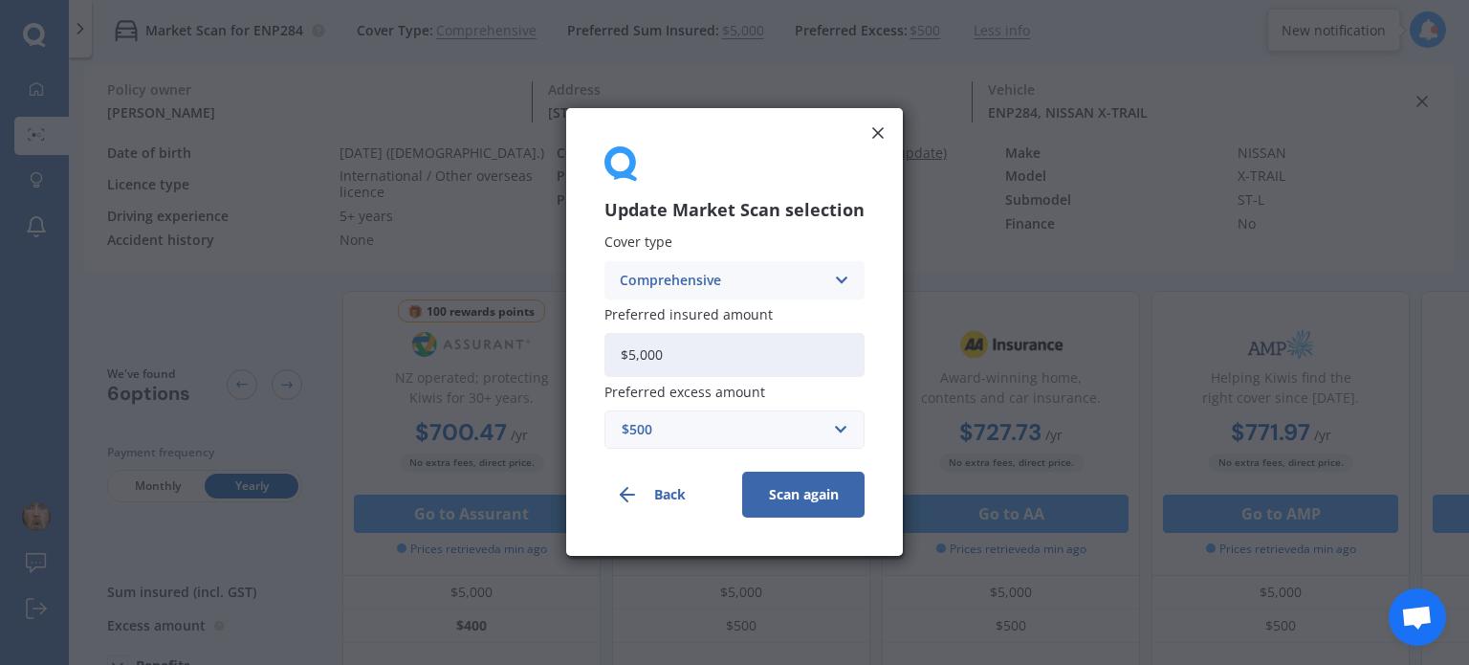
click at [747, 278] on div "Comprehensive" at bounding box center [722, 280] width 205 height 21
click at [749, 351] on span "Third Party, Fire & Theft" at bounding box center [699, 351] width 157 height 13
drag, startPoint x: 676, startPoint y: 348, endPoint x: 630, endPoint y: 354, distance: 46.3
click at [630, 354] on input "$5,000" at bounding box center [734, 355] width 260 height 44
type input "$4,800"
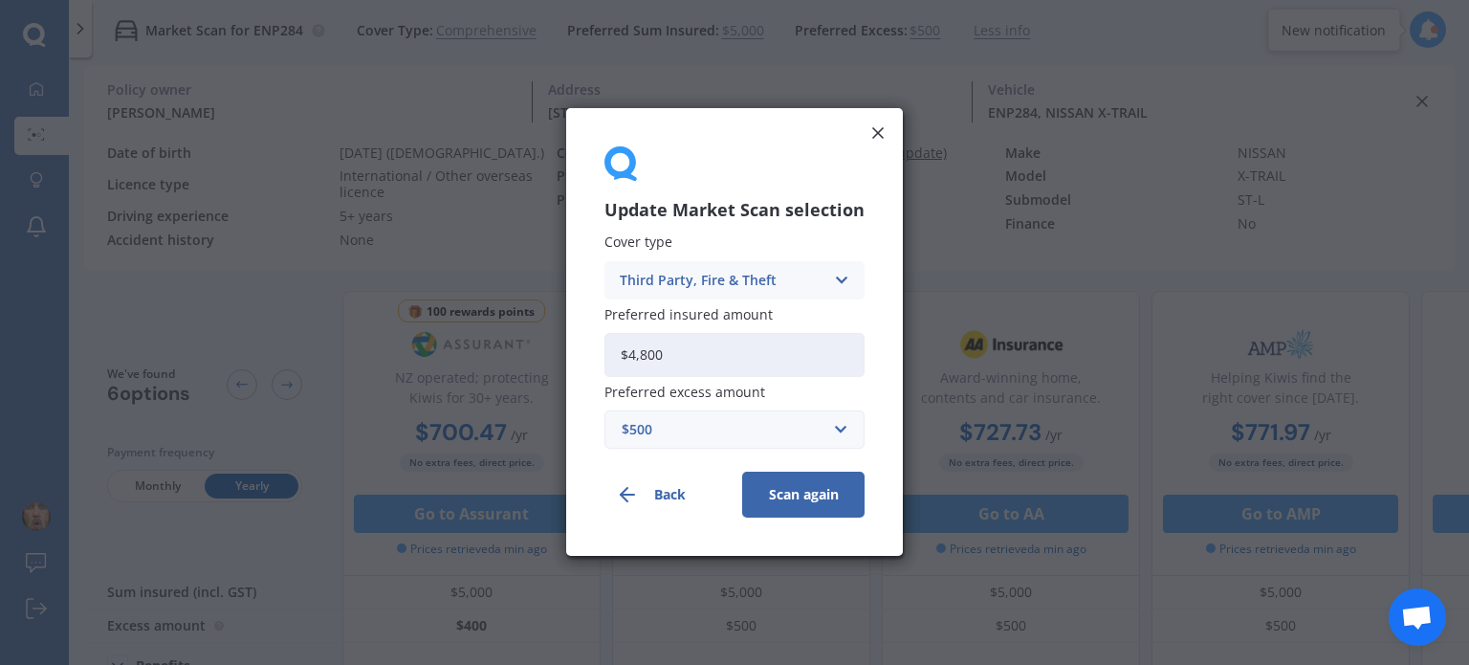
click at [799, 498] on button "Scan again" at bounding box center [803, 495] width 122 height 46
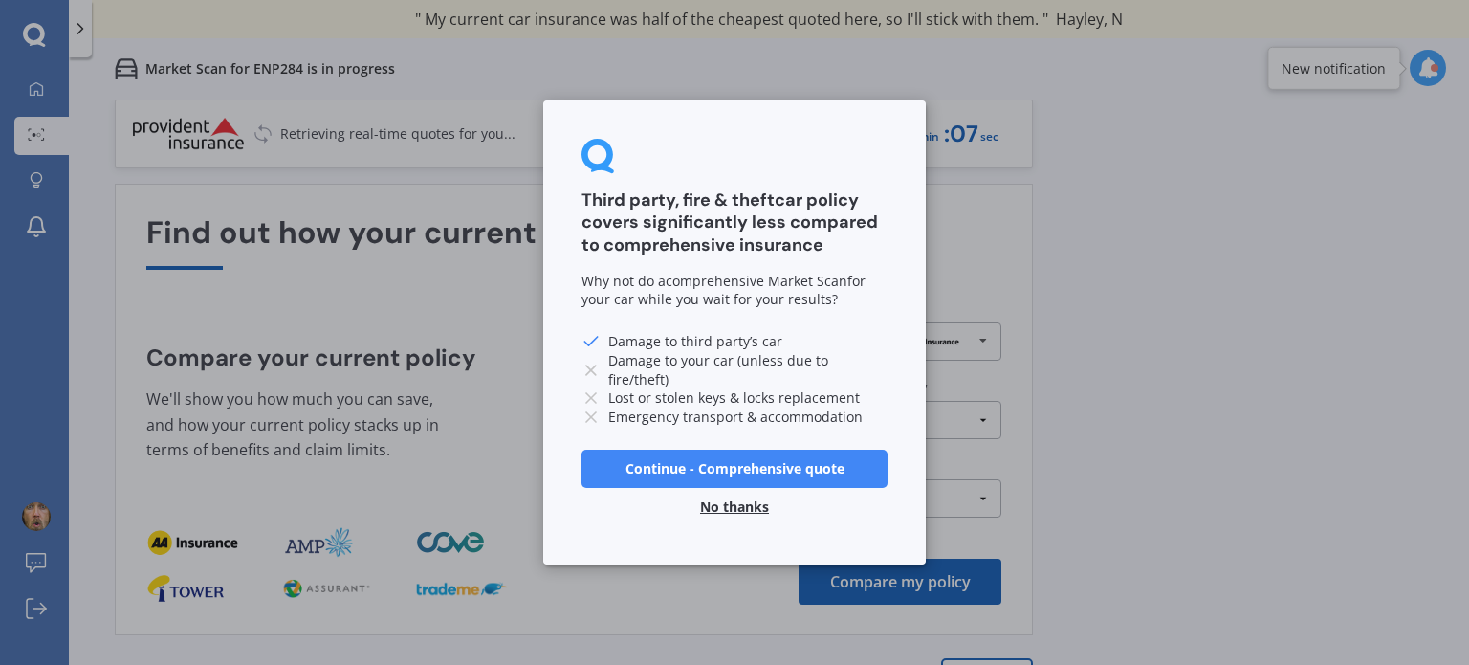
click at [746, 502] on button "No thanks" at bounding box center [735, 507] width 92 height 38
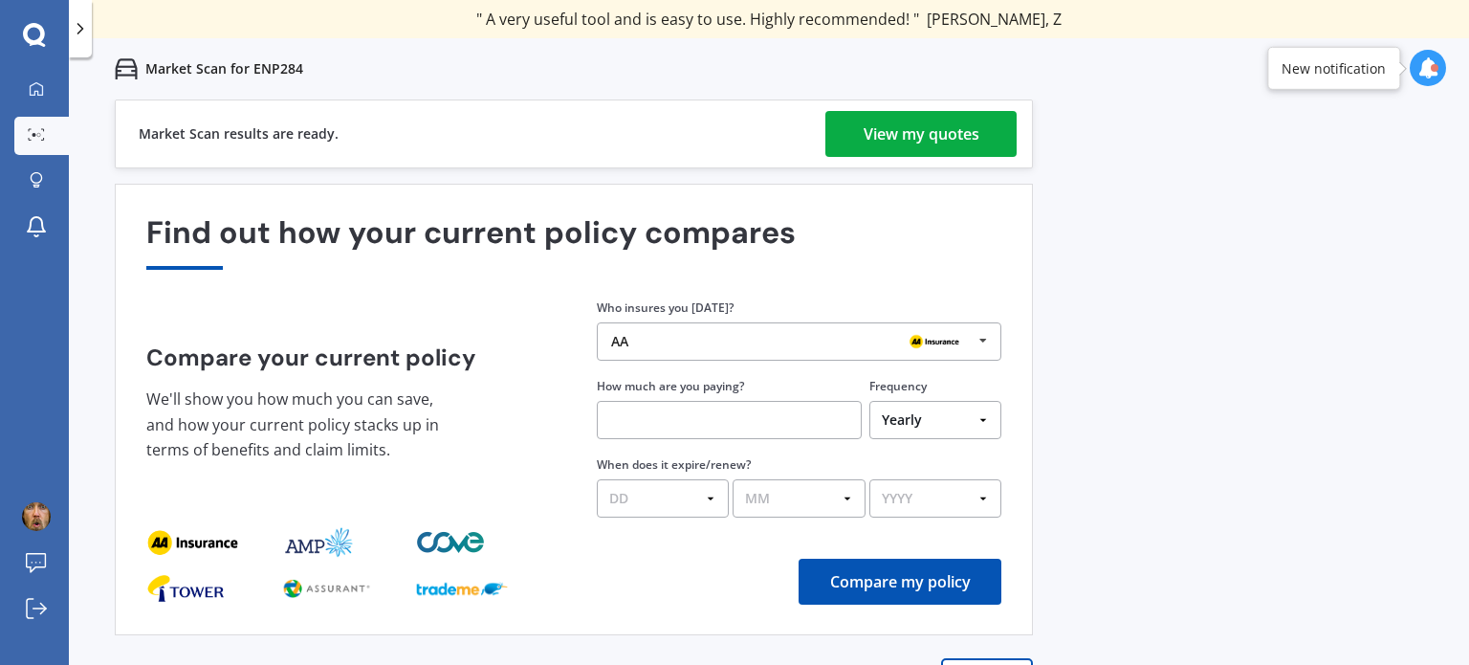
click at [936, 132] on div "View my quotes" at bounding box center [922, 134] width 116 height 46
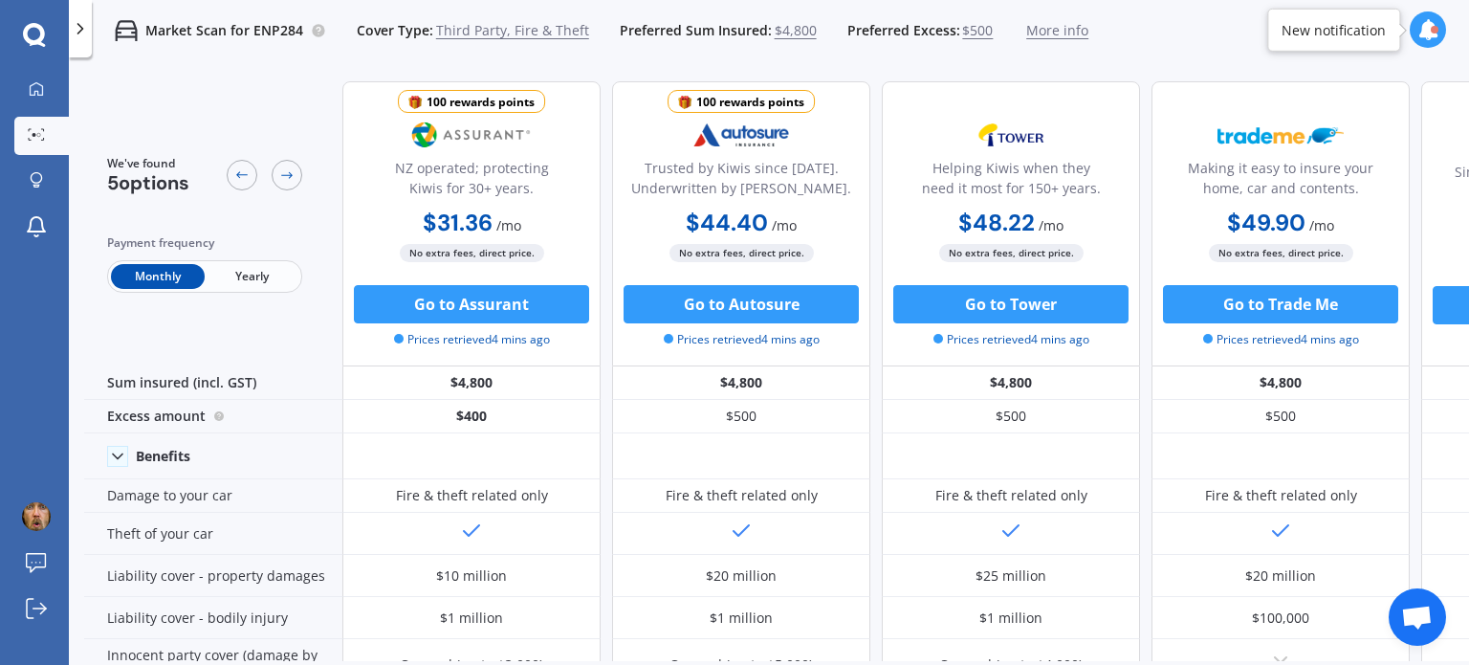
click at [252, 270] on span "Yearly" at bounding box center [252, 276] width 94 height 25
click at [523, 32] on span "Third Party, Fire & Theft" at bounding box center [512, 30] width 153 height 19
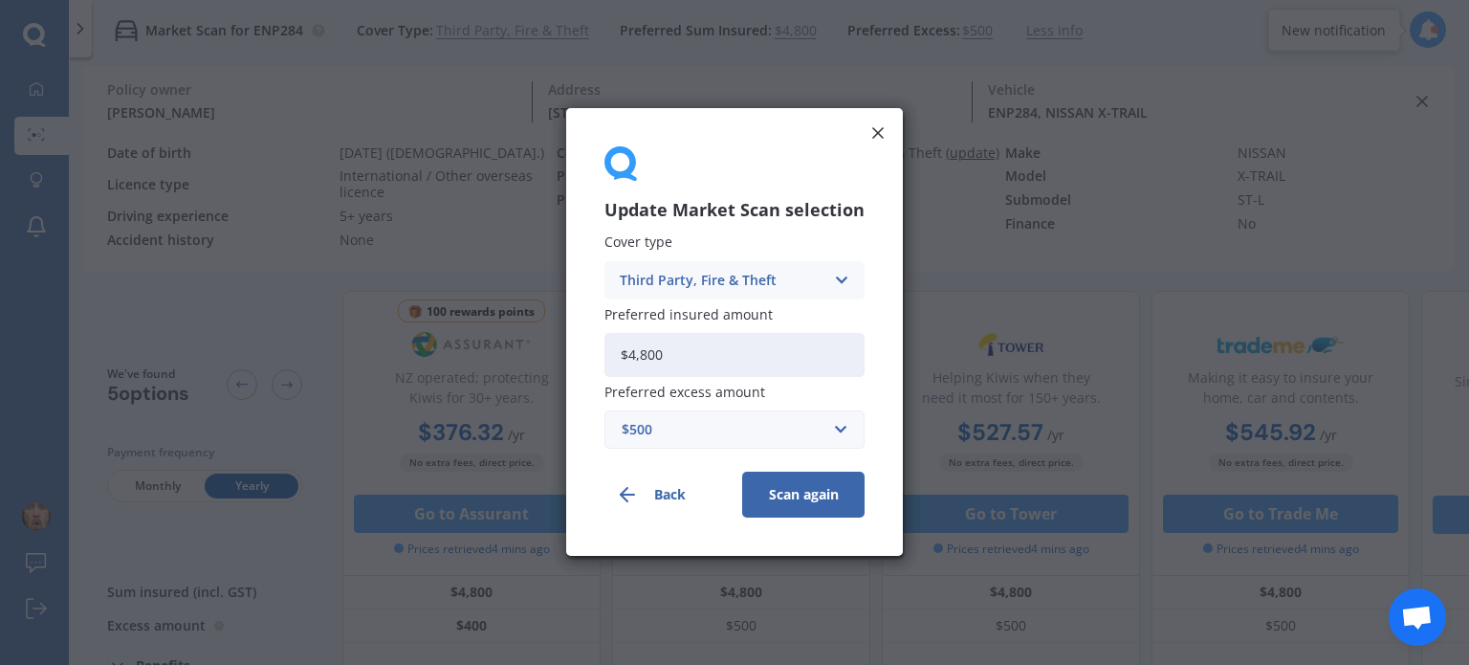
click at [738, 282] on div "Third Party, Fire & Theft" at bounding box center [722, 280] width 205 height 21
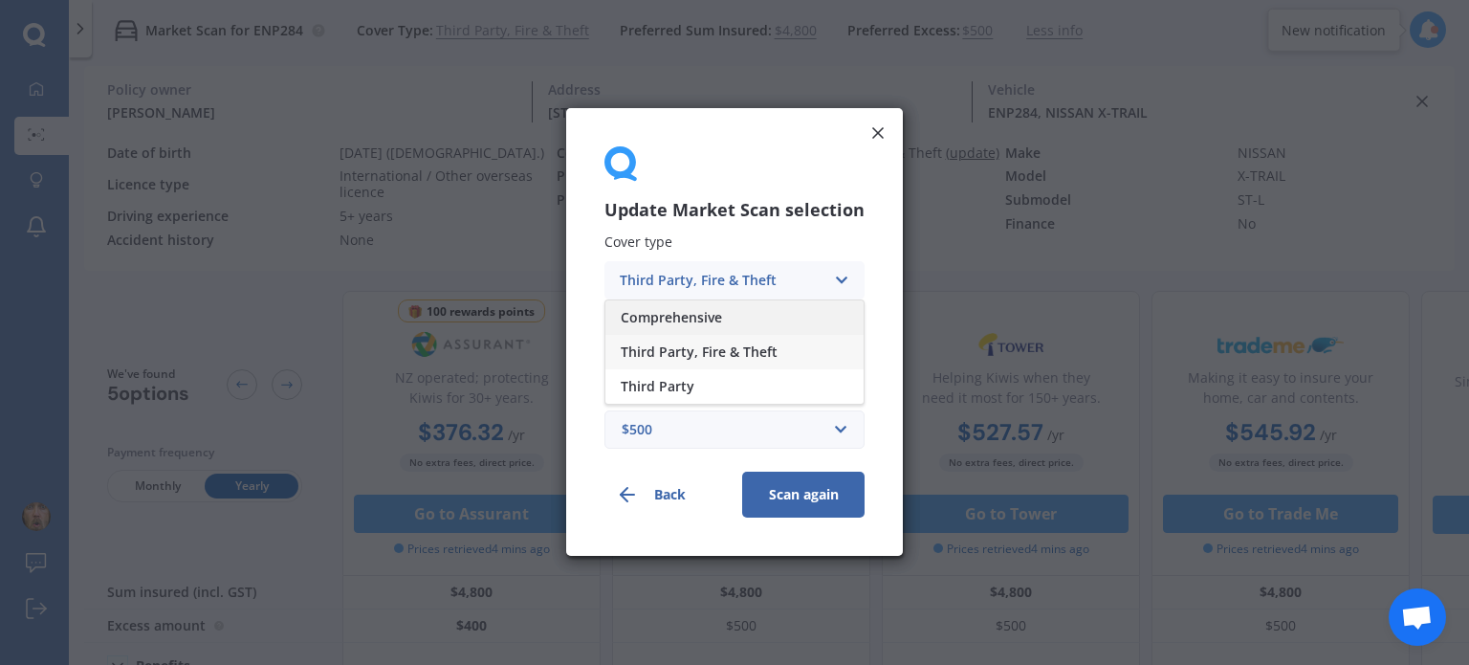
click at [712, 317] on span "Comprehensive" at bounding box center [671, 317] width 101 height 13
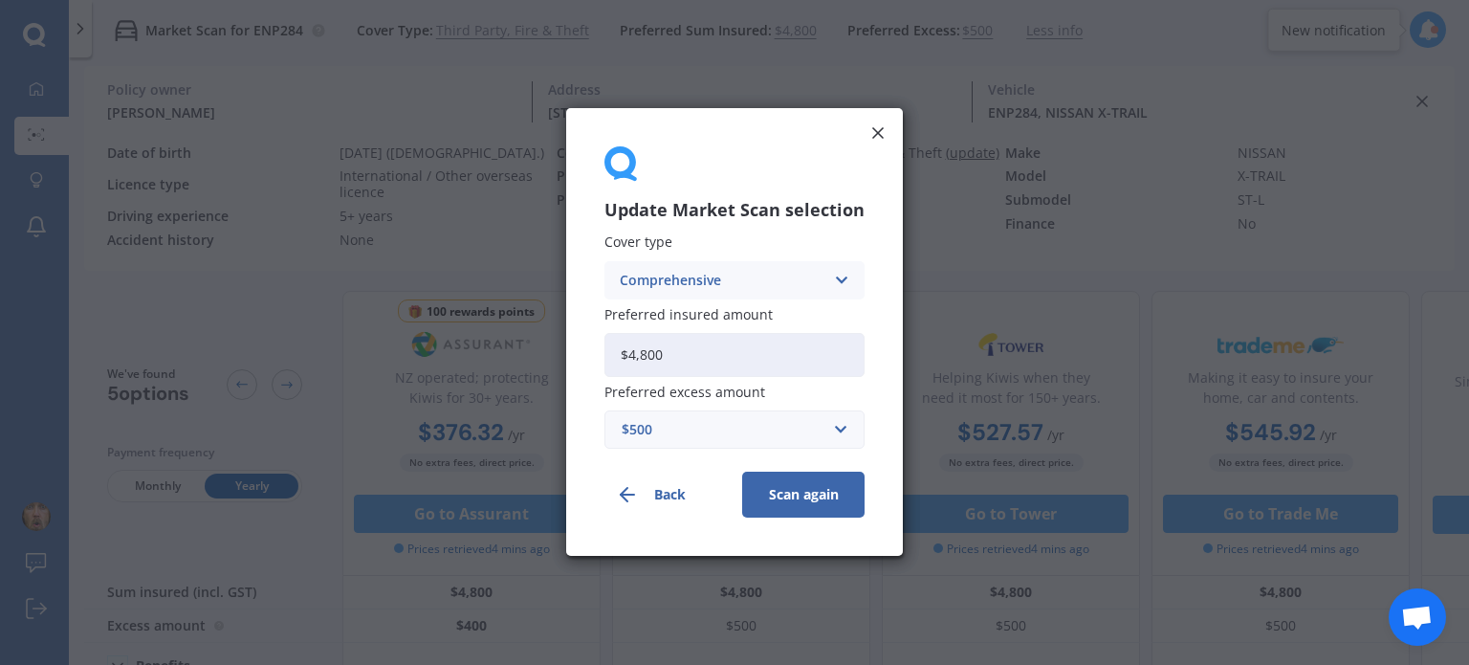
click at [798, 493] on button "Scan again" at bounding box center [803, 495] width 122 height 46
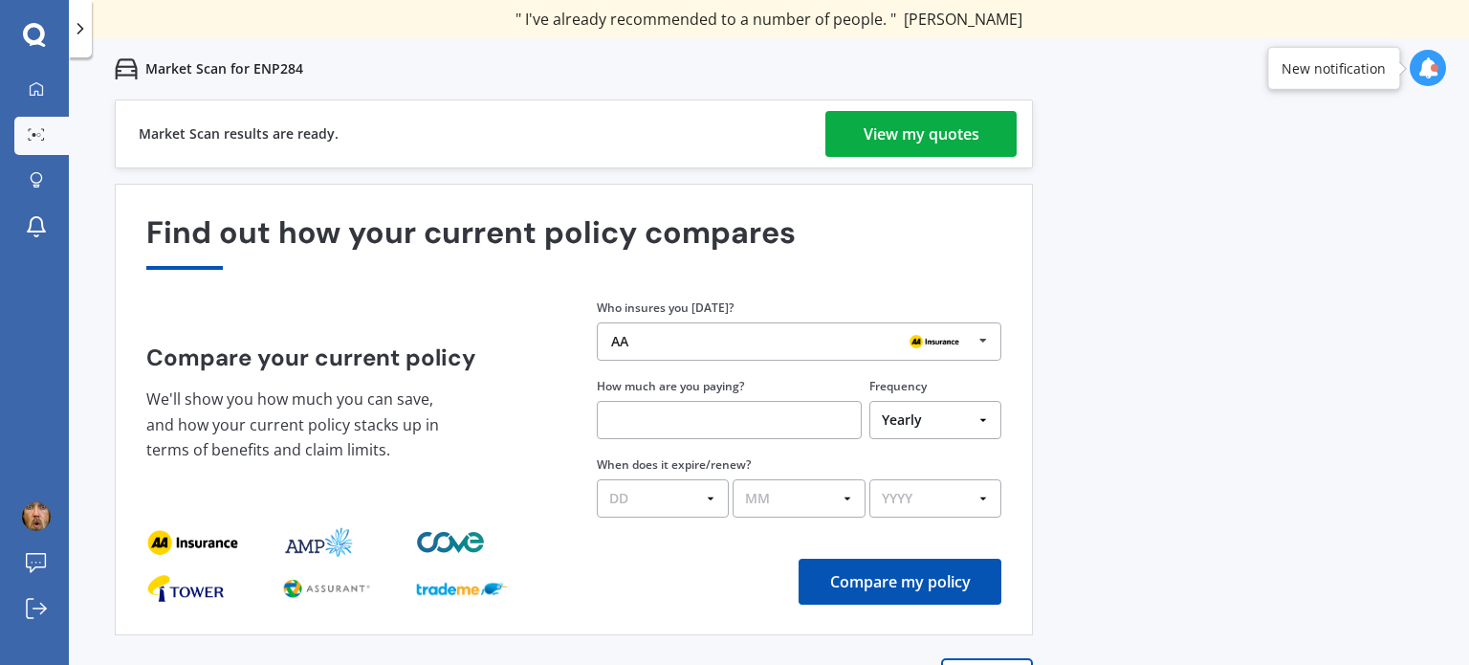
click at [896, 133] on div "View my quotes" at bounding box center [922, 134] width 116 height 46
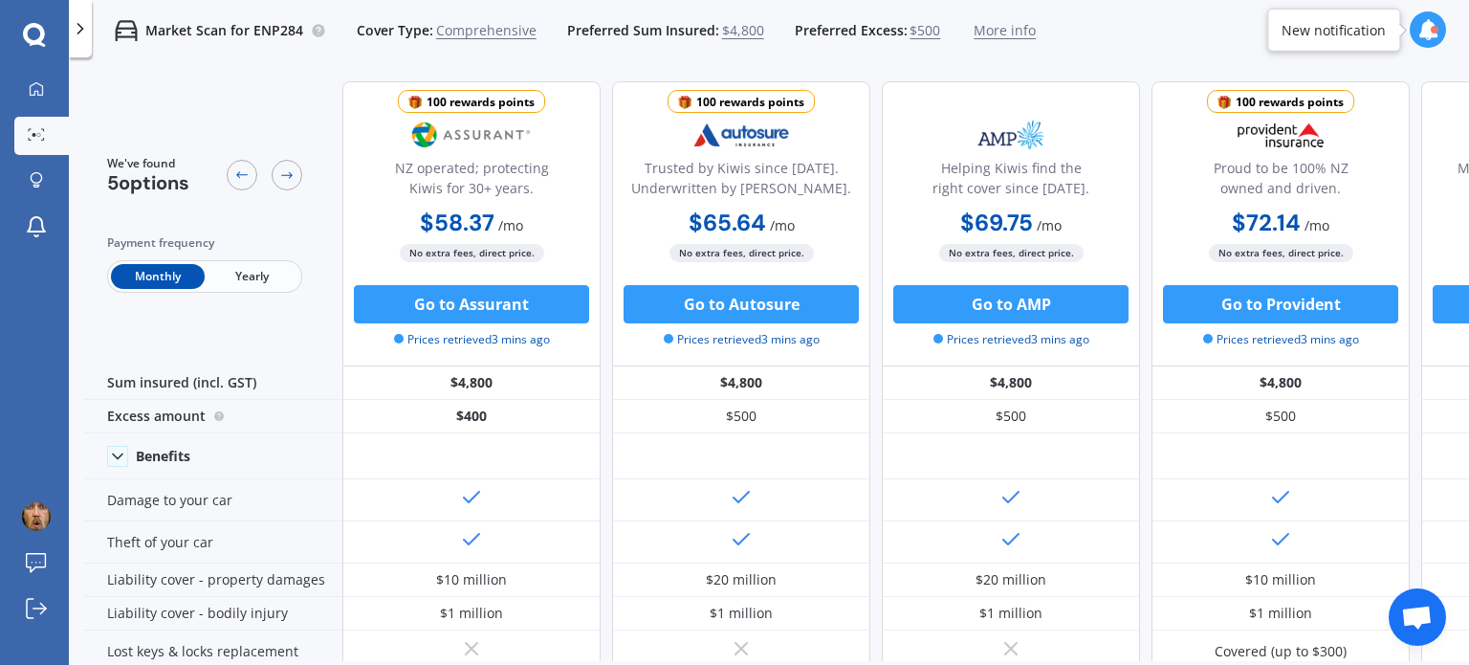
click at [260, 279] on span "Yearly" at bounding box center [252, 276] width 94 height 25
